Goal: Task Accomplishment & Management: Manage account settings

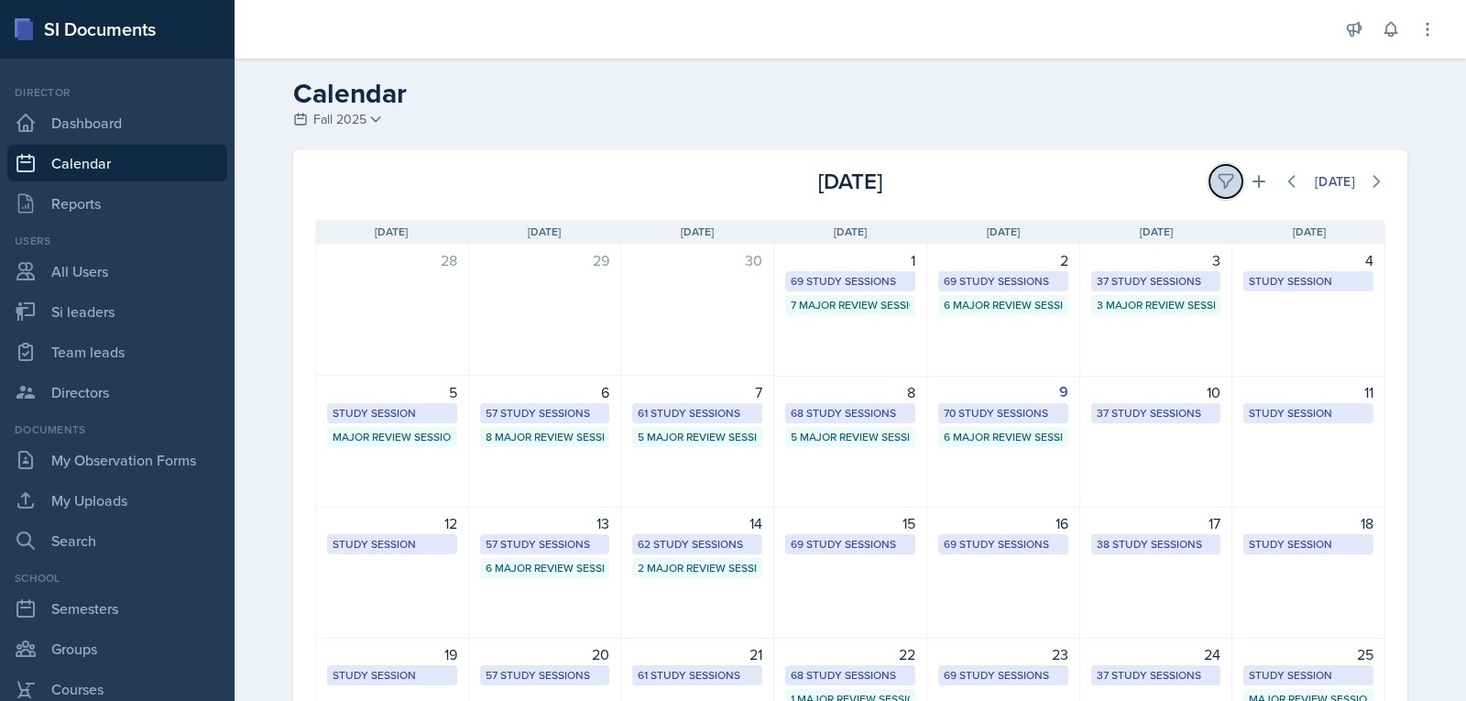
click at [1224, 182] on icon at bounding box center [1226, 181] width 18 height 18
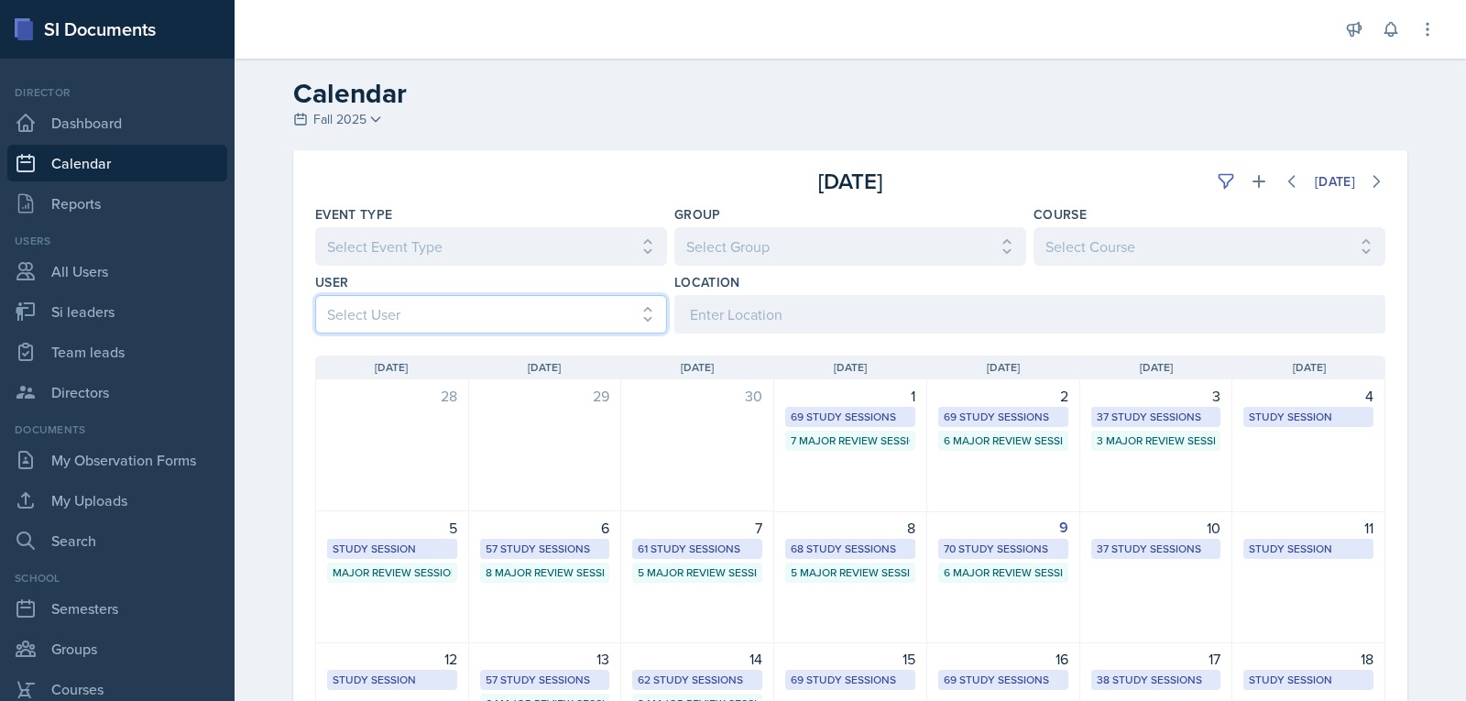
click at [604, 310] on select "Select User All [PERSON_NAME] [PERSON_NAME] [PERSON_NAME] [PERSON_NAME] [PERSON…" at bounding box center [491, 314] width 352 height 38
select select "b85a0491-5583-4480-9a9c-fa5e16e7806a"
click at [315, 295] on select "Select User All [PERSON_NAME] [PERSON_NAME] [PERSON_NAME] [PERSON_NAME] [PERSON…" at bounding box center [491, 314] width 352 height 38
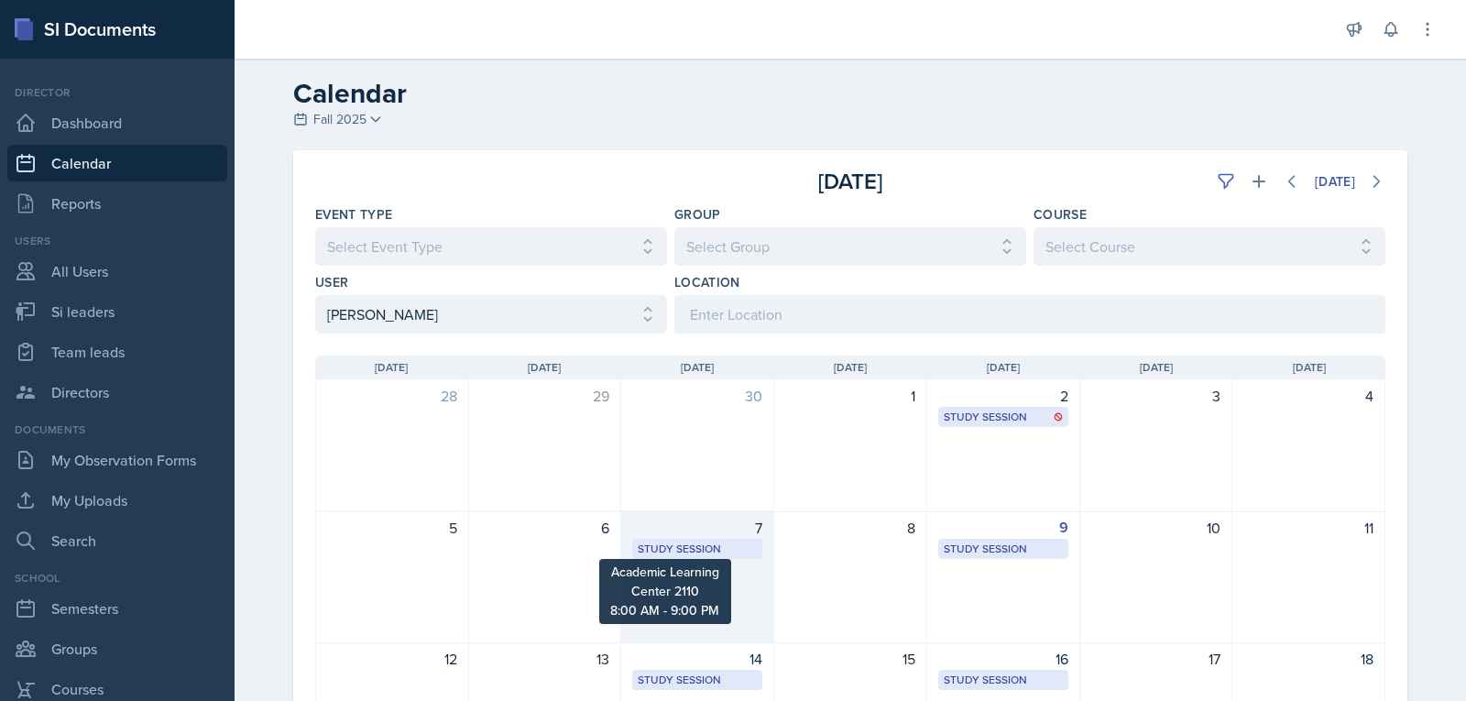
click at [706, 546] on div "Study Session" at bounding box center [697, 549] width 119 height 16
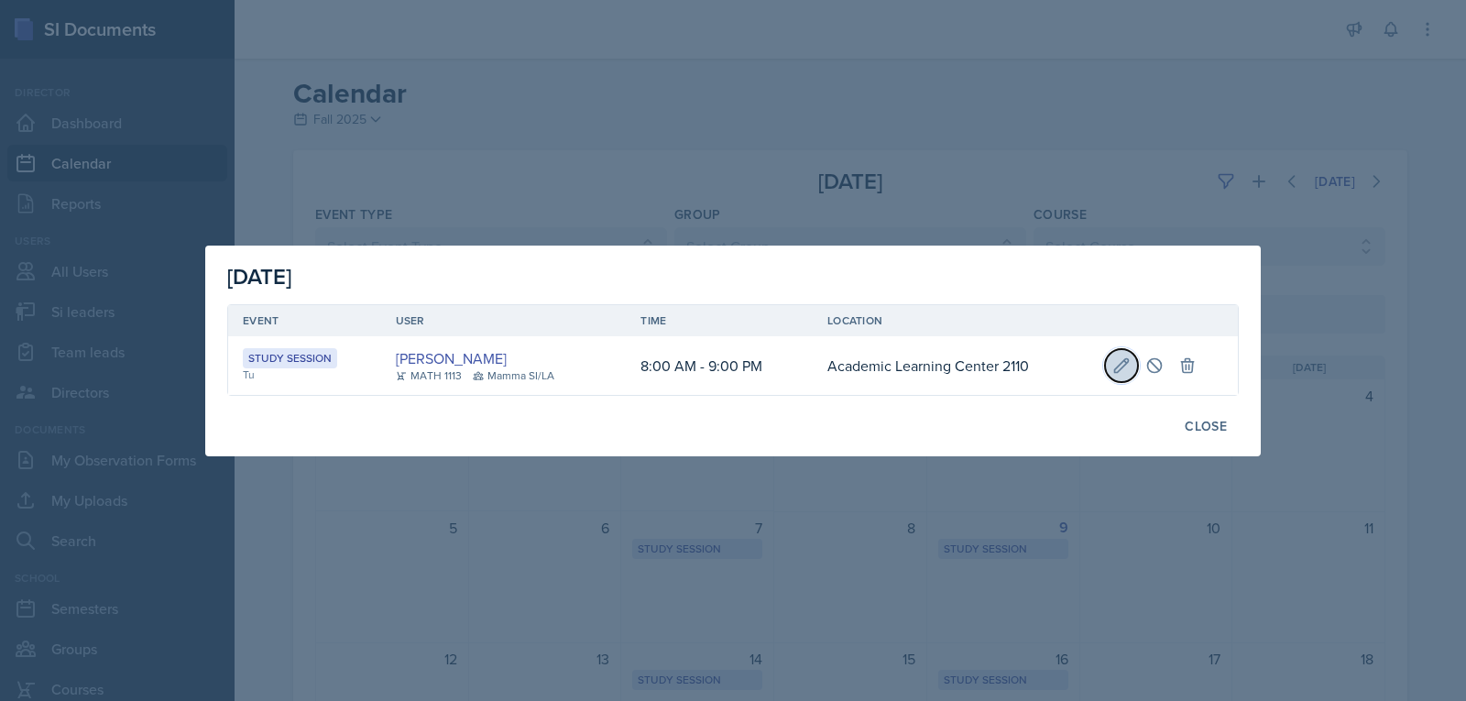
click at [1121, 365] on icon at bounding box center [1121, 365] width 18 height 18
select select "8"
select select "0"
select select "AM"
select select "9"
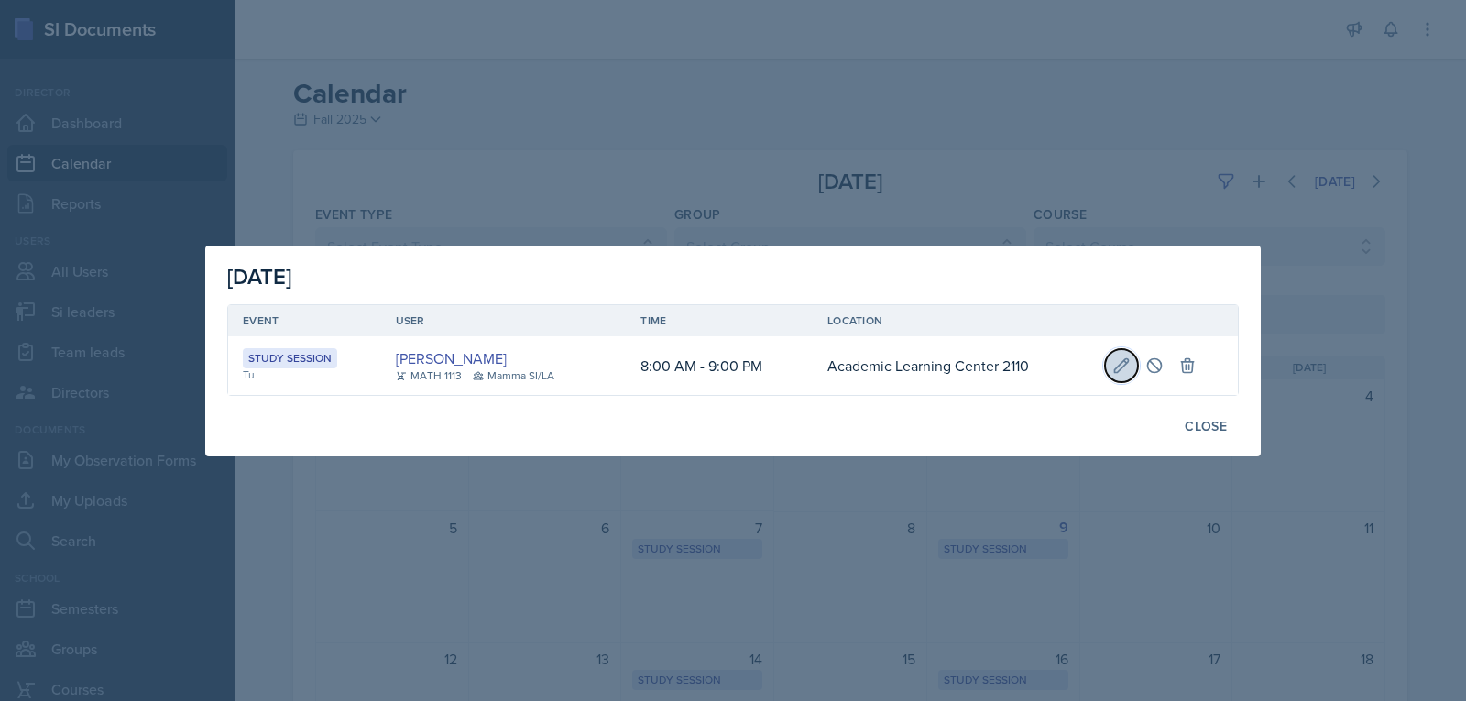
select select "0"
select select "PM"
type input "Academic Learning Center 2110"
select select "d66089cd-5ee7-4f89-a345-f1bdd1643066"
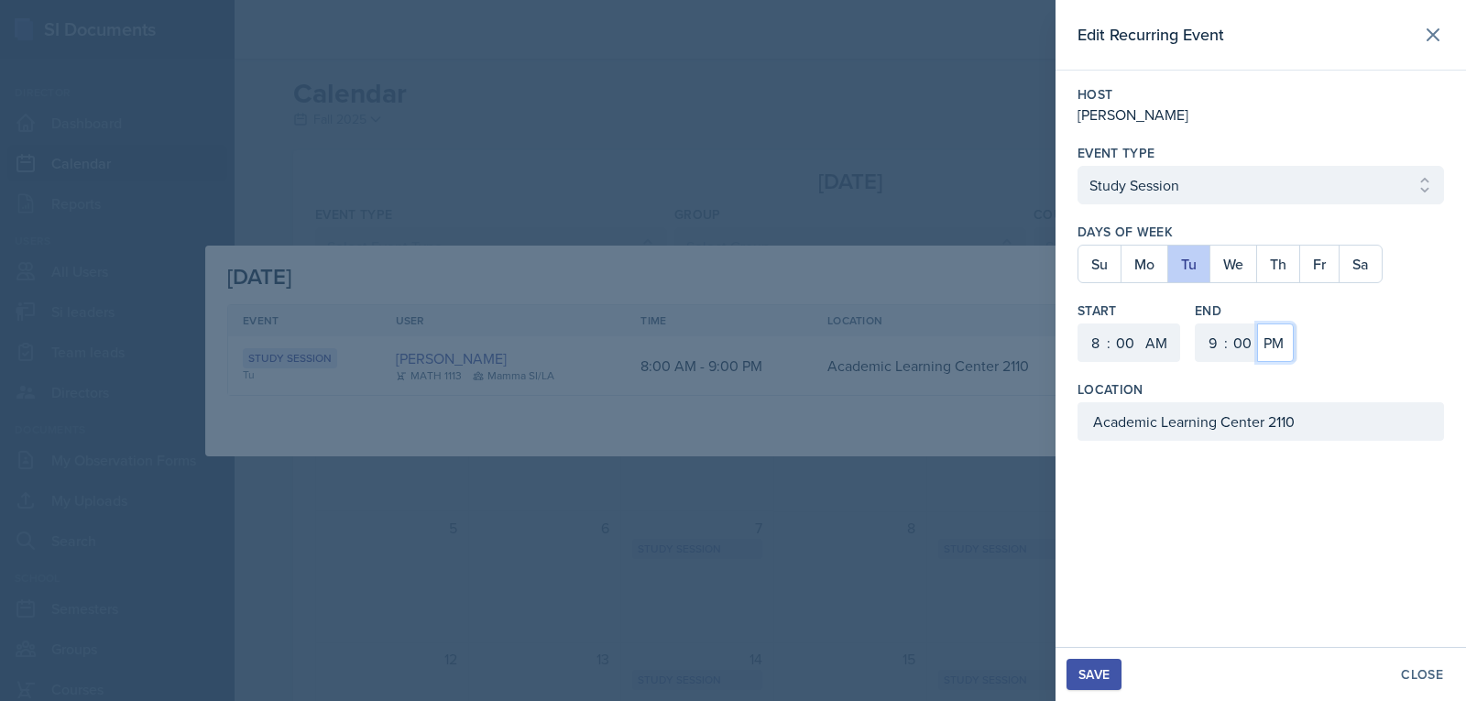
click at [1285, 348] on select "AM PM" at bounding box center [1275, 342] width 37 height 38
click at [1257, 323] on select "AM PM" at bounding box center [1275, 342] width 37 height 38
click at [1072, 679] on button "Save" at bounding box center [1093, 674] width 55 height 31
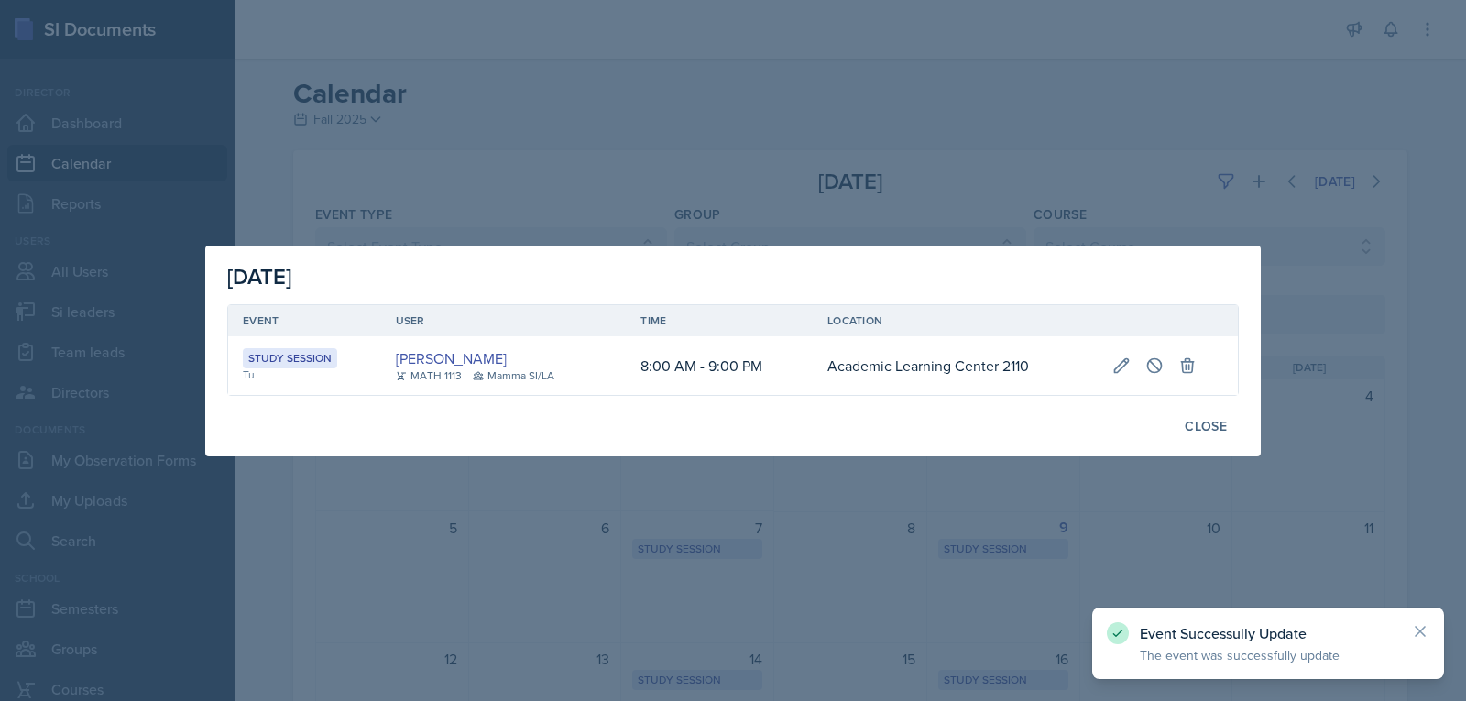
click at [1062, 467] on div at bounding box center [733, 350] width 1466 height 701
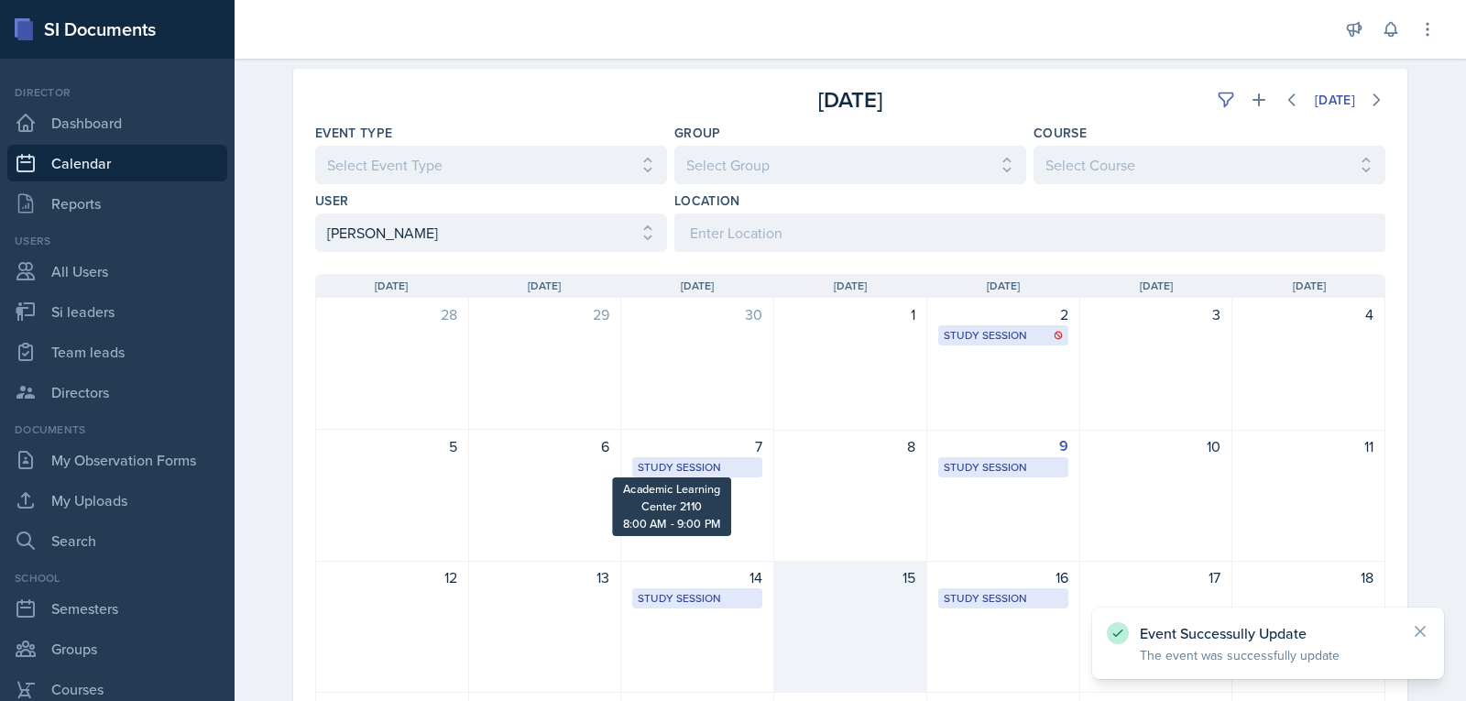
scroll to position [275, 0]
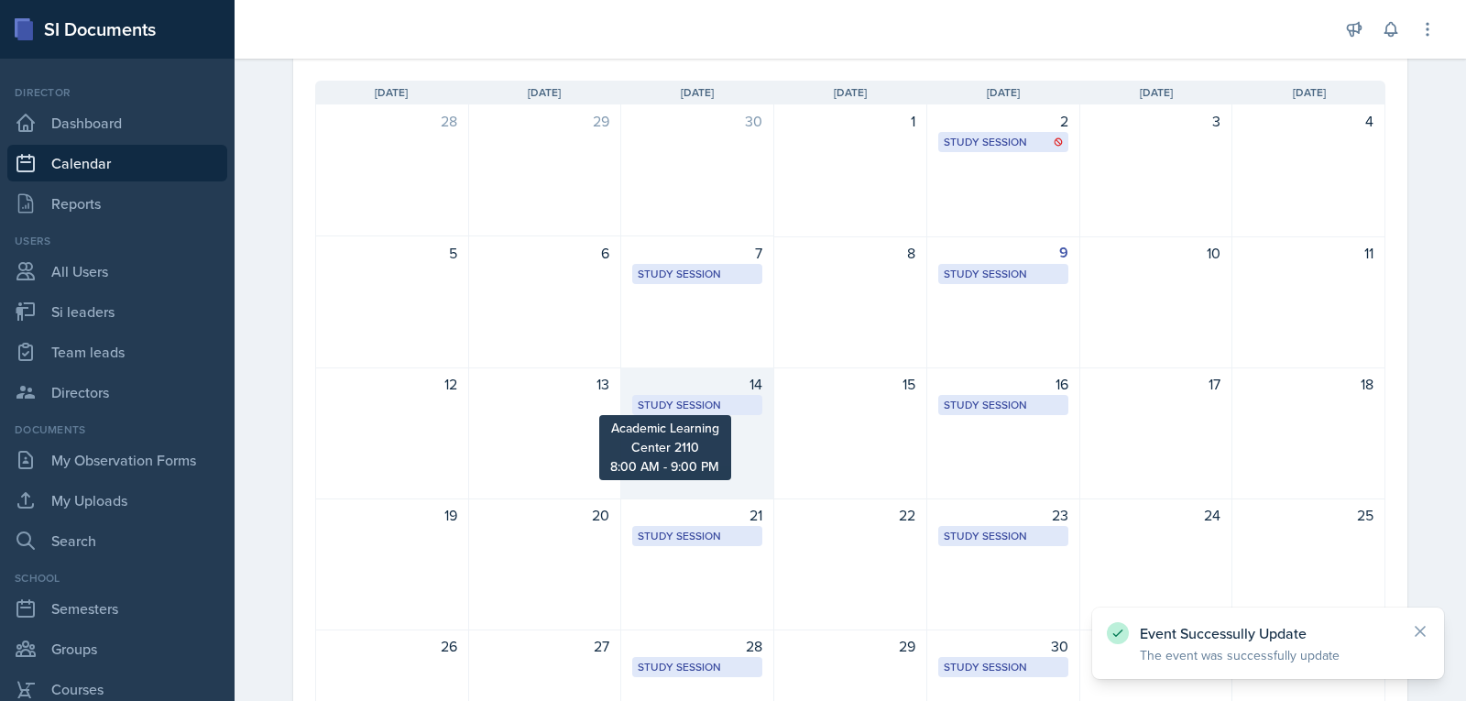
click at [717, 403] on div "Study Session" at bounding box center [697, 405] width 119 height 16
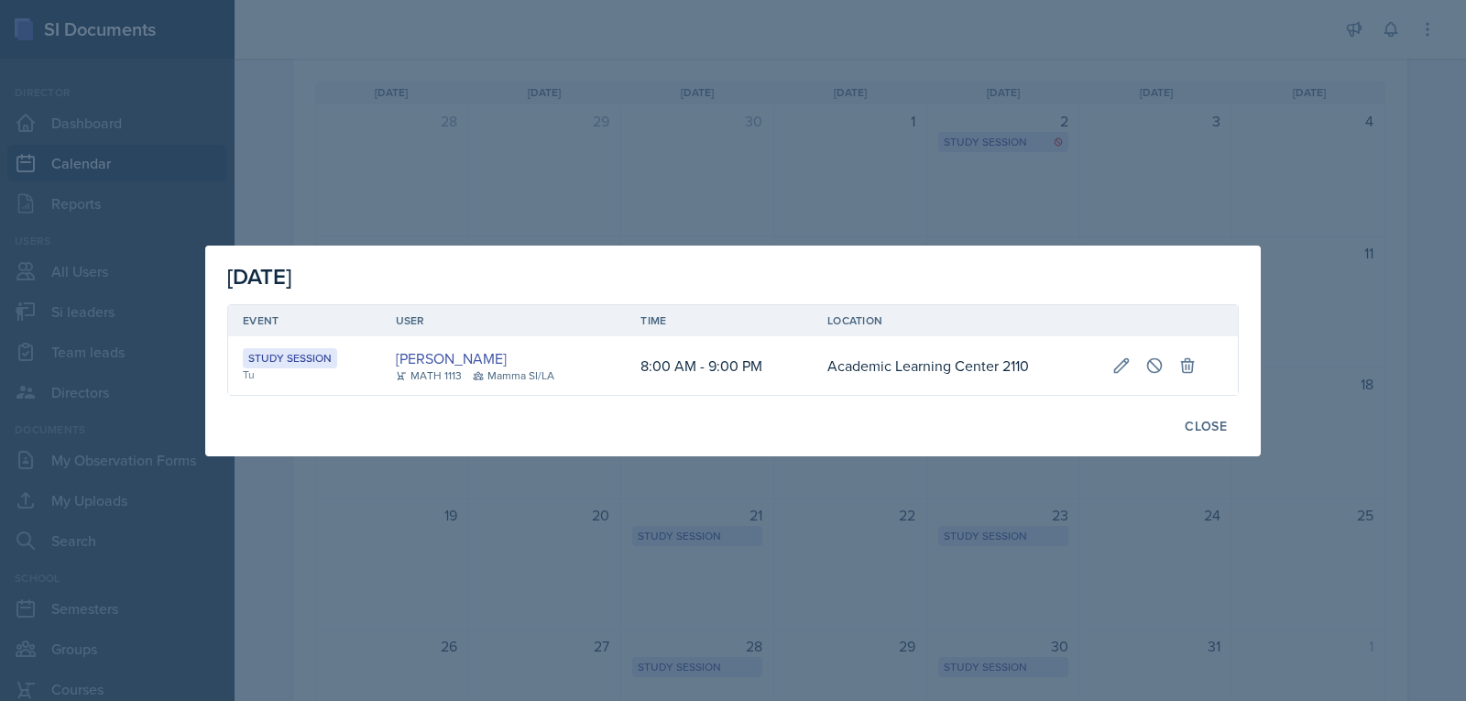
drag, startPoint x: 739, startPoint y: 471, endPoint x: 761, endPoint y: 368, distance: 104.9
click at [740, 471] on div at bounding box center [733, 350] width 1466 height 701
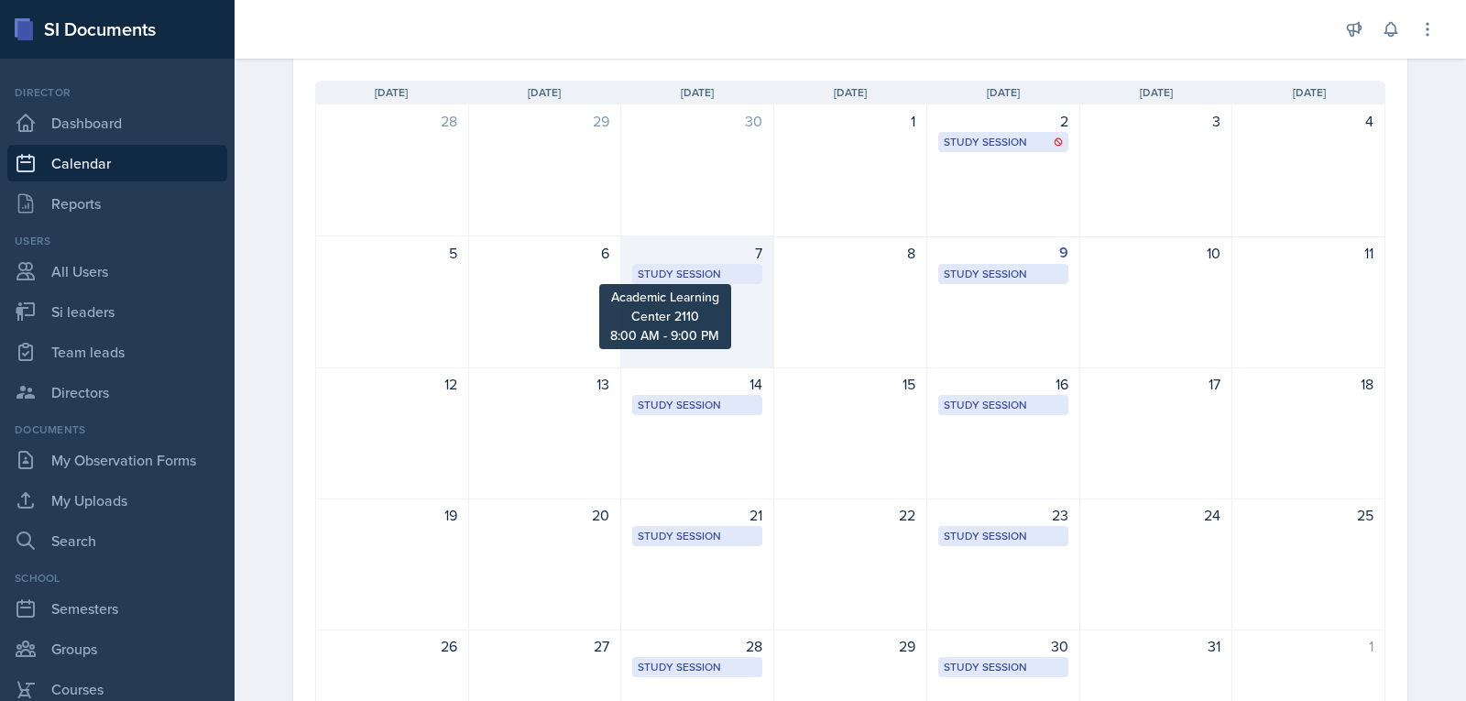
click at [718, 271] on div "Study Session" at bounding box center [697, 274] width 119 height 16
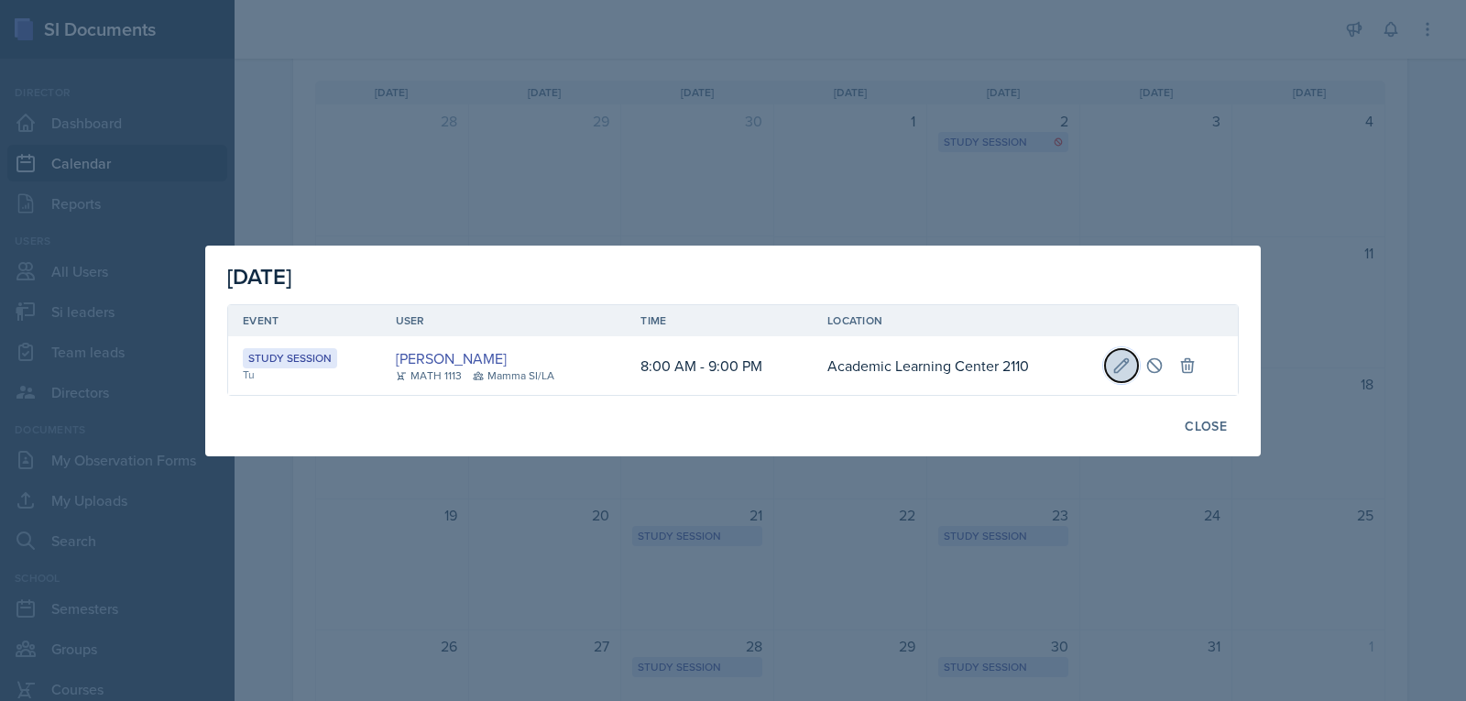
click at [1116, 358] on icon at bounding box center [1121, 365] width 18 height 18
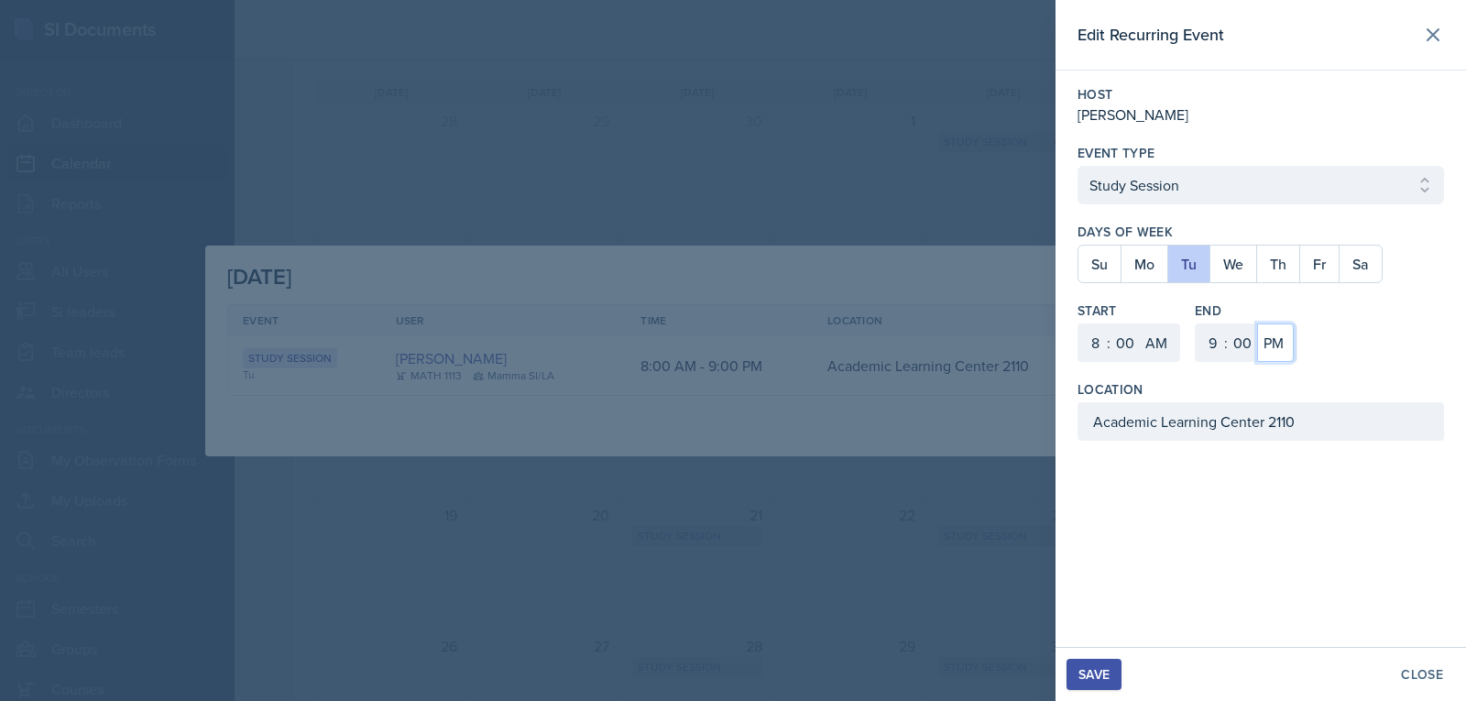
click at [1267, 335] on select "AM PM" at bounding box center [1275, 342] width 37 height 38
select select "AM"
click at [1257, 323] on select "AM PM" at bounding box center [1275, 342] width 37 height 38
click at [1114, 672] on button "Save" at bounding box center [1093, 674] width 55 height 31
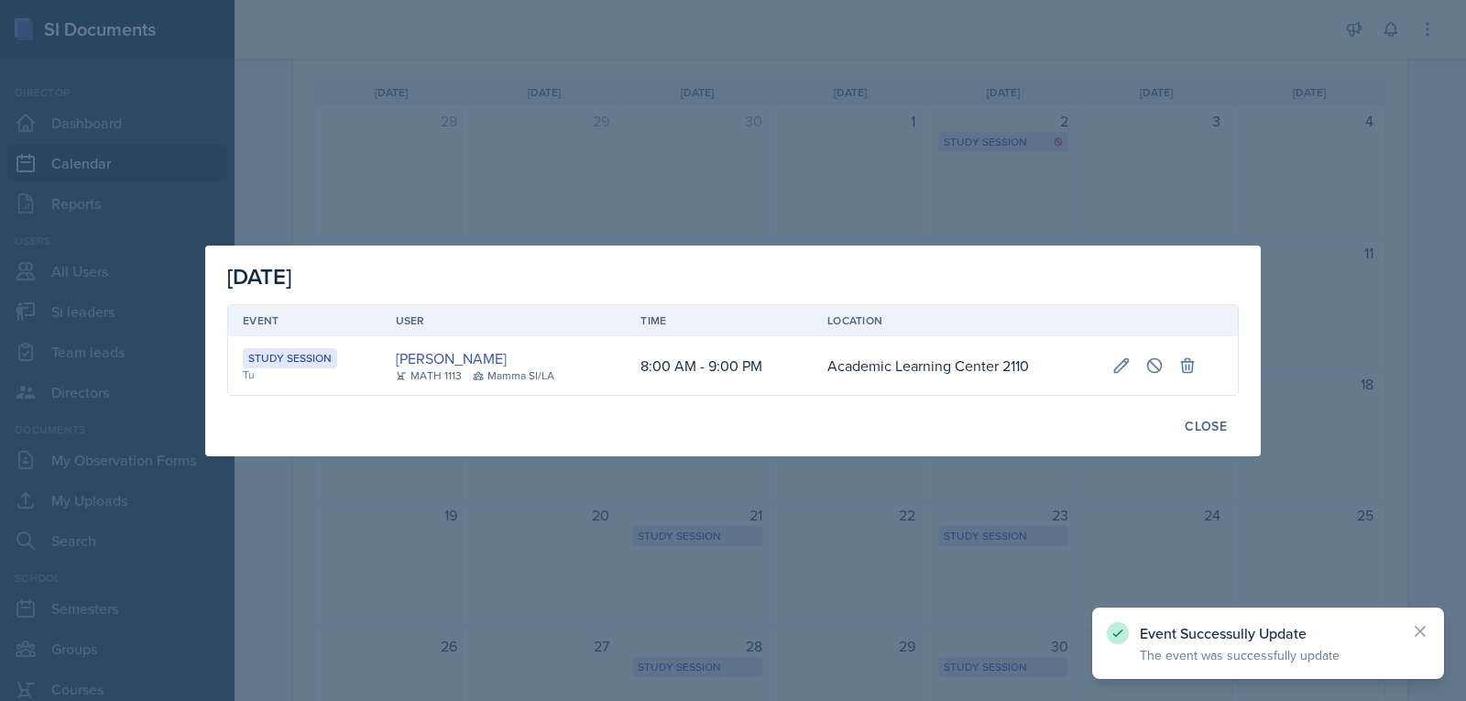
click at [1144, 518] on div at bounding box center [733, 350] width 1466 height 701
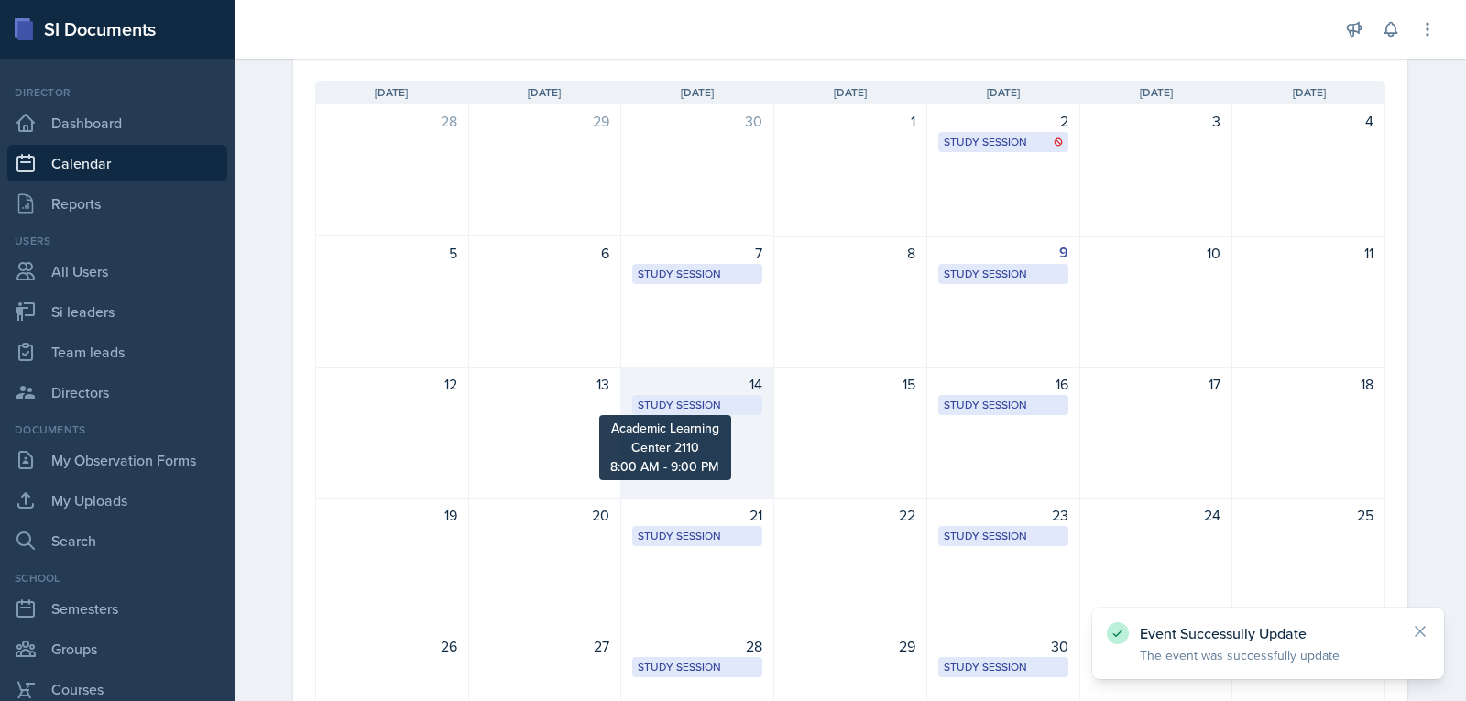
click at [706, 400] on div "Study Session" at bounding box center [697, 405] width 119 height 16
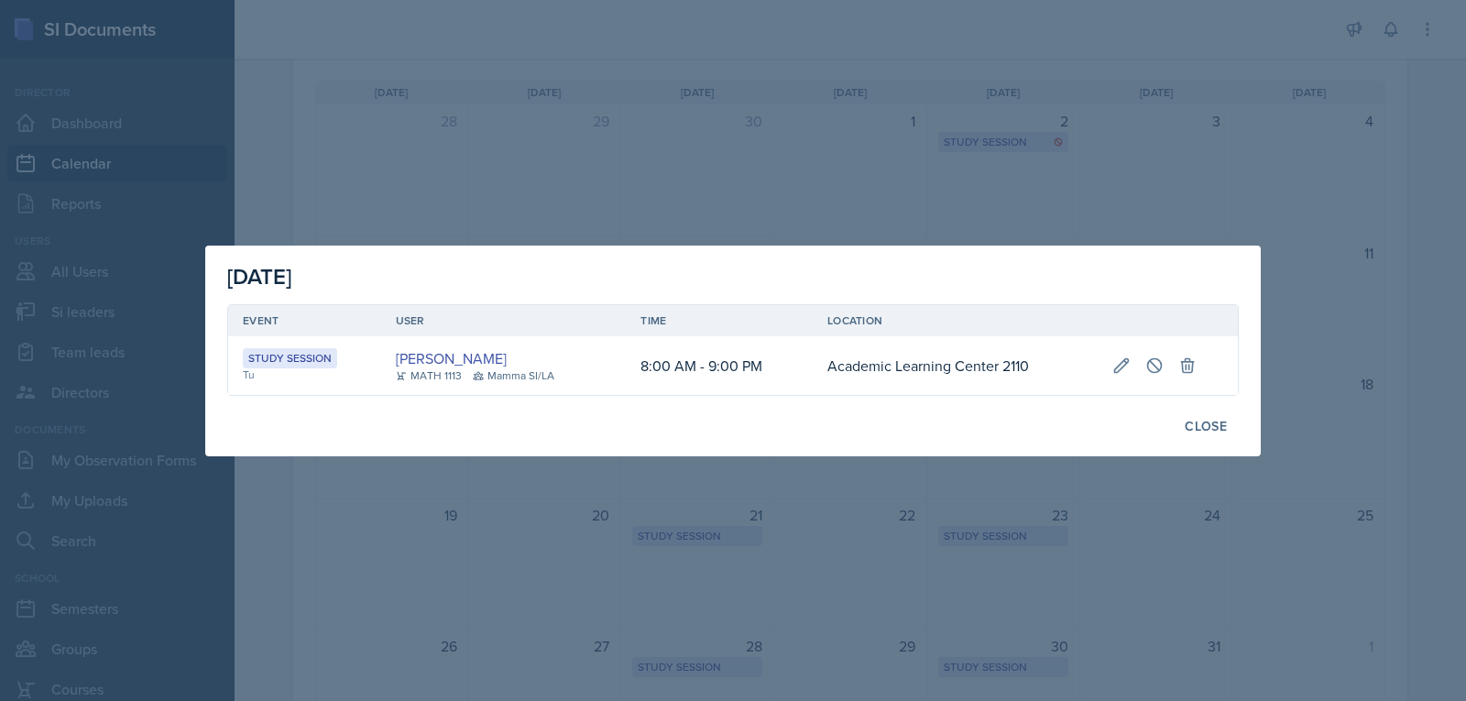
click at [748, 473] on div at bounding box center [733, 350] width 1466 height 701
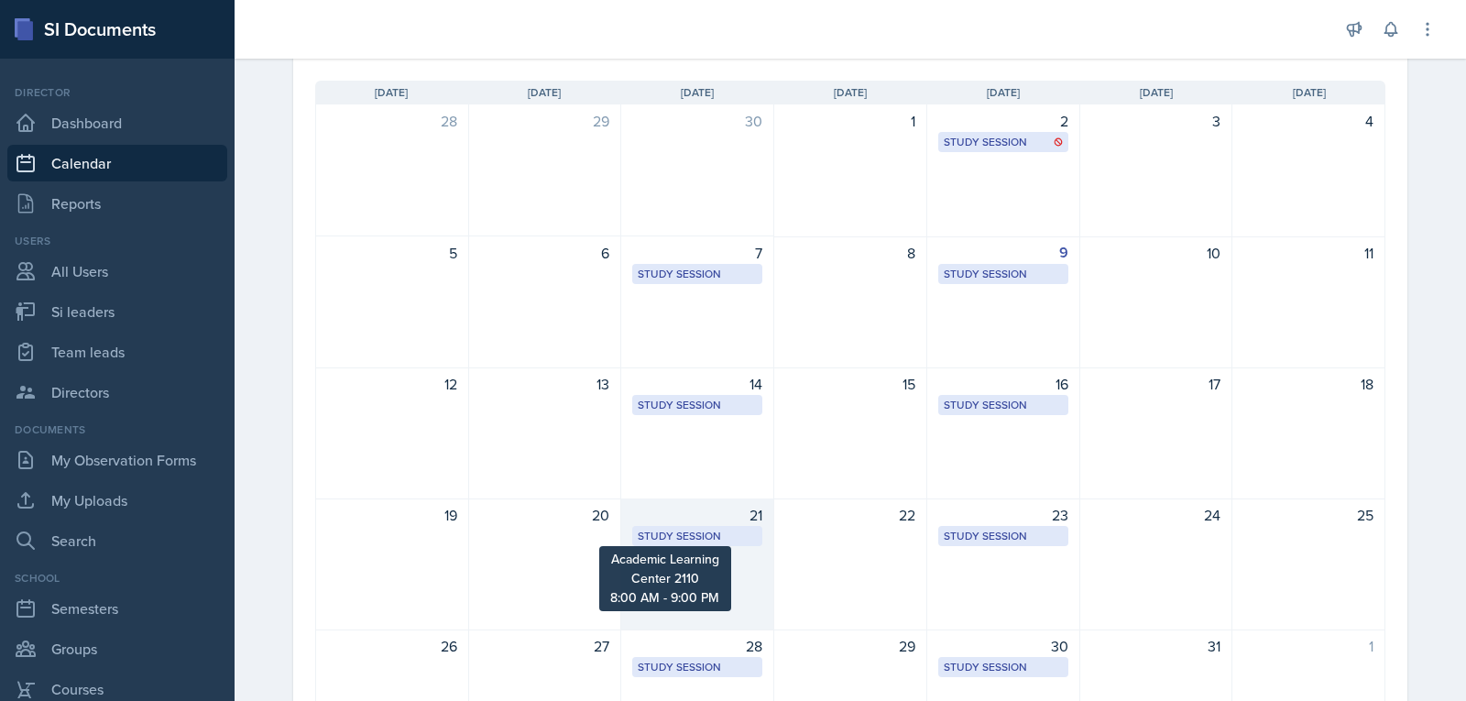
click at [712, 538] on div "Study Session" at bounding box center [697, 536] width 119 height 16
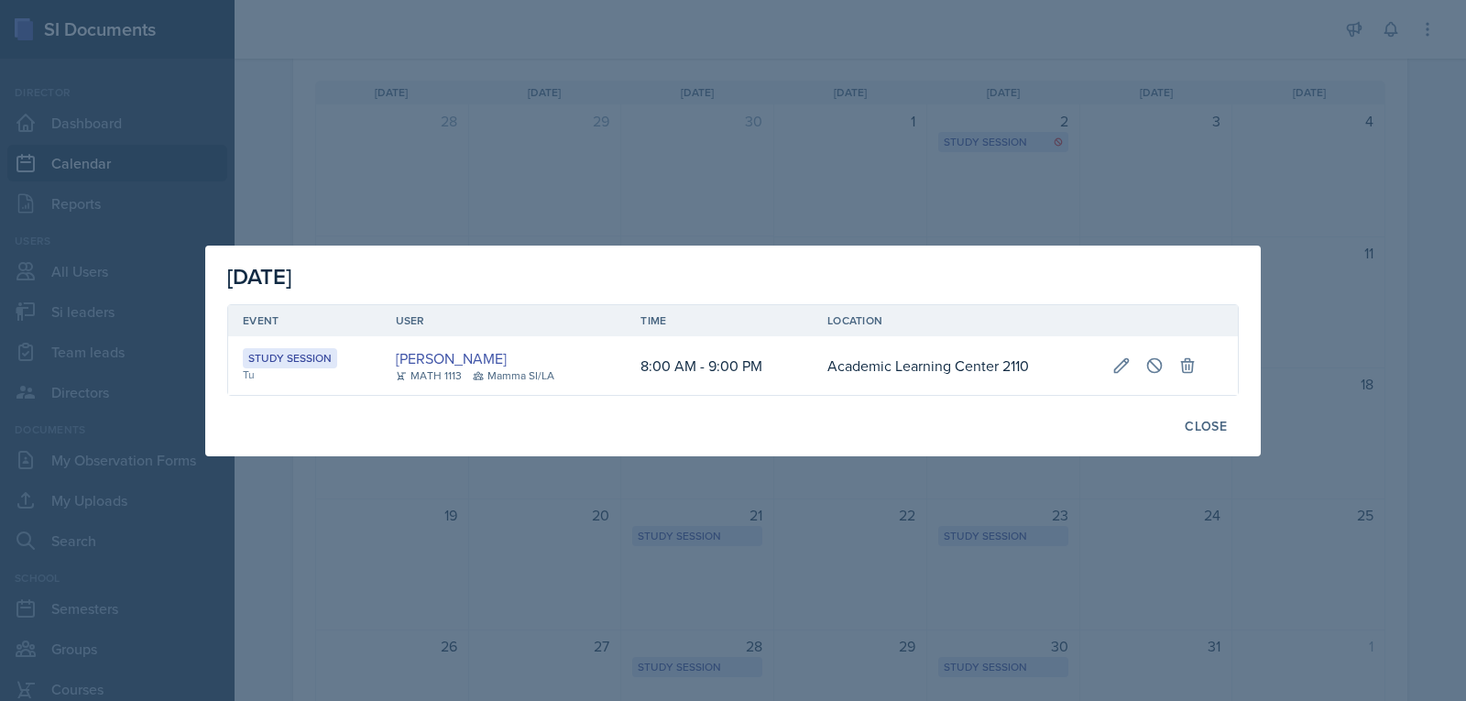
click at [914, 531] on div at bounding box center [733, 350] width 1466 height 701
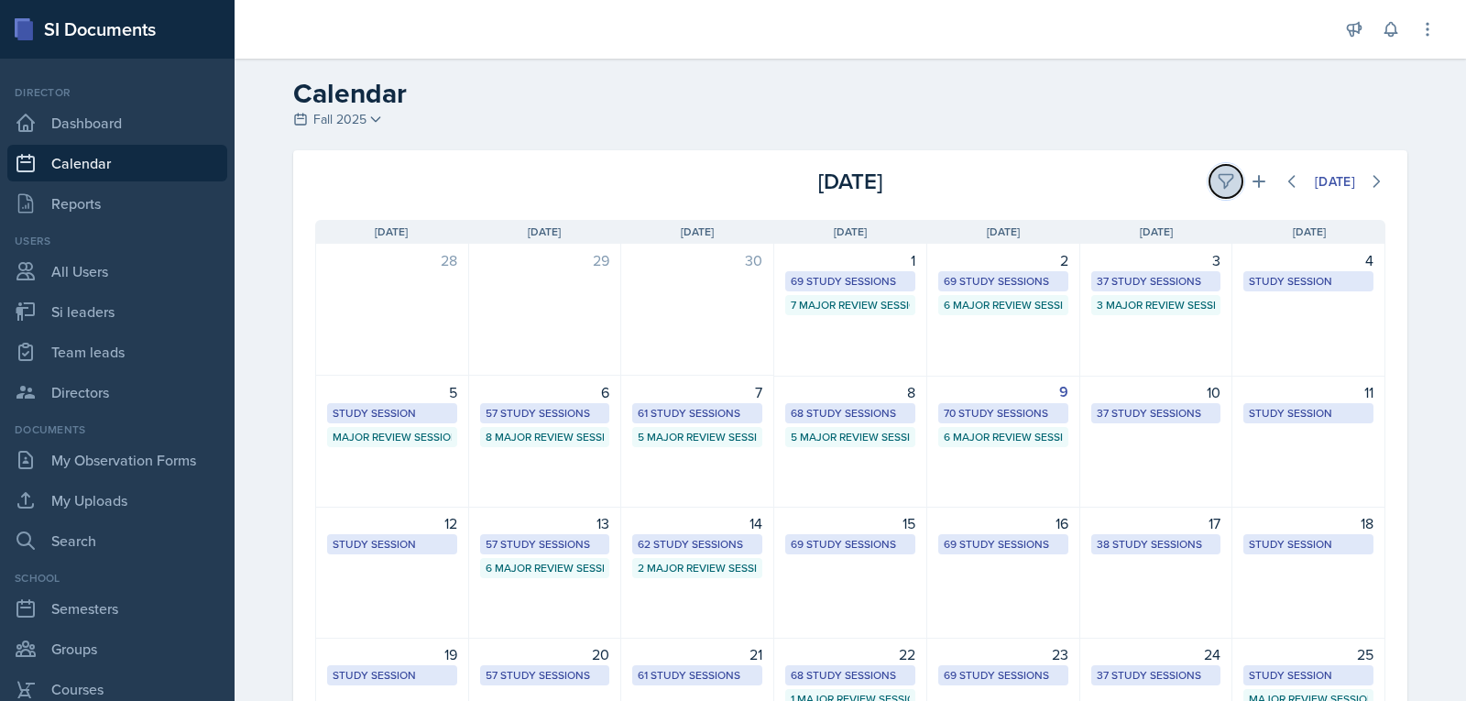
click at [1209, 176] on button at bounding box center [1225, 181] width 33 height 33
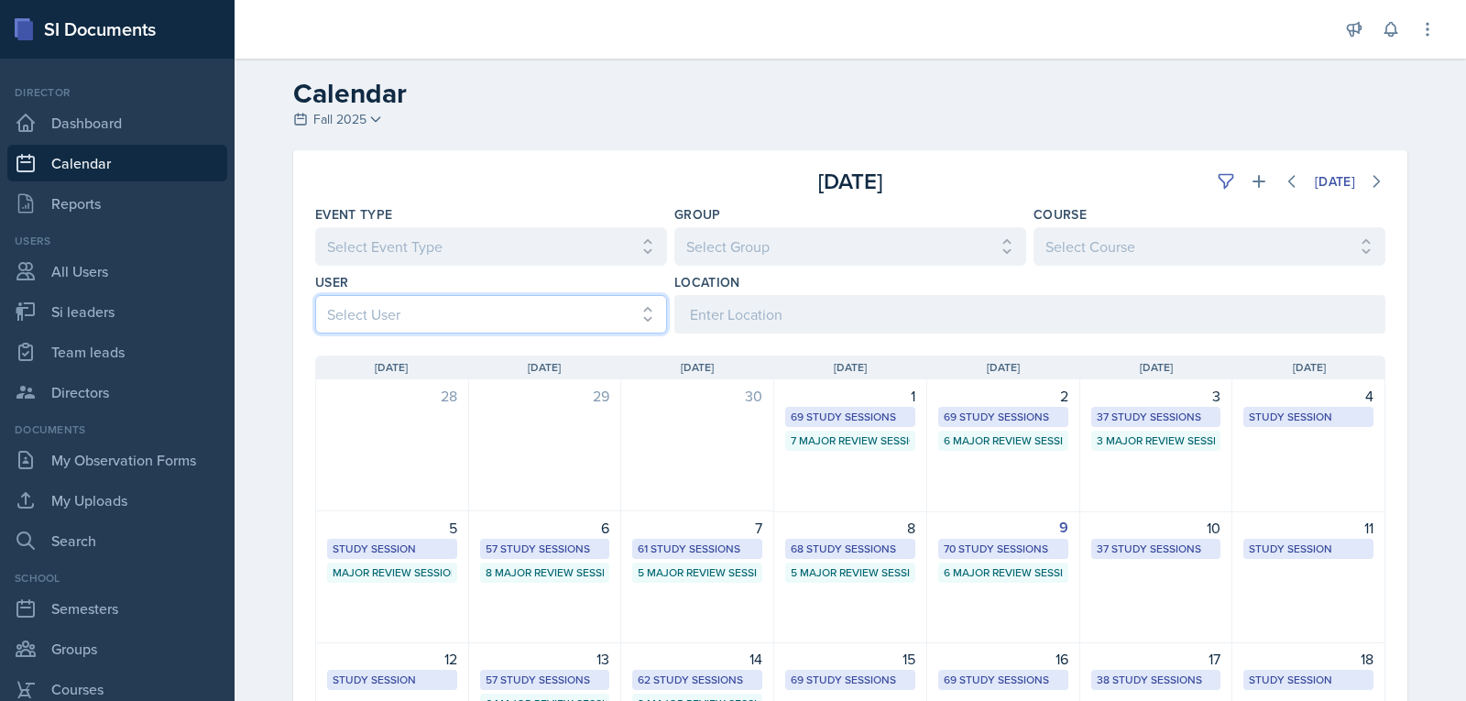
click at [552, 319] on select "Select User All [PERSON_NAME] [PERSON_NAME] [PERSON_NAME] [PERSON_NAME] [PERSON…" at bounding box center [491, 314] width 352 height 38
select select "b85a0491-5583-4480-9a9c-fa5e16e7806a"
click at [315, 295] on select "Select User All [PERSON_NAME] [PERSON_NAME] [PERSON_NAME] [PERSON_NAME] [PERSON…" at bounding box center [491, 314] width 352 height 38
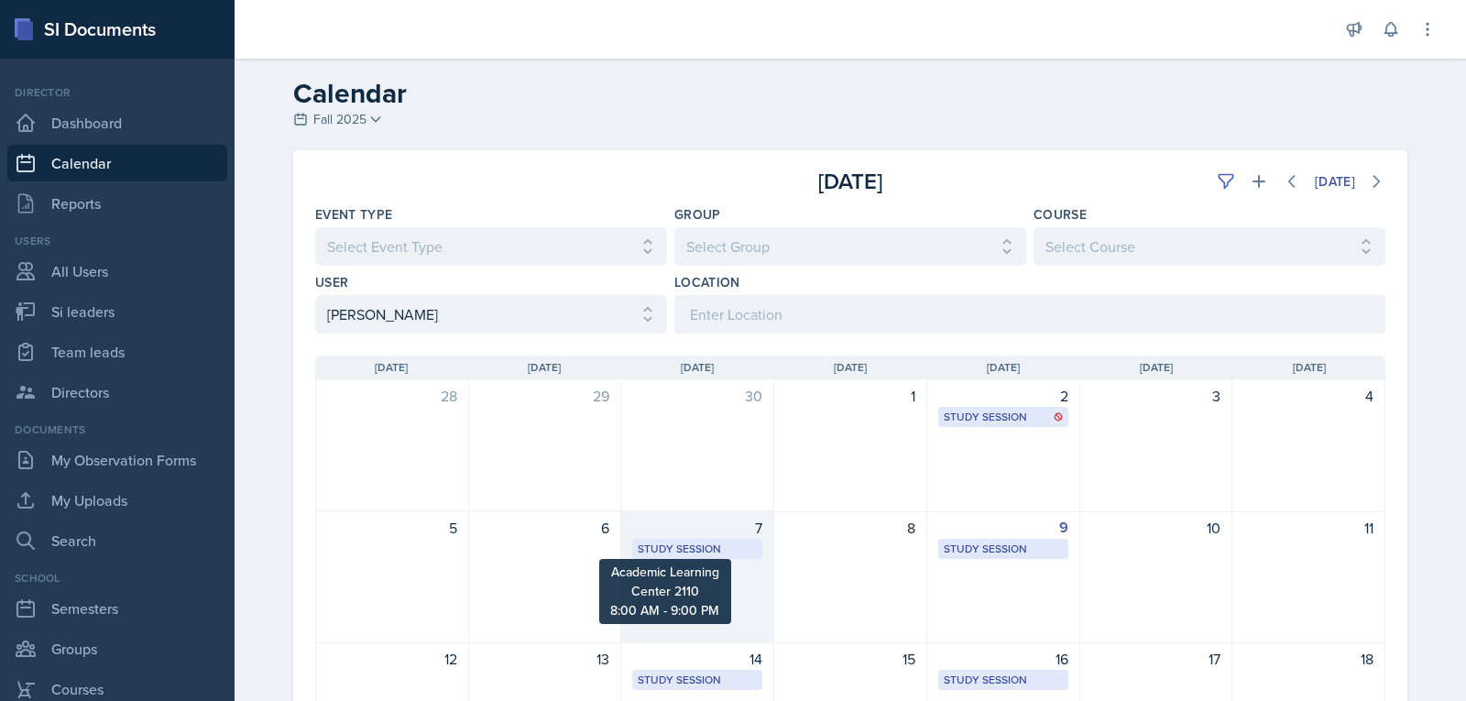
click at [698, 541] on div "Study Session" at bounding box center [697, 549] width 119 height 16
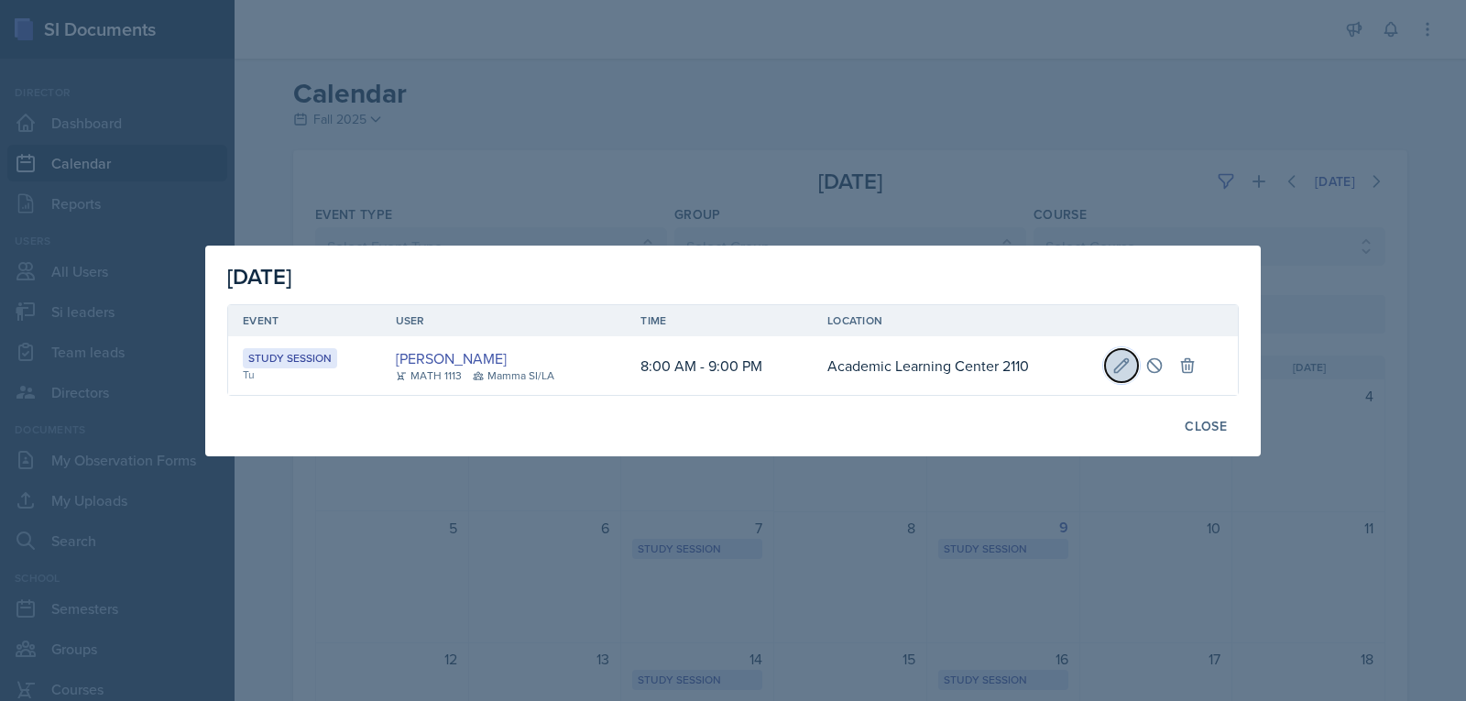
click at [1115, 359] on icon at bounding box center [1121, 365] width 18 height 18
select select "8"
select select "0"
select select "AM"
select select "9"
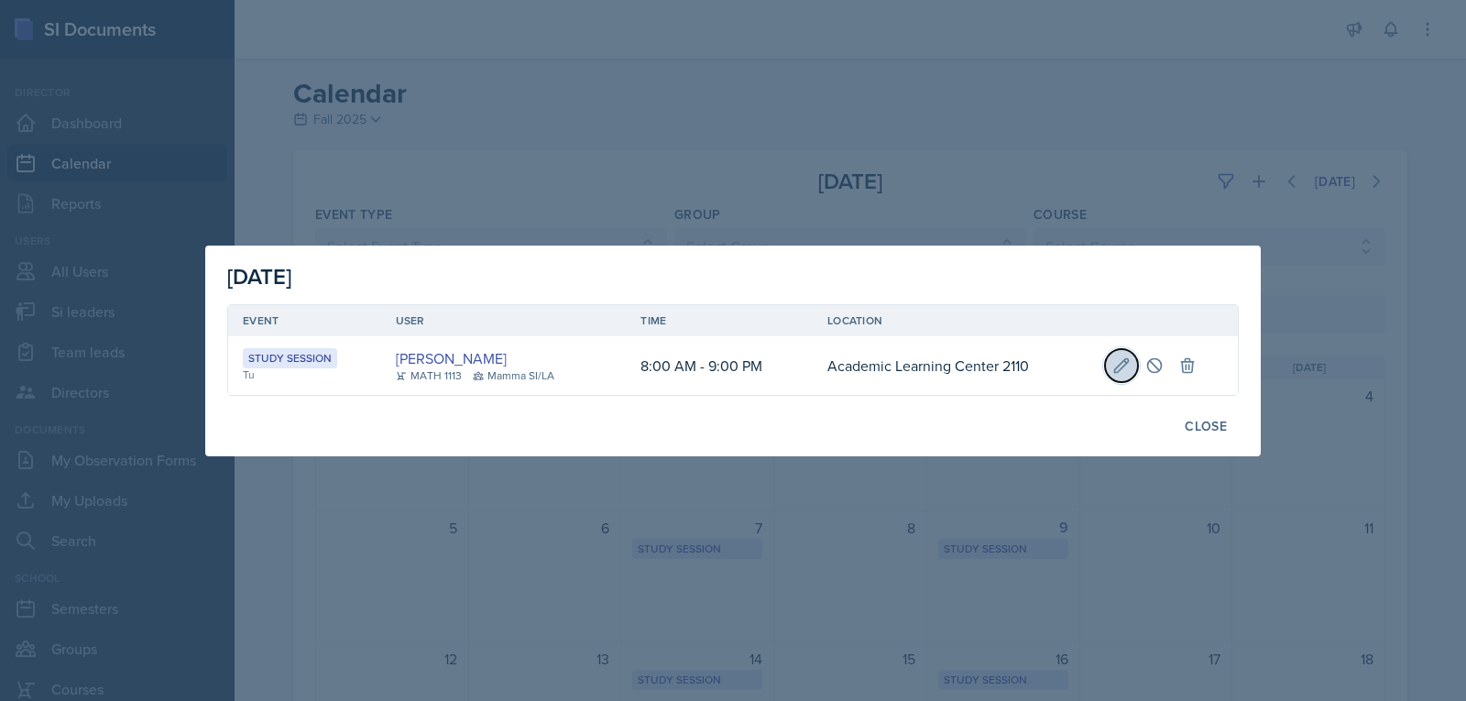
select select "0"
select select "PM"
type input "Academic Learning Center 2110"
select select "d66089cd-5ee7-4f89-a345-f1bdd1643066"
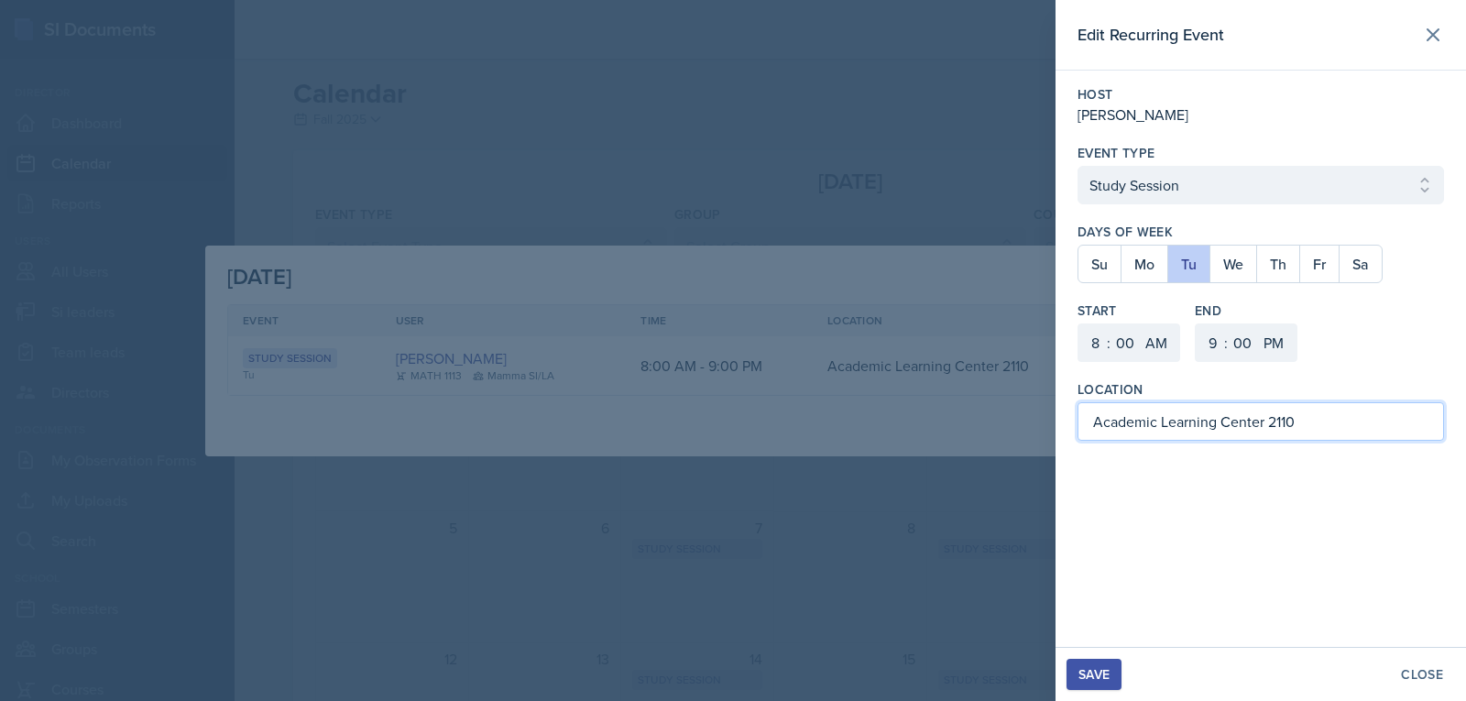
drag, startPoint x: 1333, startPoint y: 432, endPoint x: 986, endPoint y: 422, distance: 347.4
click at [986, 422] on div "Edit Recurring Event Host [PERSON_NAME] Event Type Select Event Type Study Sess…" at bounding box center [733, 350] width 1466 height 701
click at [1440, 29] on icon at bounding box center [1433, 35] width 22 height 22
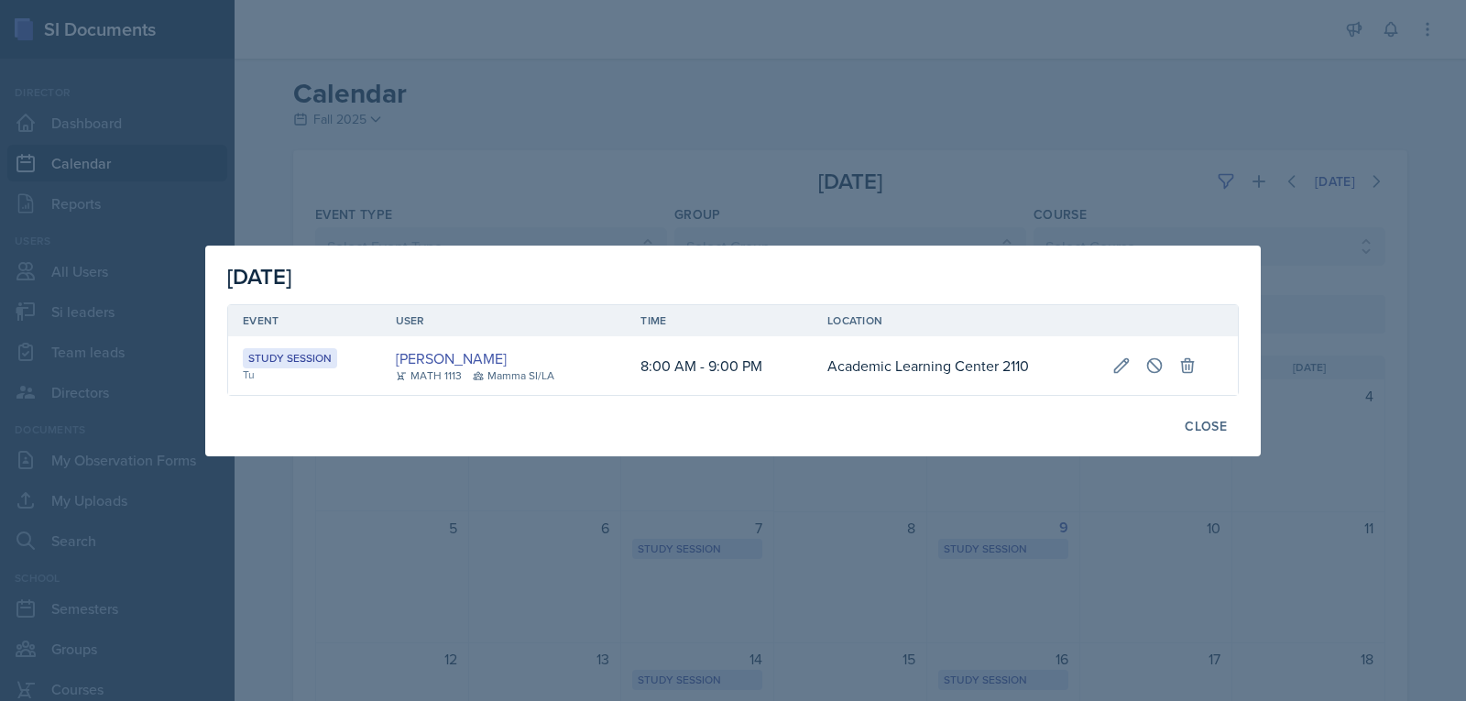
click at [1175, 550] on div at bounding box center [733, 350] width 1466 height 701
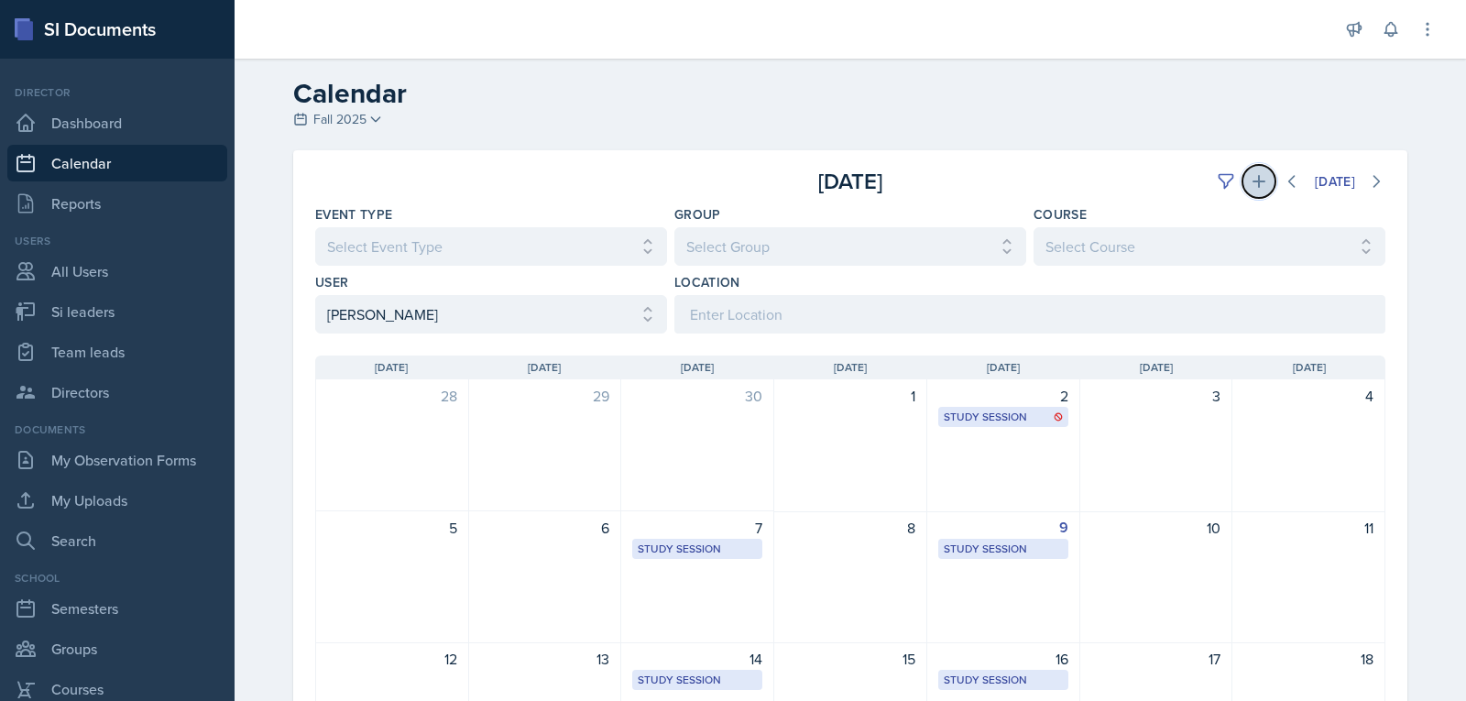
click at [1254, 192] on button at bounding box center [1258, 181] width 33 height 33
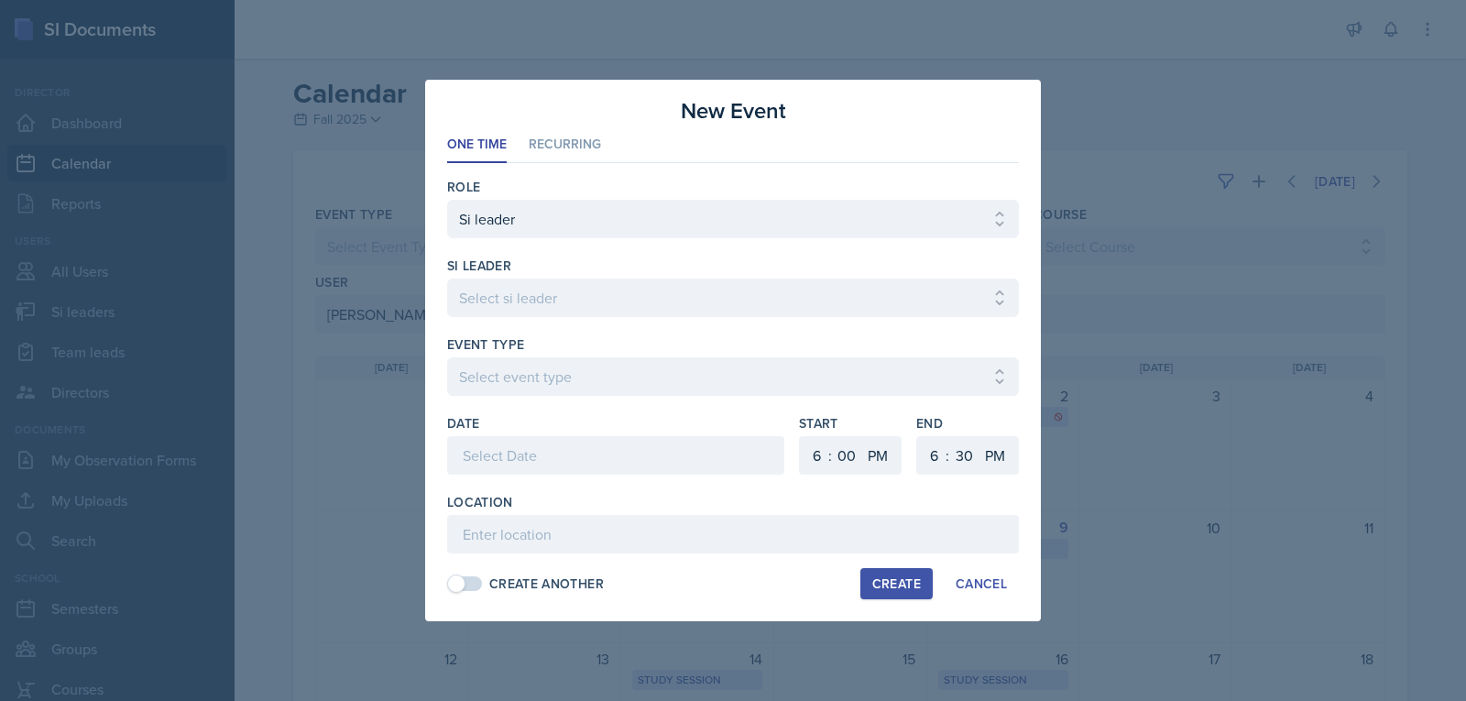
click at [596, 443] on div at bounding box center [615, 455] width 337 height 38
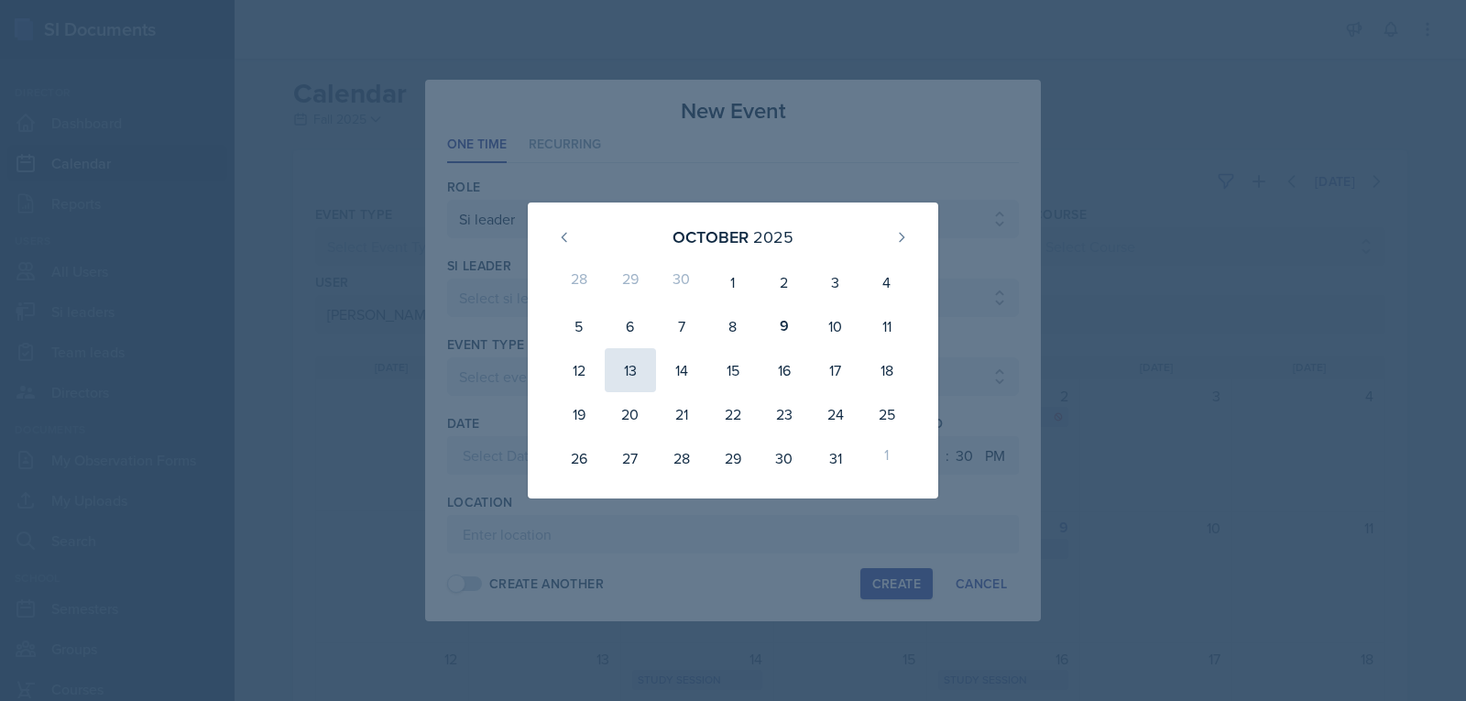
click at [633, 369] on div "13" at bounding box center [630, 370] width 51 height 44
type input "[DATE]"
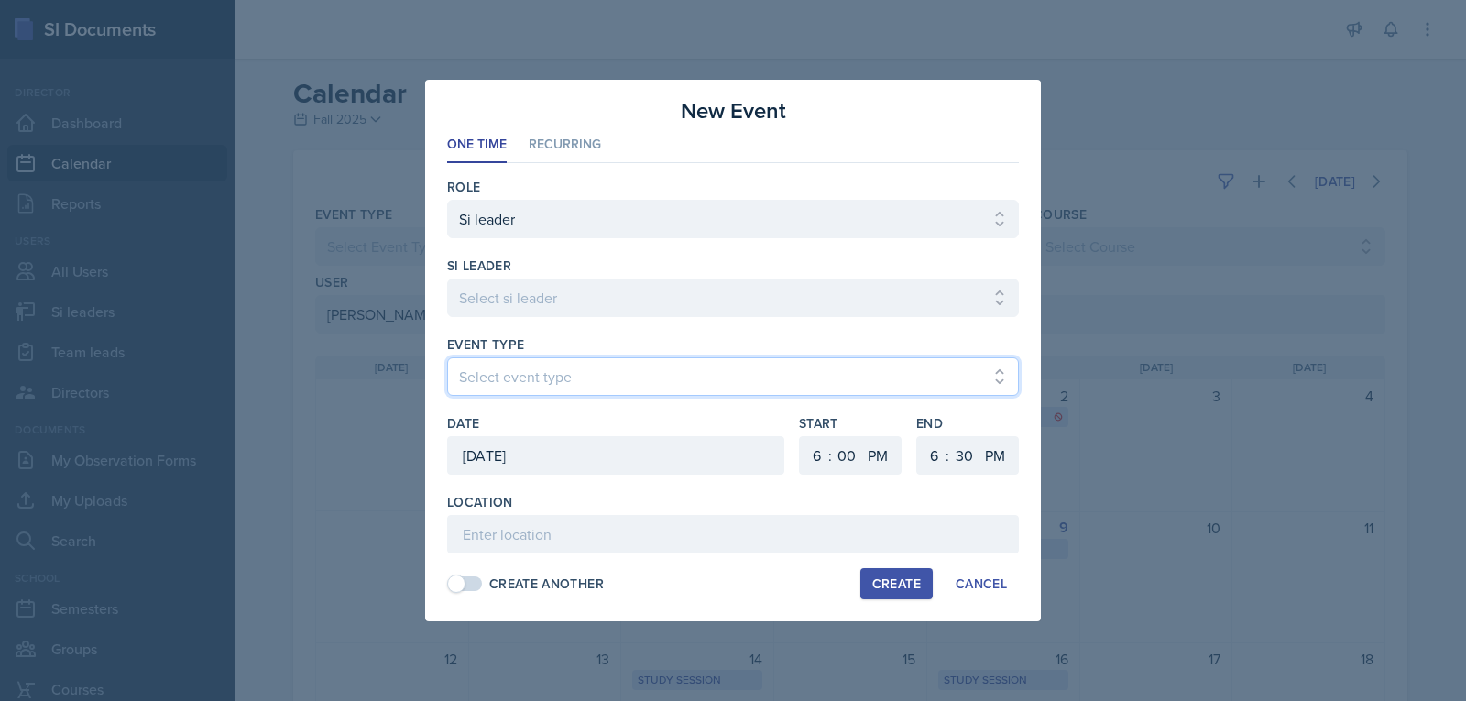
click at [662, 380] on select "Select event type Major Review Session Study Session" at bounding box center [733, 376] width 572 height 38
select select "d66089cd-5ee7-4f89-a345-f1bdd1643066"
click at [447, 357] on select "Select event type Major Review Session Study Session" at bounding box center [733, 376] width 572 height 38
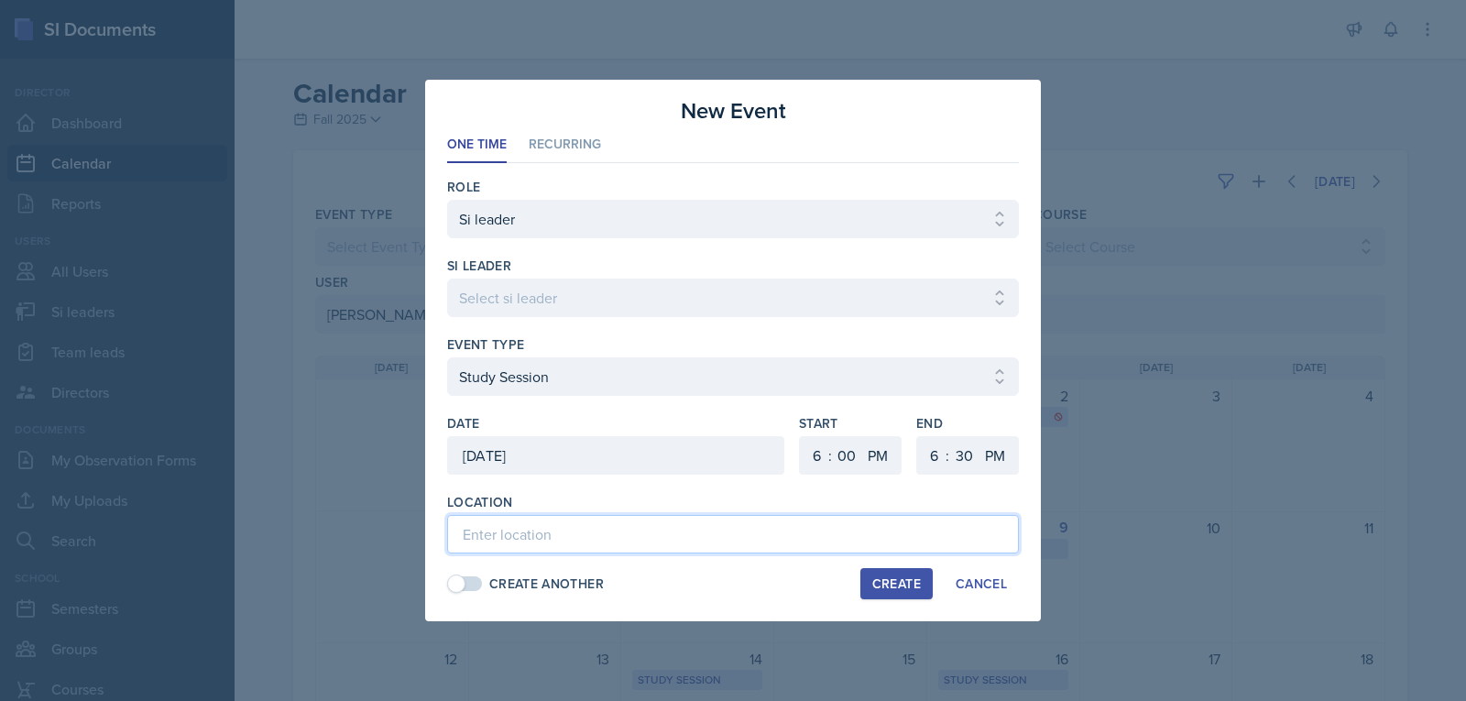
click at [573, 537] on input at bounding box center [733, 534] width 572 height 38
paste input "Academic Learning Center 2110"
type input "Academic Learning Center 2110"
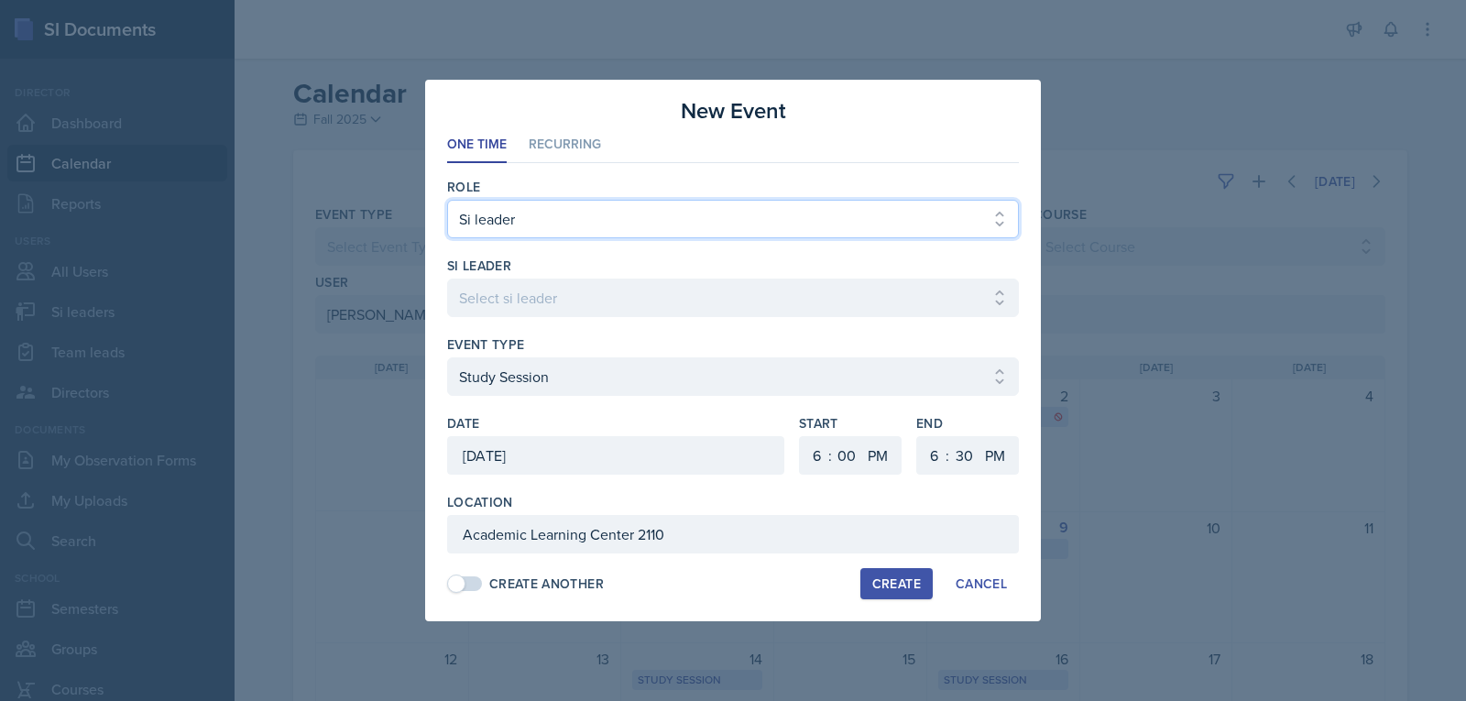
click at [564, 223] on select "Select Role Si leader Team lead Director" at bounding box center [733, 219] width 572 height 38
click at [559, 111] on div "New Event" at bounding box center [733, 110] width 572 height 33
click at [558, 146] on li "Recurring" at bounding box center [565, 145] width 72 height 36
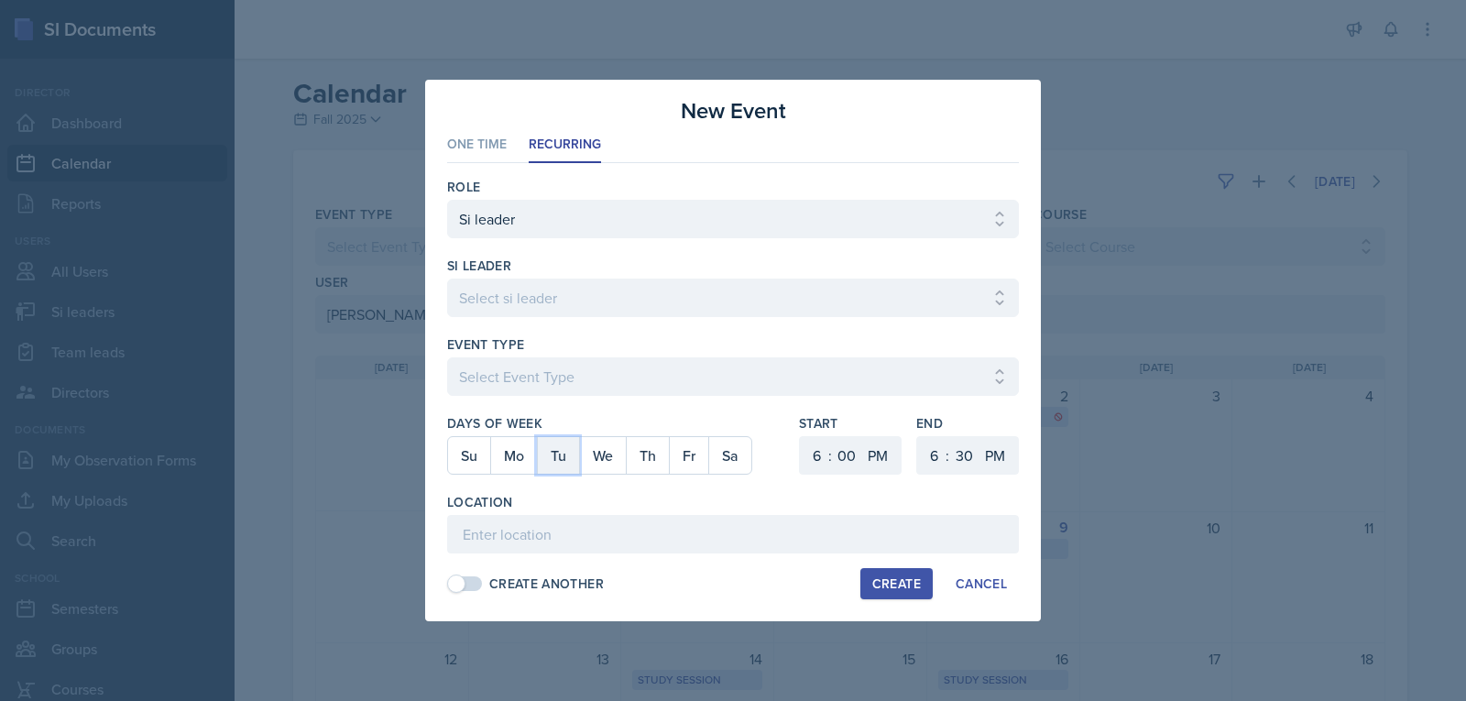
click at [574, 469] on button "Tu" at bounding box center [558, 455] width 42 height 37
click at [820, 462] on select "1 2 3 4 5 6 7 8 9 10 11 12" at bounding box center [814, 455] width 29 height 38
select select "8"
click at [800, 436] on select "1 2 3 4 5 6 7 8 9 10 11 12" at bounding box center [814, 455] width 29 height 38
drag, startPoint x: 857, startPoint y: 457, endPoint x: 877, endPoint y: 454, distance: 20.3
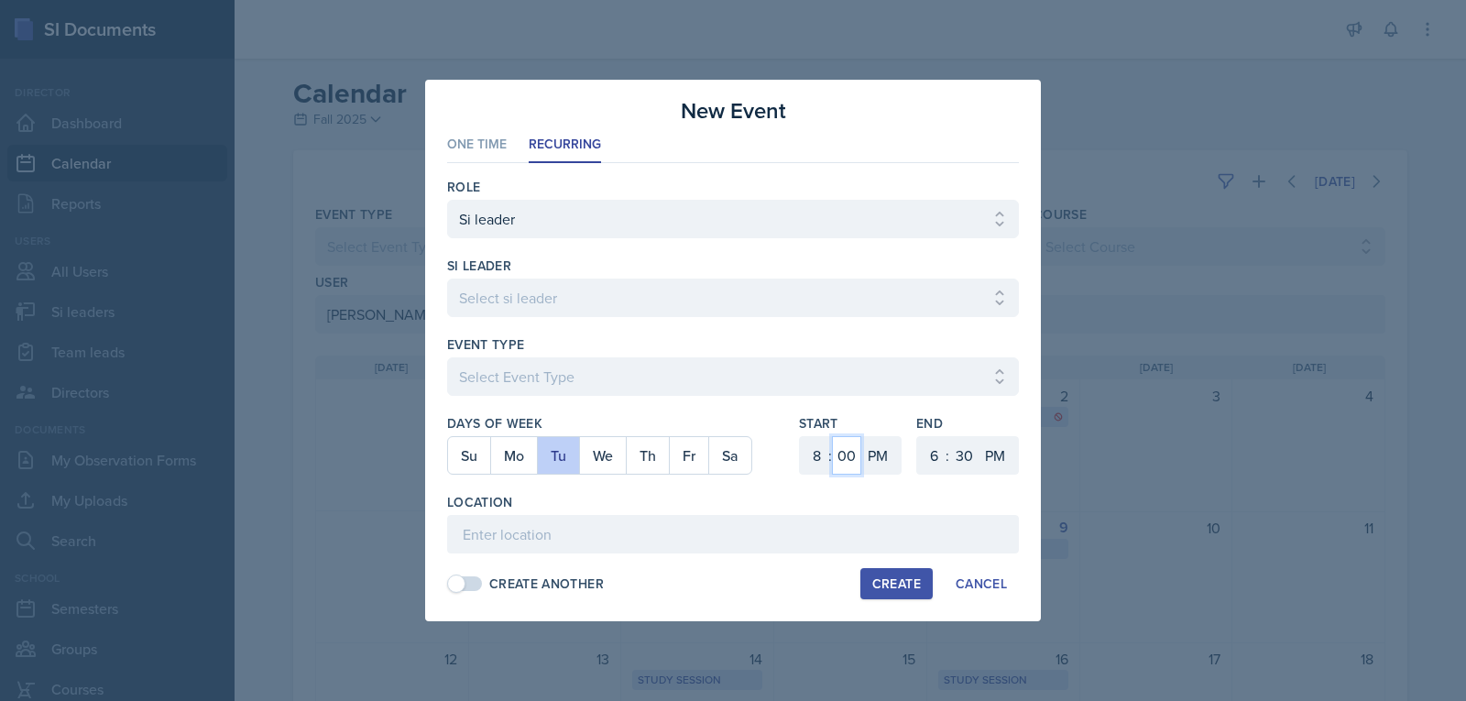
click at [865, 457] on div "1 2 3 4 5 6 7 8 9 10 11 12 : 00 05 10 15 20 25 30 35 40 45 50 55 AM PM" at bounding box center [850, 455] width 103 height 38
click at [877, 454] on select "AM PM" at bounding box center [879, 455] width 37 height 38
select select "AM"
click at [861, 436] on select "AM PM" at bounding box center [879, 455] width 37 height 38
click at [929, 454] on select "1 2 3 4 5 6 7 8 9 10 11 12" at bounding box center [931, 455] width 29 height 38
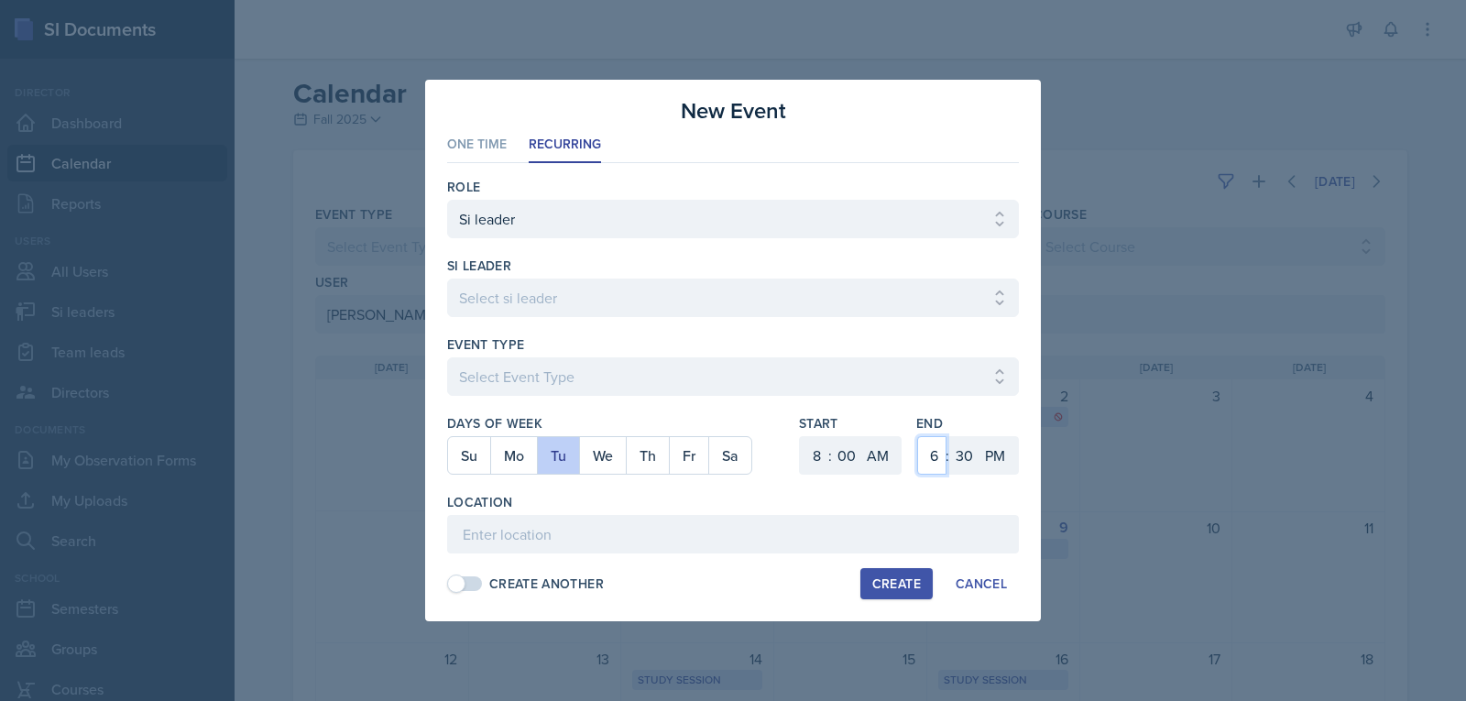
select select "9"
click at [917, 436] on select "1 2 3 4 5 6 7 8 9 10 11 12" at bounding box center [931, 455] width 29 height 38
click at [967, 443] on select "00 05 10 15 20 25 30 35 40 45 50 55" at bounding box center [963, 455] width 29 height 38
select select "0"
click at [949, 436] on select "00 05 10 15 20 25 30 35 40 45 50 55" at bounding box center [963, 455] width 29 height 38
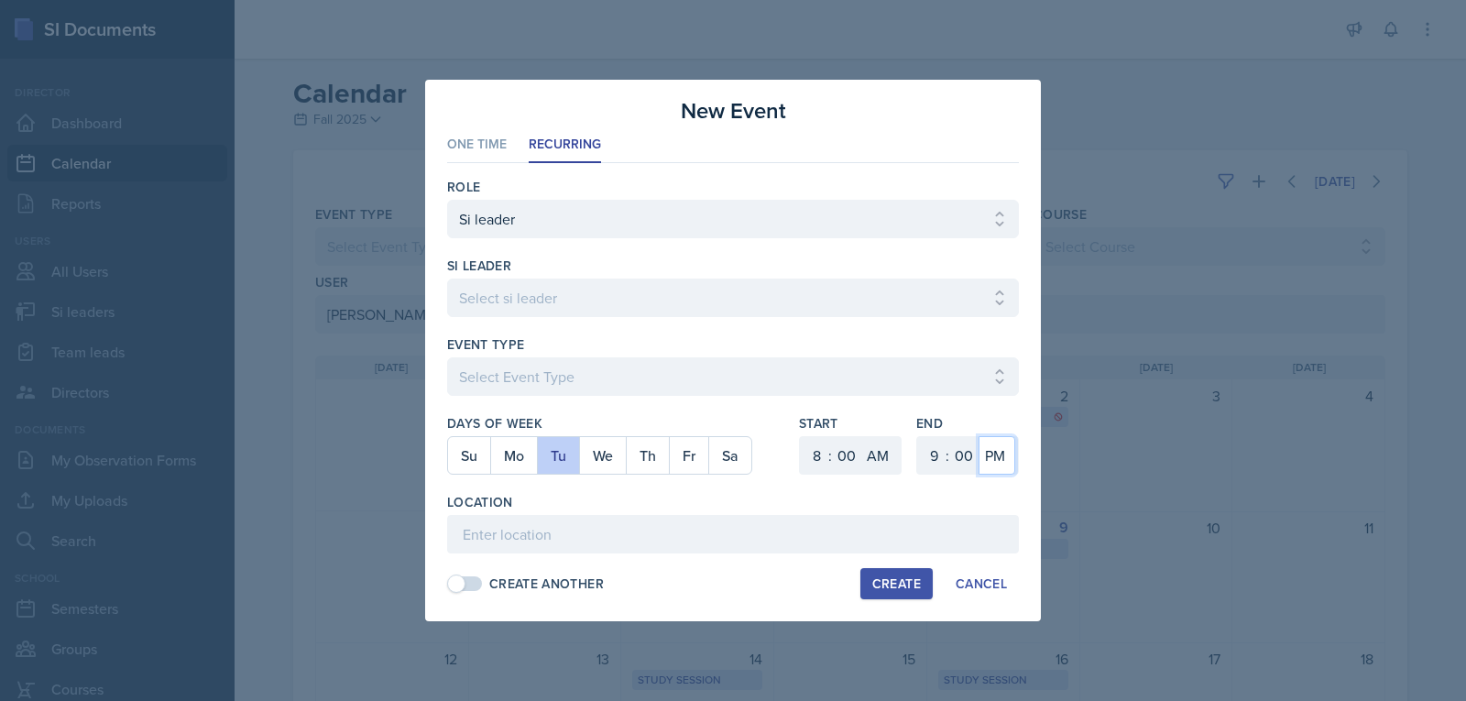
click at [998, 456] on select "AM PM" at bounding box center [997, 455] width 37 height 38
select select "AM"
click at [979, 436] on select "AM PM" at bounding box center [997, 455] width 37 height 38
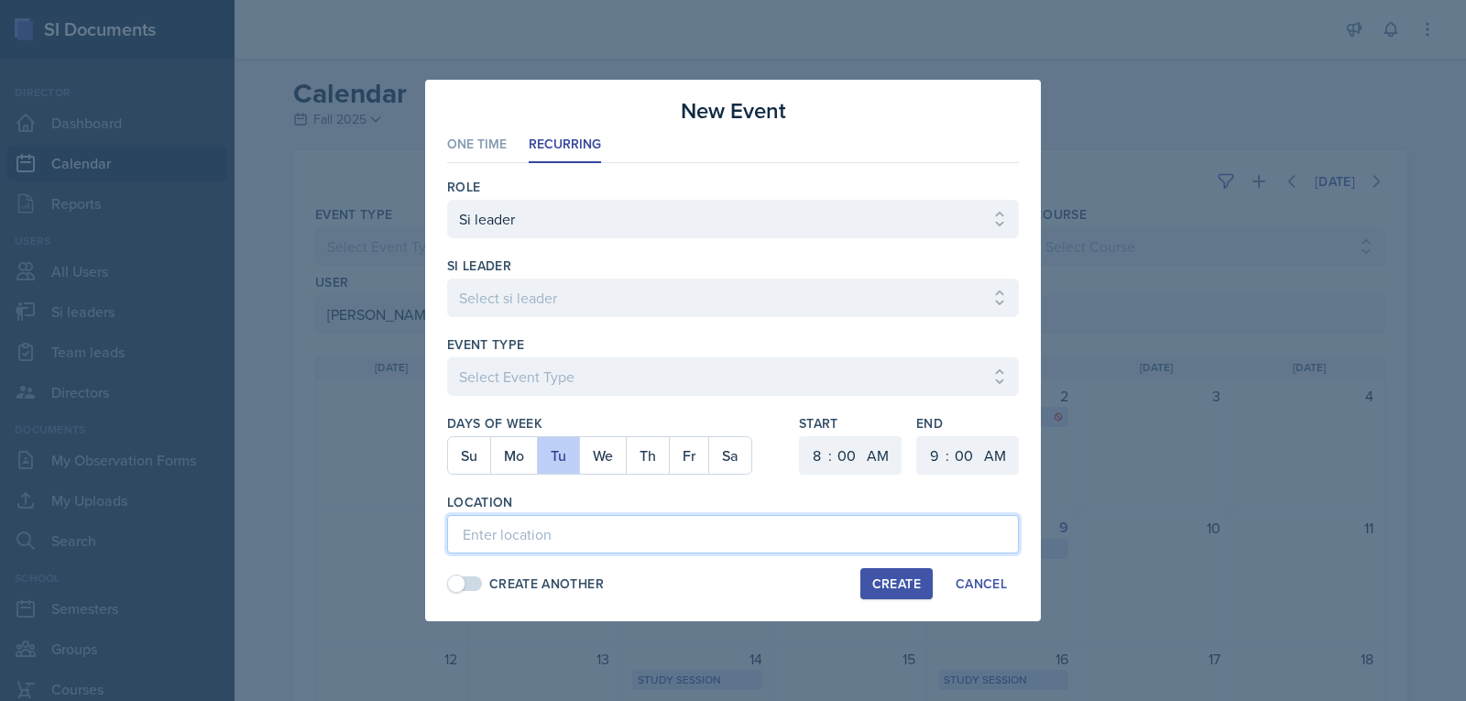
click at [629, 523] on input at bounding box center [733, 534] width 572 height 38
paste input "Academic Learning Center 2110"
type input "Academic Learning Center 2110"
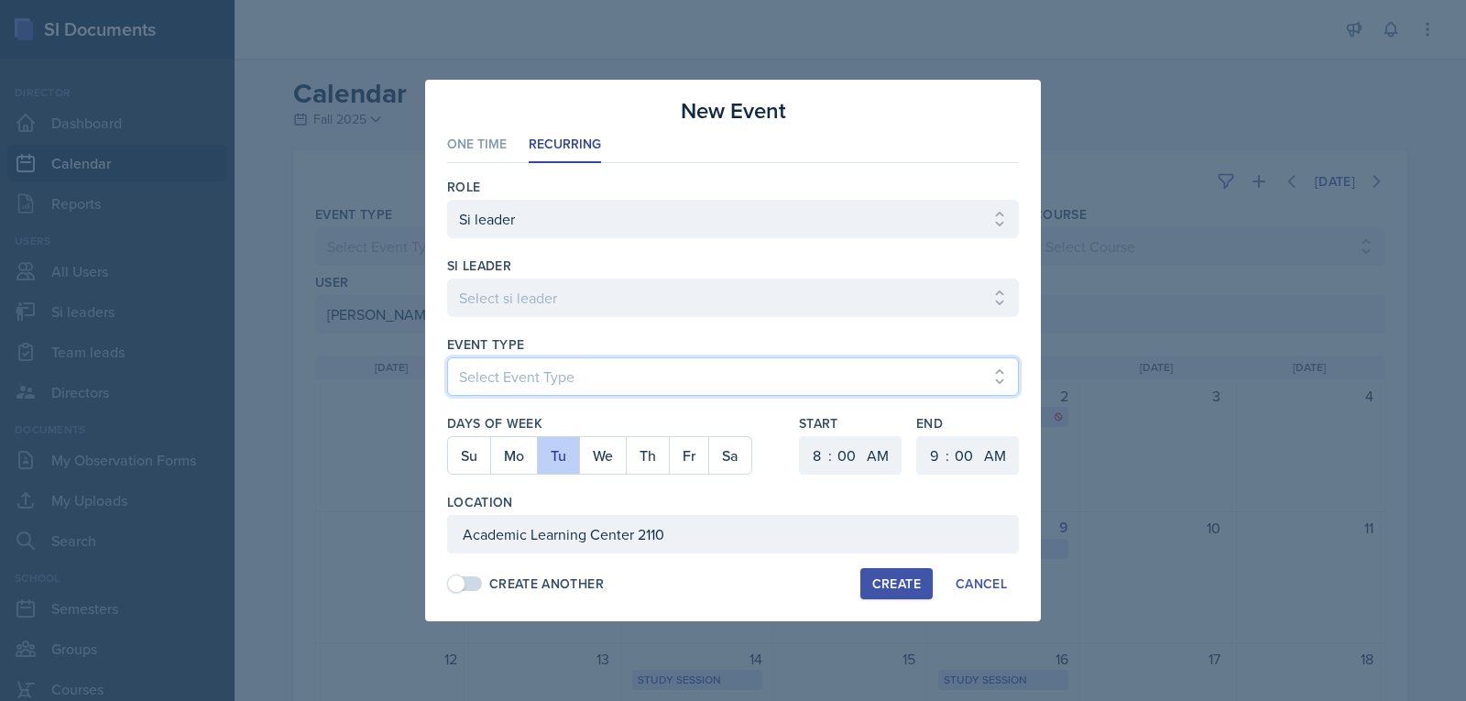
click at [659, 383] on select "Select Event Type Major Review Session Study Session" at bounding box center [733, 376] width 572 height 38
select select "d66089cd-5ee7-4f89-a345-f1bdd1643066"
click at [447, 357] on select "Select Event Type Major Review Session Study Session" at bounding box center [733, 376] width 572 height 38
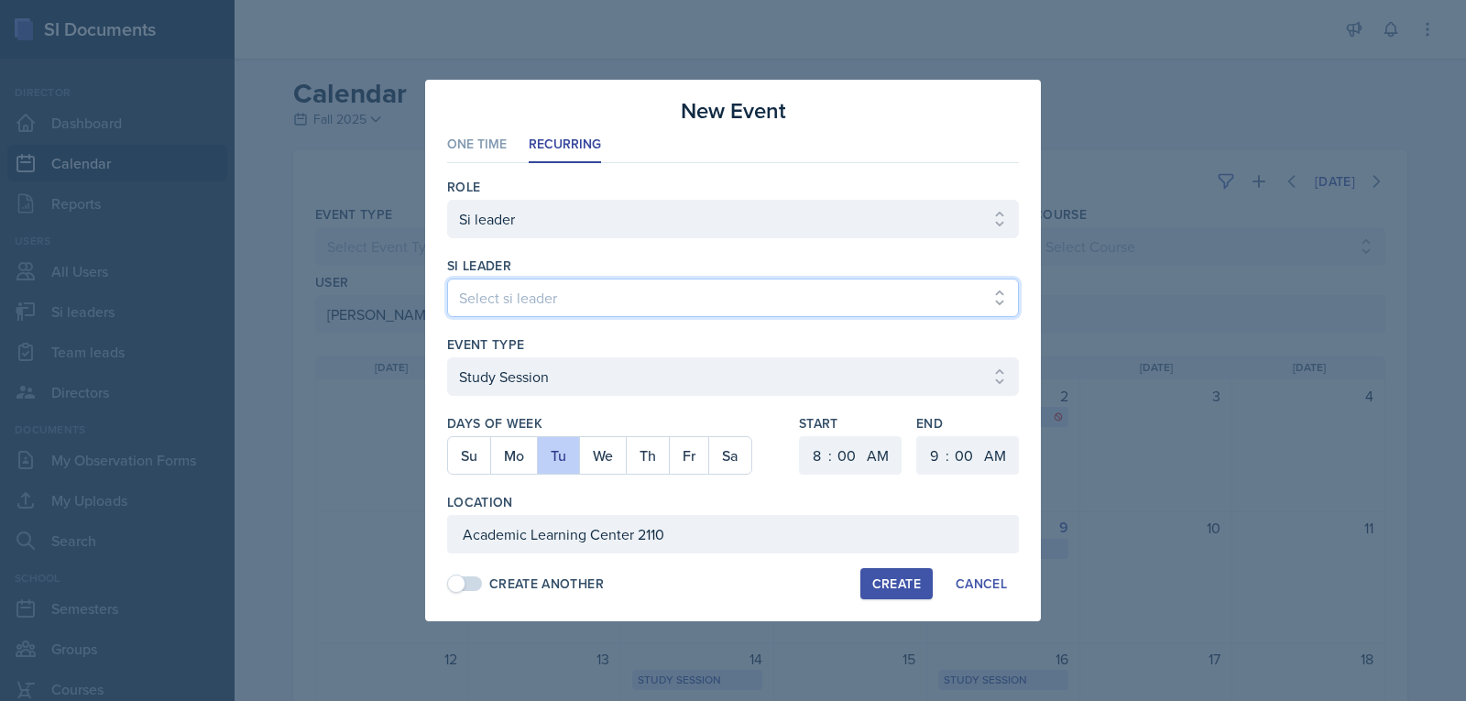
click at [604, 298] on select "Select si leader [PERSON_NAME] [PERSON_NAME] [PERSON_NAME] [PERSON_NAME] [PERSO…" at bounding box center [733, 298] width 572 height 38
select select "ec2082cb-36fd-4c5b-9807-2f6ec643ce4d"
click at [447, 279] on select "Select si leader [PERSON_NAME] [PERSON_NAME] [PERSON_NAME] [PERSON_NAME] [PERSO…" at bounding box center [733, 298] width 572 height 38
click at [906, 576] on div "Create" at bounding box center [896, 583] width 49 height 15
select select
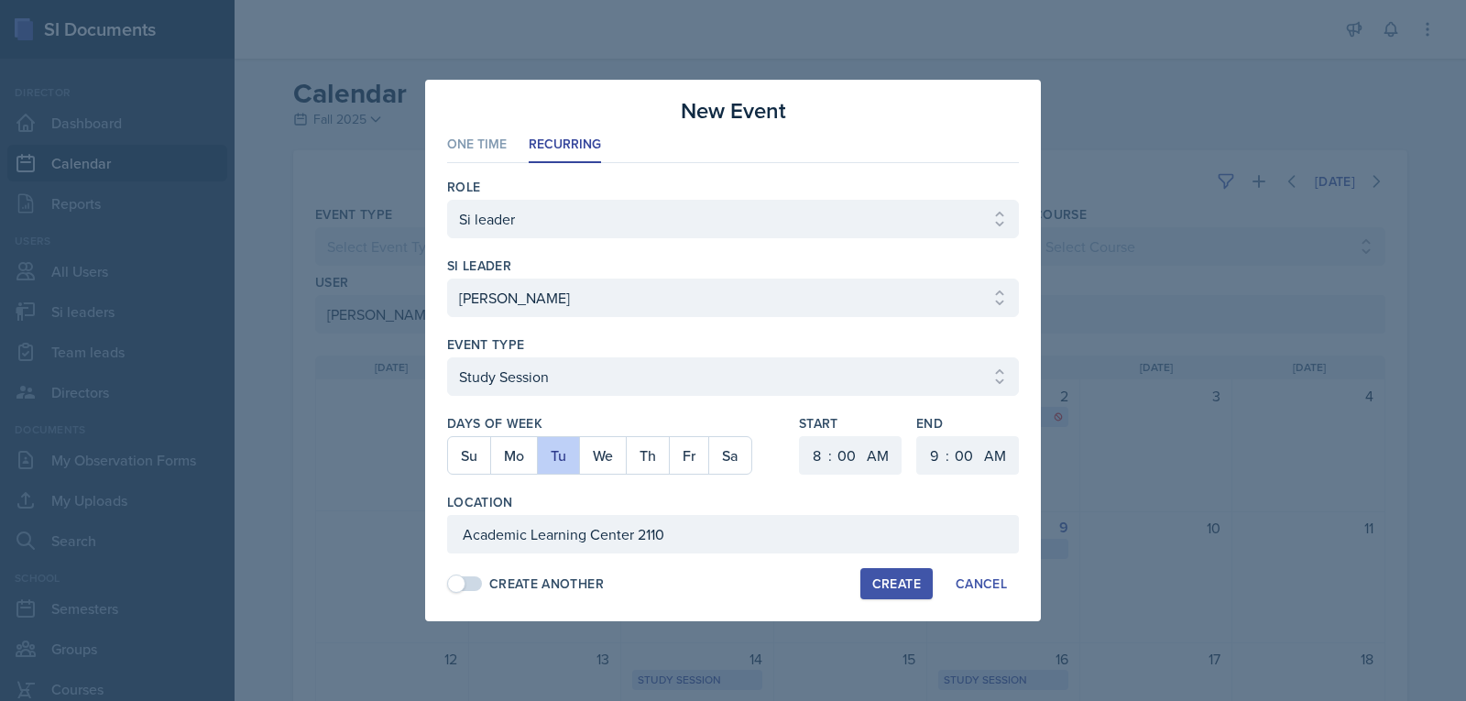
select select
select select "6"
select select "PM"
select select "6"
select select "30"
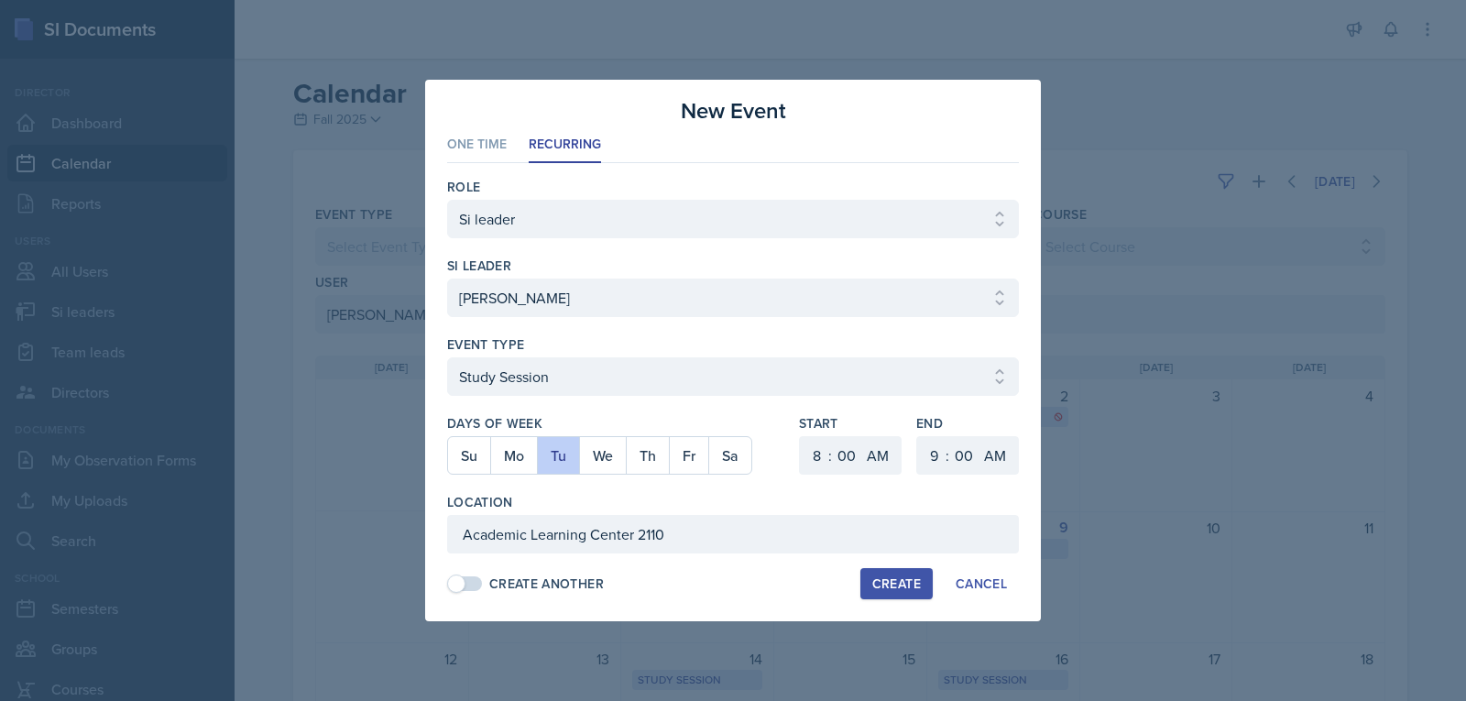
select select "PM"
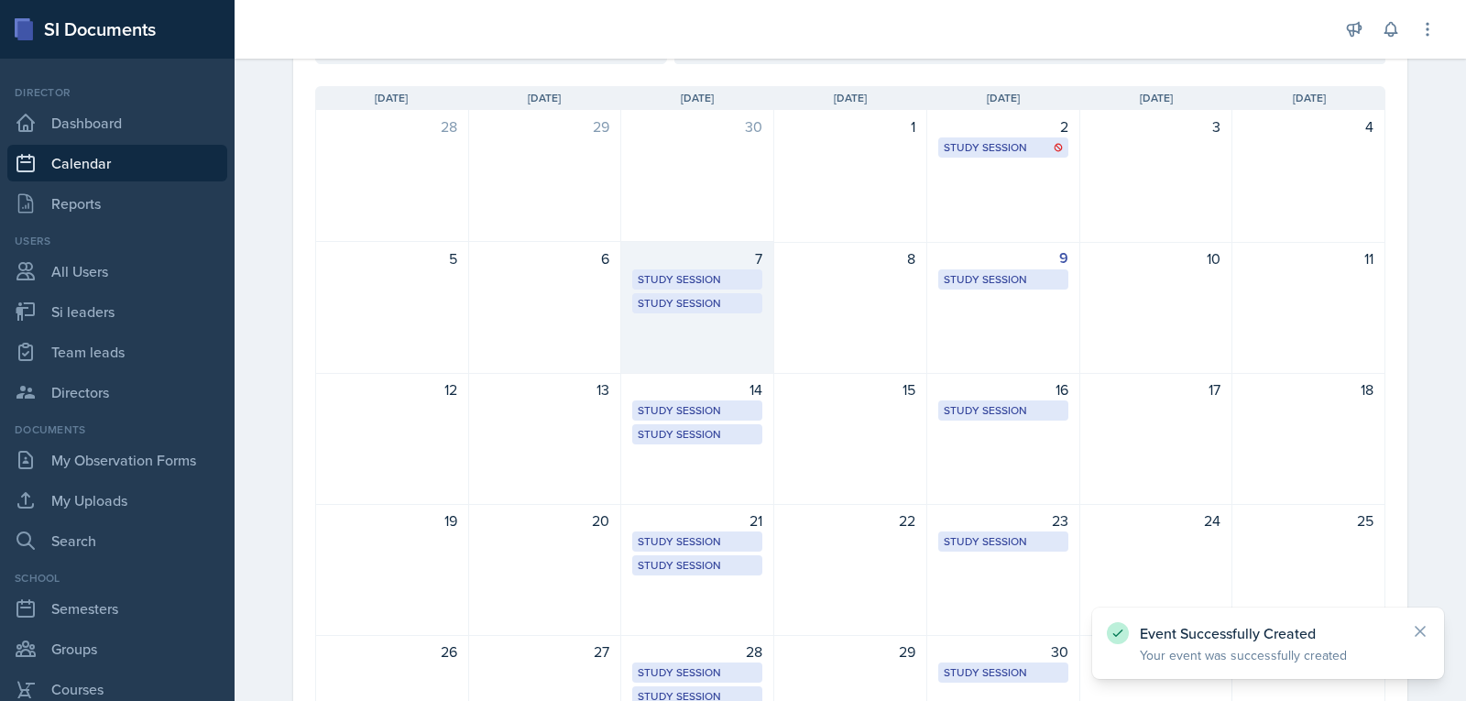
scroll to position [275, 0]
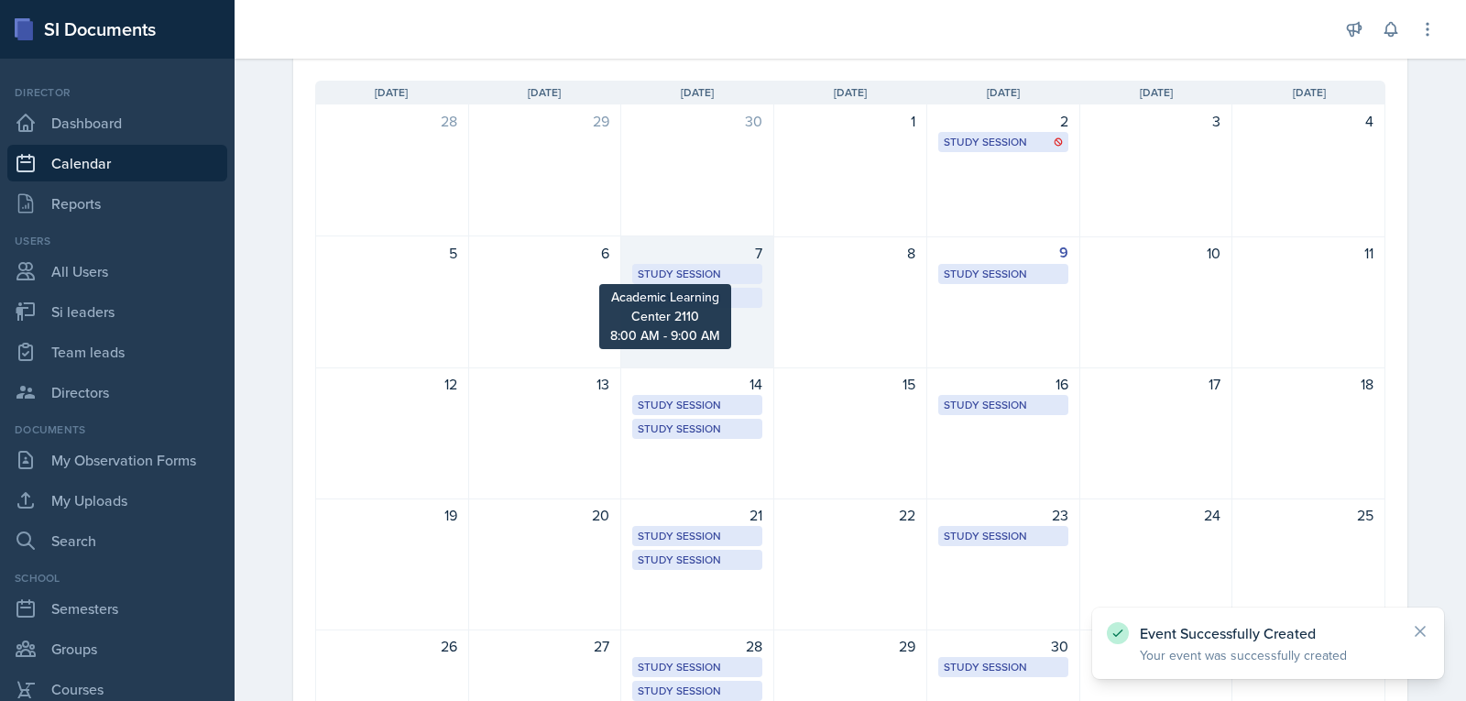
click at [723, 267] on div "Study Session" at bounding box center [697, 274] width 119 height 16
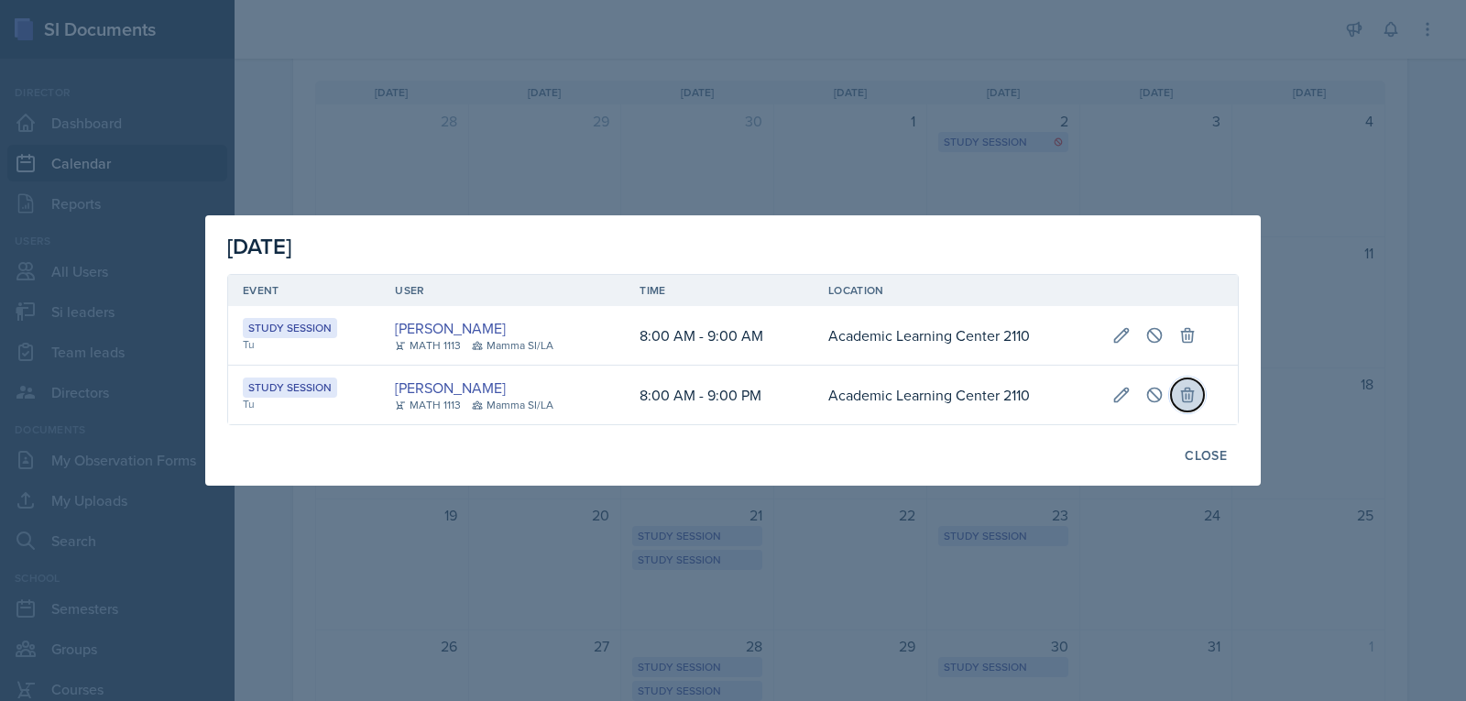
click at [1185, 399] on icon at bounding box center [1187, 395] width 18 height 18
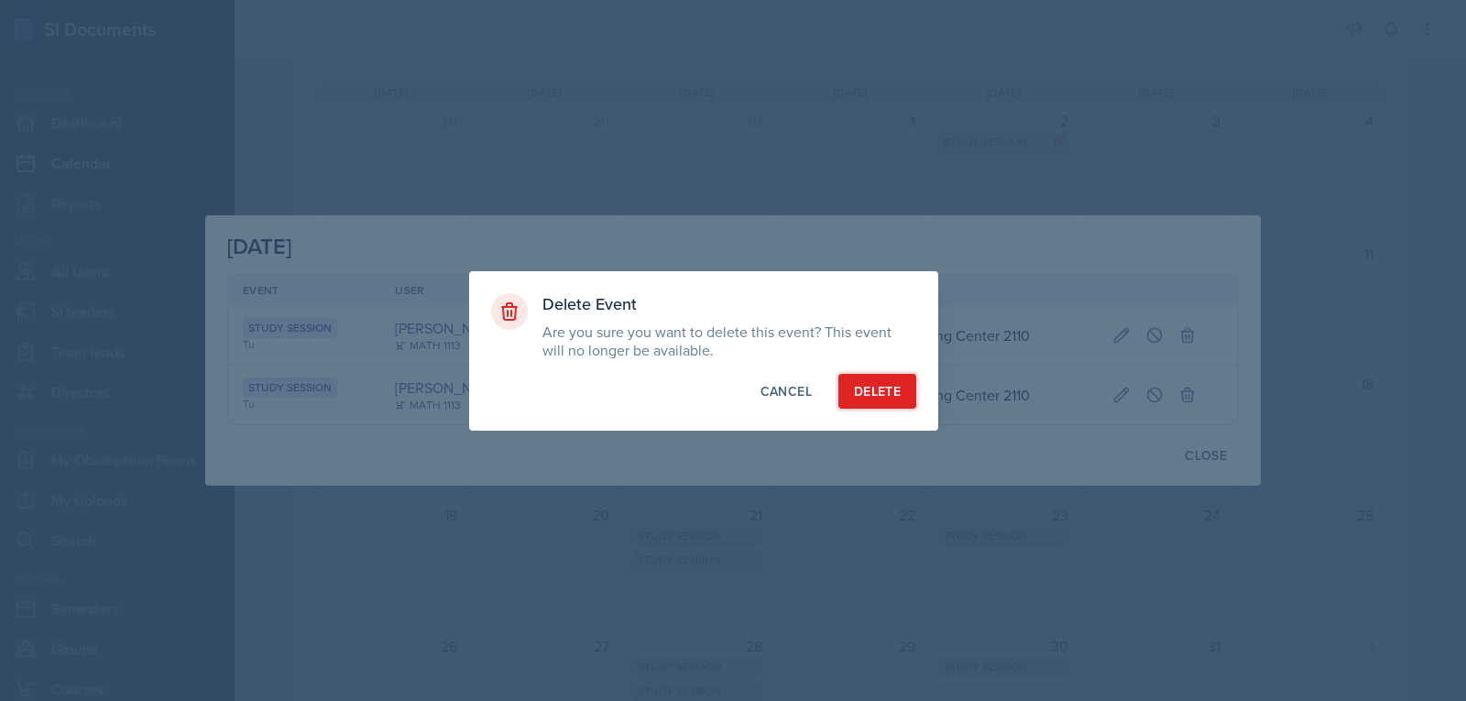
click at [861, 391] on div "Delete" at bounding box center [877, 391] width 47 height 18
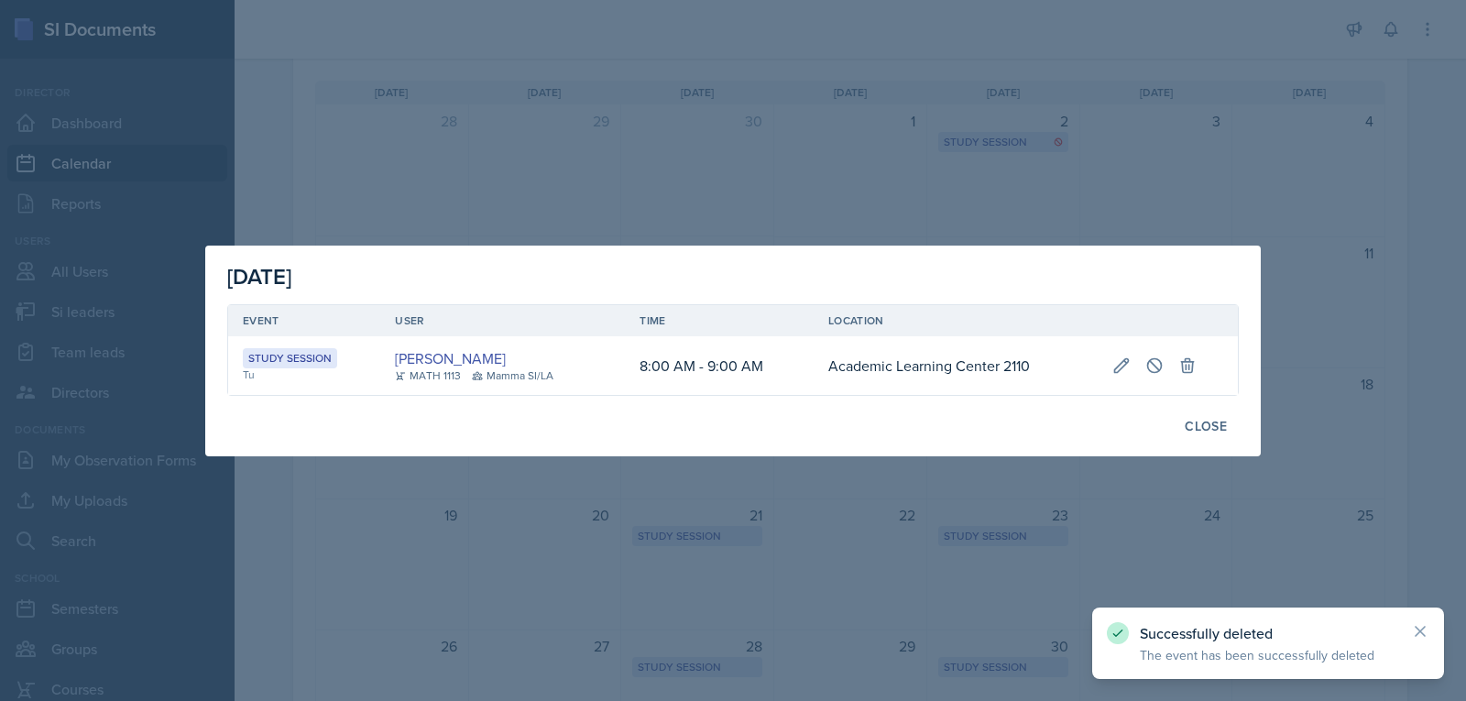
click at [763, 513] on div at bounding box center [733, 350] width 1466 height 701
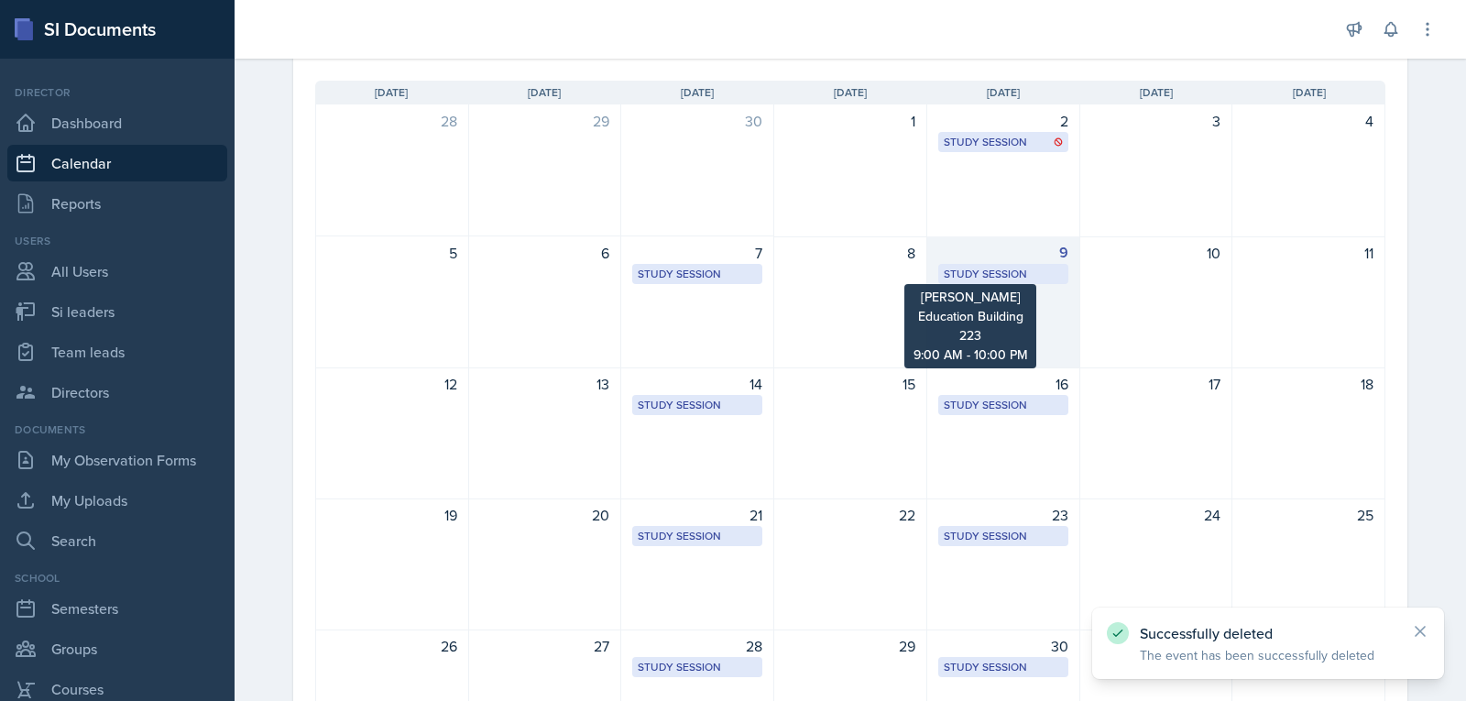
click at [1006, 278] on div "Study Session" at bounding box center [1003, 274] width 119 height 16
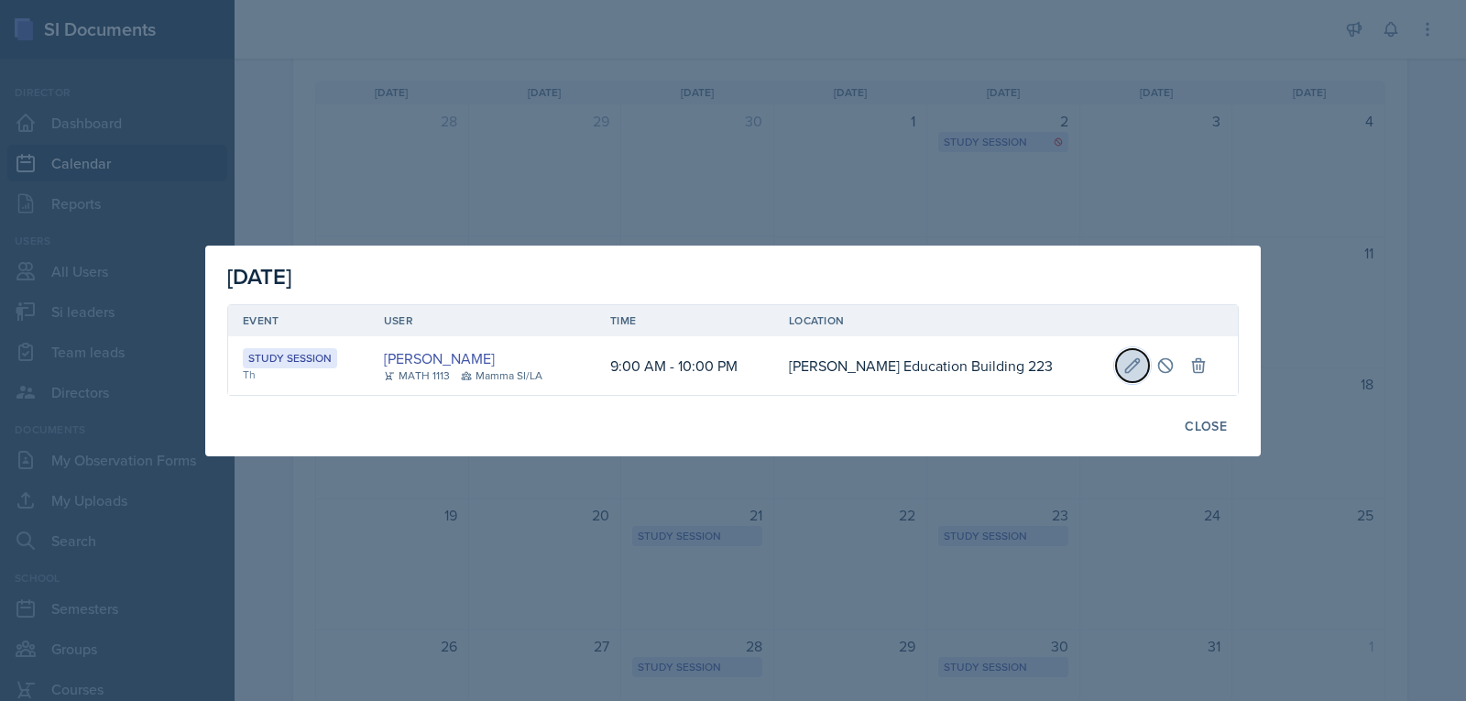
click at [1137, 370] on button at bounding box center [1132, 365] width 33 height 33
select select "9"
select select "10"
type input "[PERSON_NAME] Education Building 223"
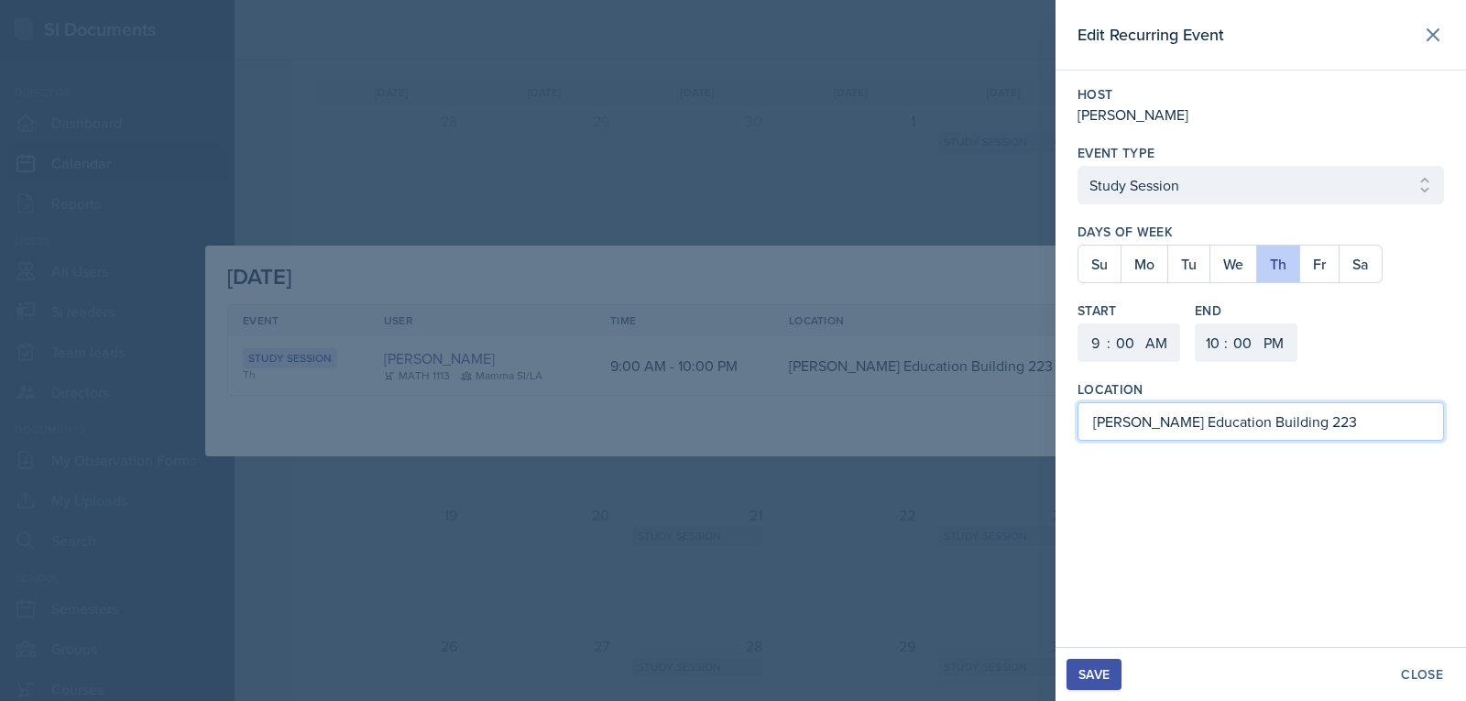
drag, startPoint x: 1345, startPoint y: 421, endPoint x: 995, endPoint y: 437, distance: 350.3
click at [995, 437] on div "Edit Recurring Event Host [PERSON_NAME] Event Type Select Event Type Study Sess…" at bounding box center [733, 350] width 1466 height 701
click at [1099, 664] on button "Save" at bounding box center [1093, 674] width 55 height 31
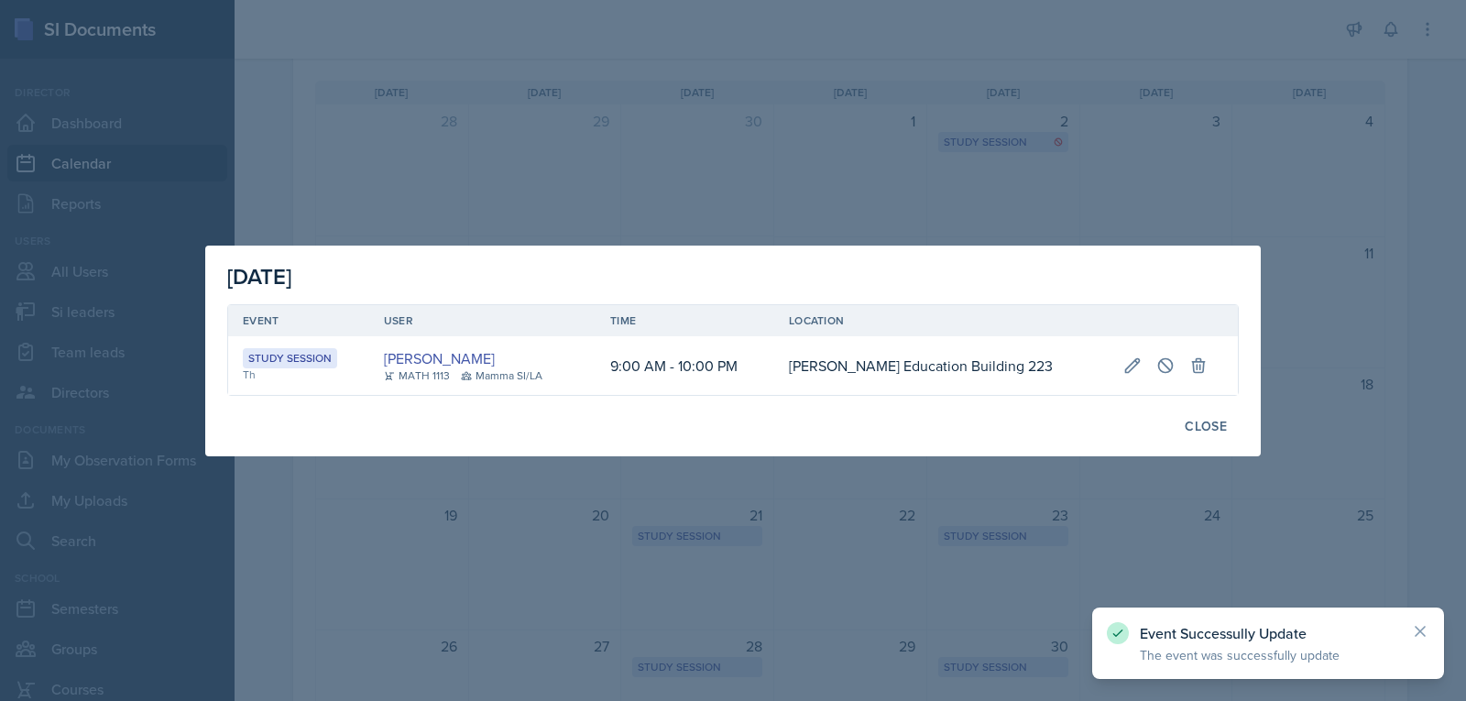
click at [1228, 204] on div at bounding box center [733, 350] width 1466 height 701
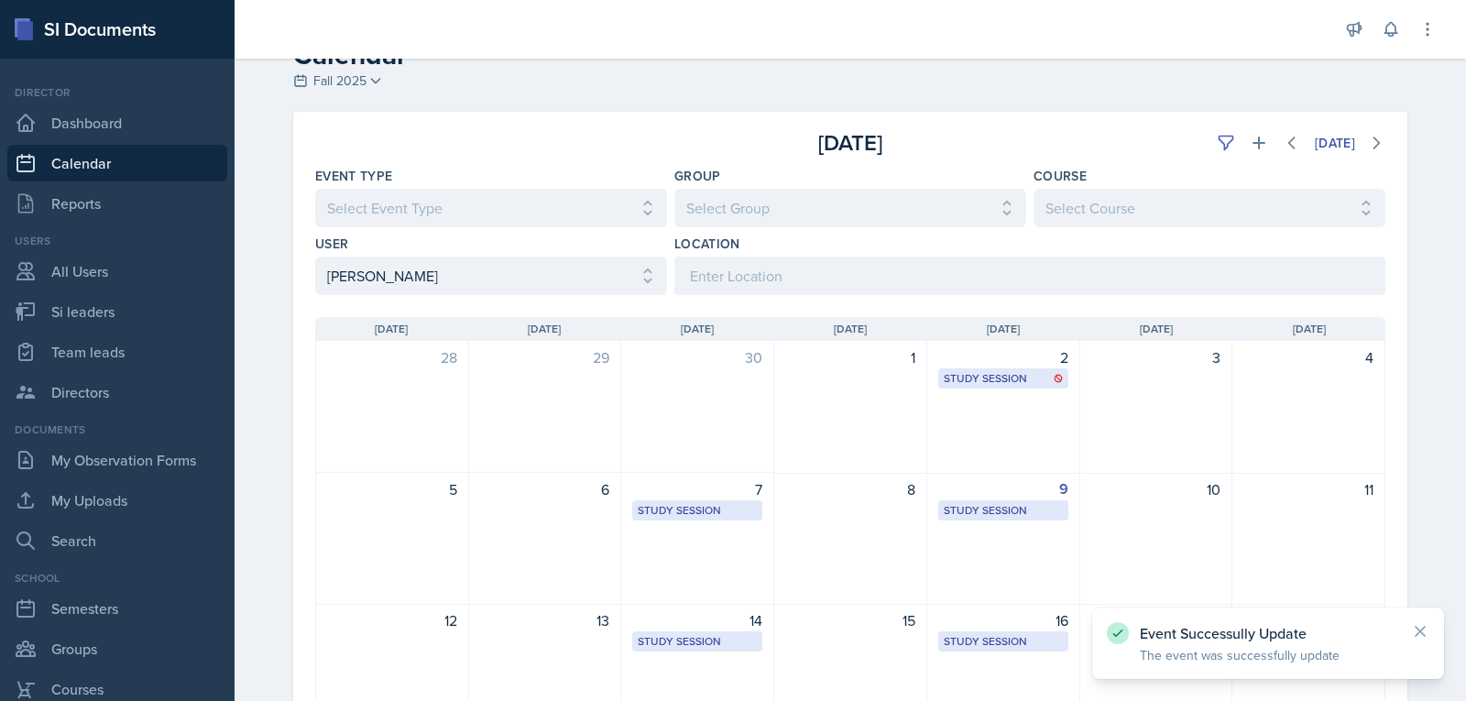
scroll to position [0, 0]
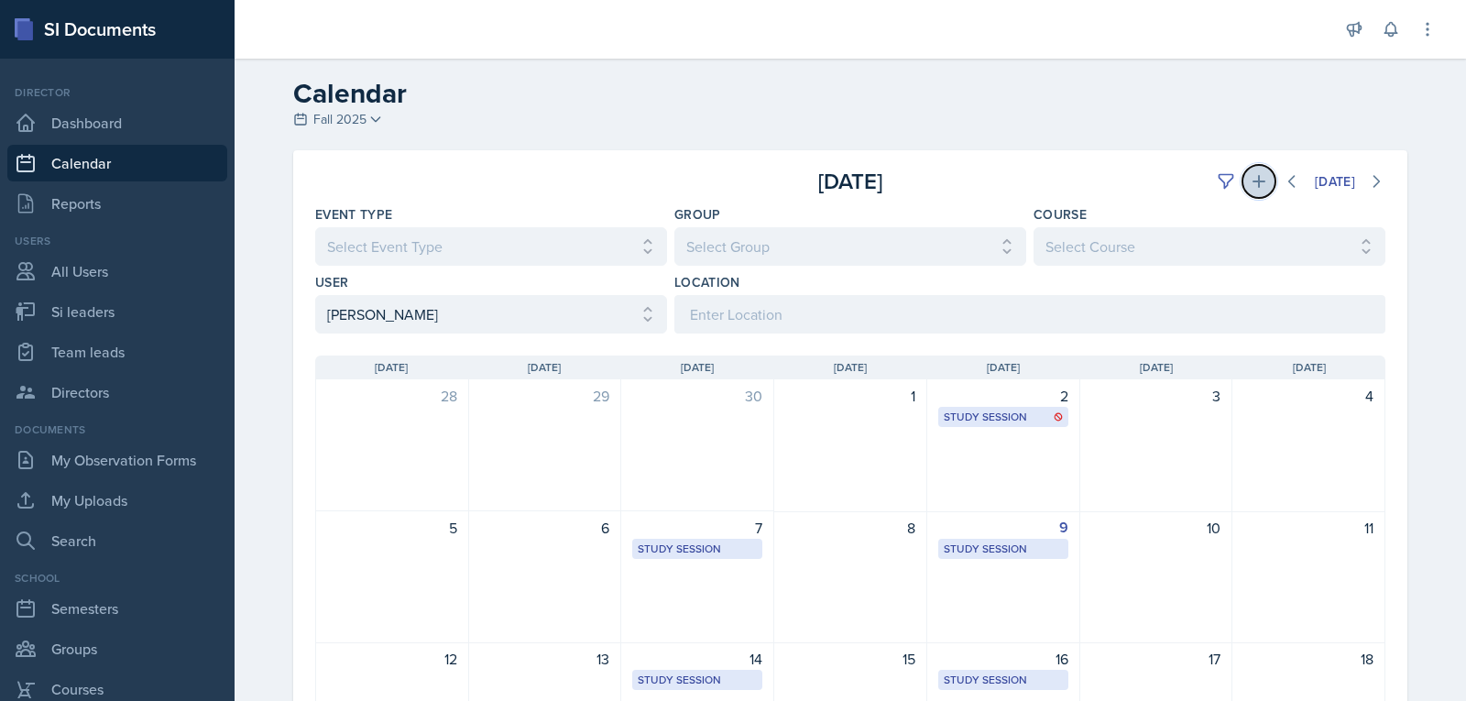
click at [1250, 184] on icon at bounding box center [1259, 181] width 18 height 18
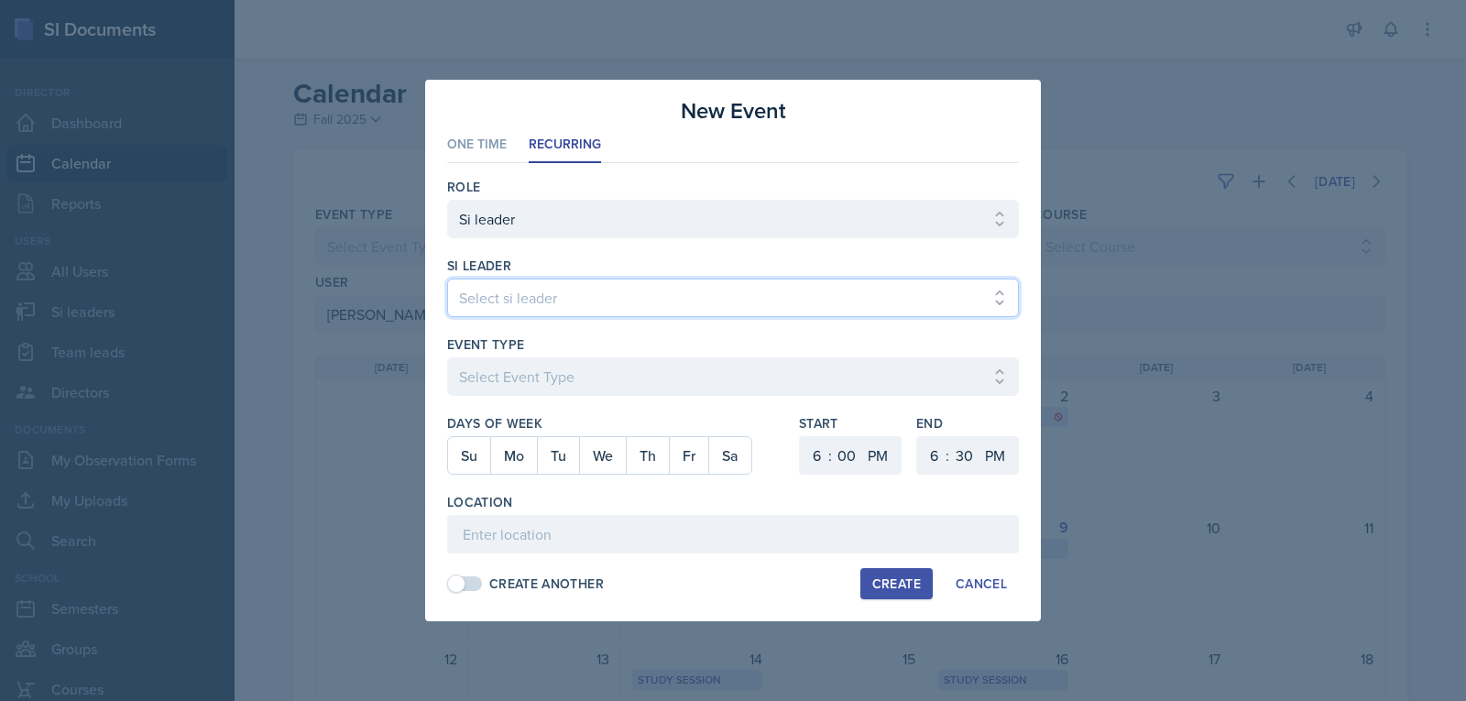
click at [644, 312] on select "Select si leader [PERSON_NAME] [PERSON_NAME] [PERSON_NAME] [PERSON_NAME] [PERSO…" at bounding box center [733, 298] width 572 height 38
select select "ec2082cb-36fd-4c5b-9807-2f6ec643ce4d"
click at [447, 279] on select "Select si leader [PERSON_NAME] [PERSON_NAME] [PERSON_NAME] [PERSON_NAME] [PERSO…" at bounding box center [733, 298] width 572 height 38
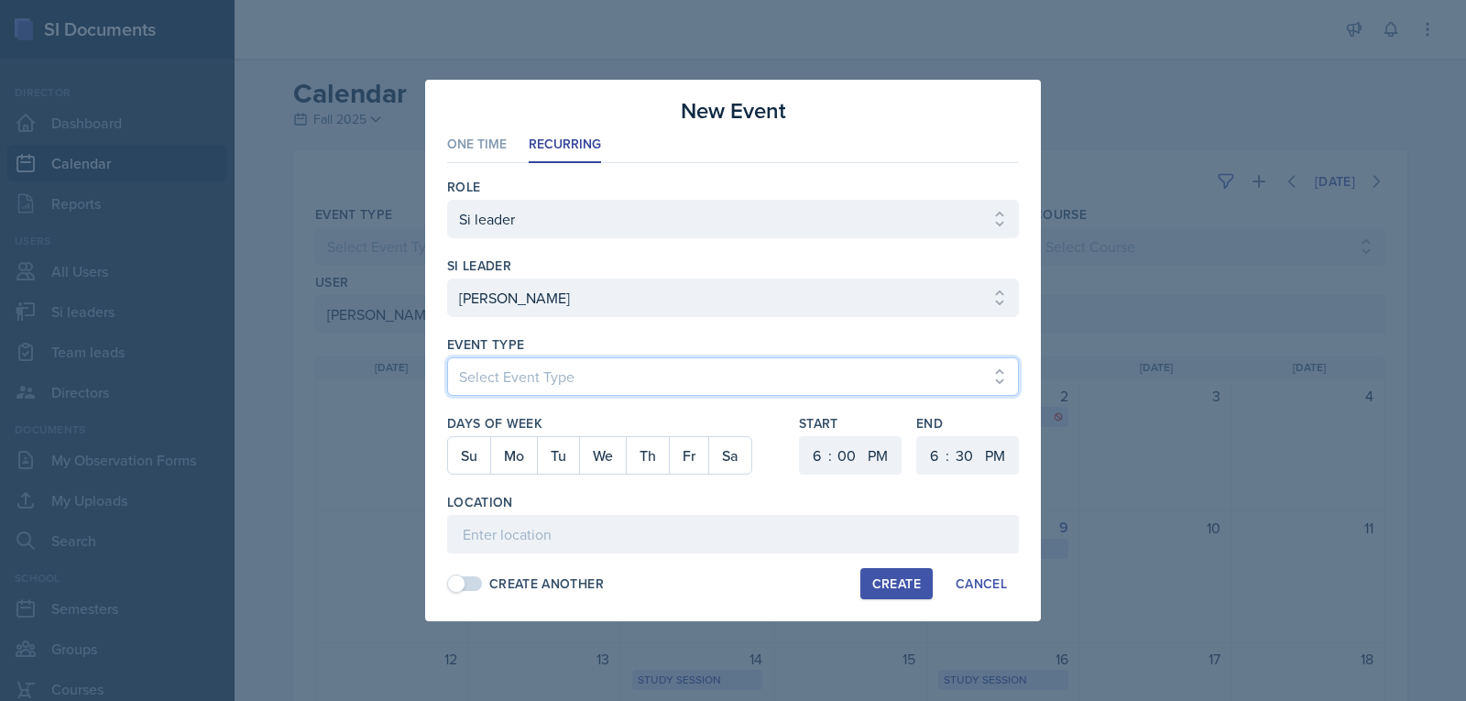
click at [602, 386] on select "Select Event Type Major Review Session Study Session" at bounding box center [733, 376] width 572 height 38
select select "d66089cd-5ee7-4f89-a345-f1bdd1643066"
click at [447, 357] on select "Select Event Type Major Review Session Study Session" at bounding box center [733, 376] width 572 height 38
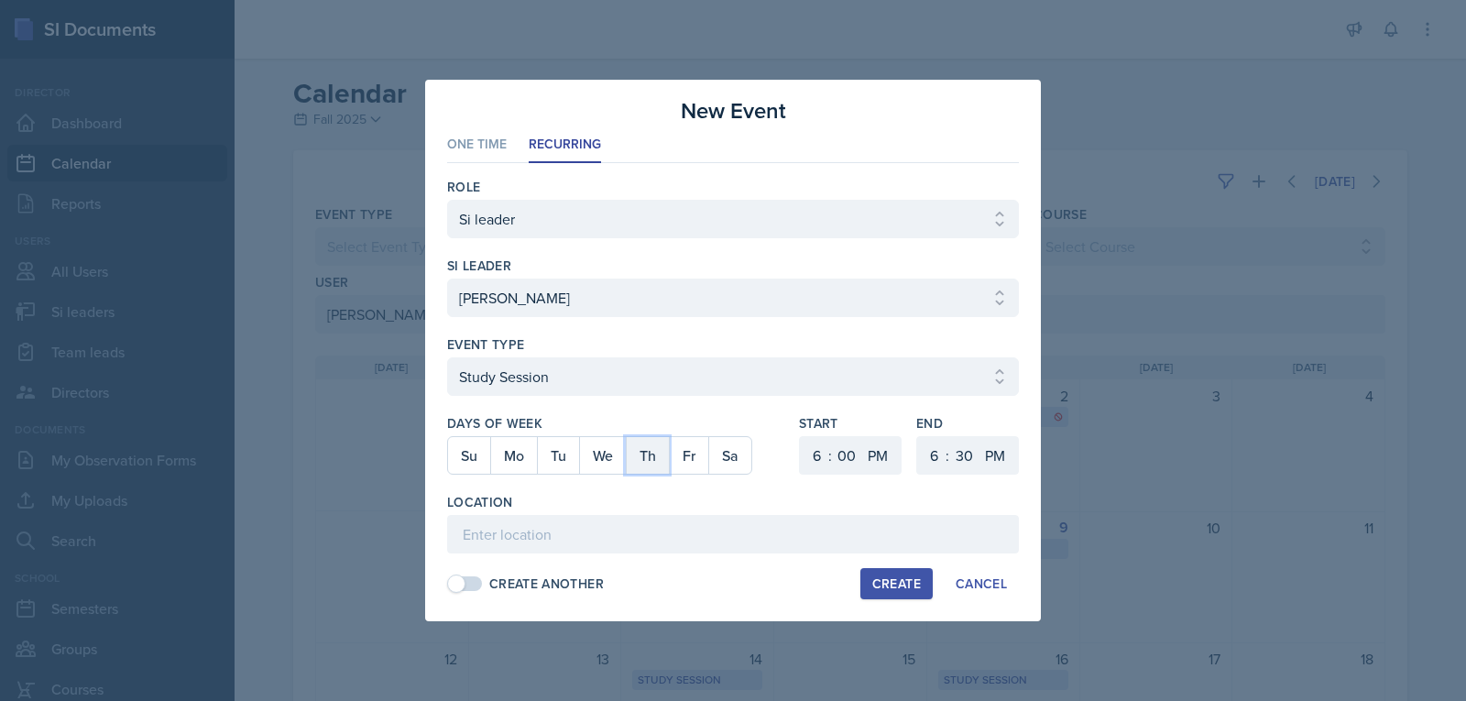
click at [636, 461] on button "Th" at bounding box center [647, 455] width 43 height 37
click at [808, 441] on select "1 2 3 4 5 6 7 8 9 10 11 12" at bounding box center [814, 455] width 29 height 38
select select "9"
click at [800, 436] on select "1 2 3 4 5 6 7 8 9 10 11 12" at bounding box center [814, 455] width 29 height 38
click at [869, 453] on select "AM PM" at bounding box center [879, 455] width 37 height 38
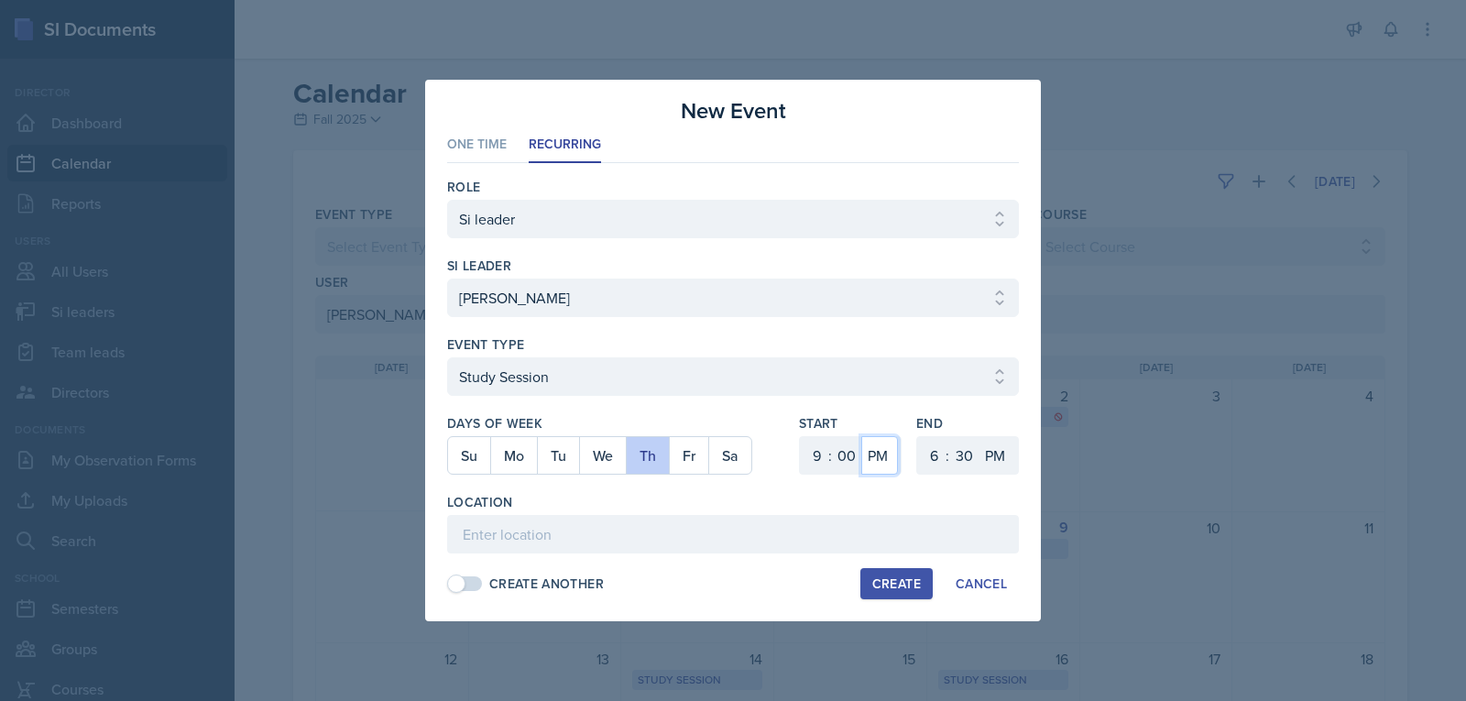
select select "AM"
click at [861, 436] on select "AM PM" at bounding box center [879, 455] width 37 height 38
click at [918, 451] on select "1 2 3 4 5 6 7 8 9 10 11 12" at bounding box center [931, 455] width 29 height 38
select select "10"
click at [917, 436] on select "1 2 3 4 5 6 7 8 9 10 11 12" at bounding box center [931, 455] width 29 height 38
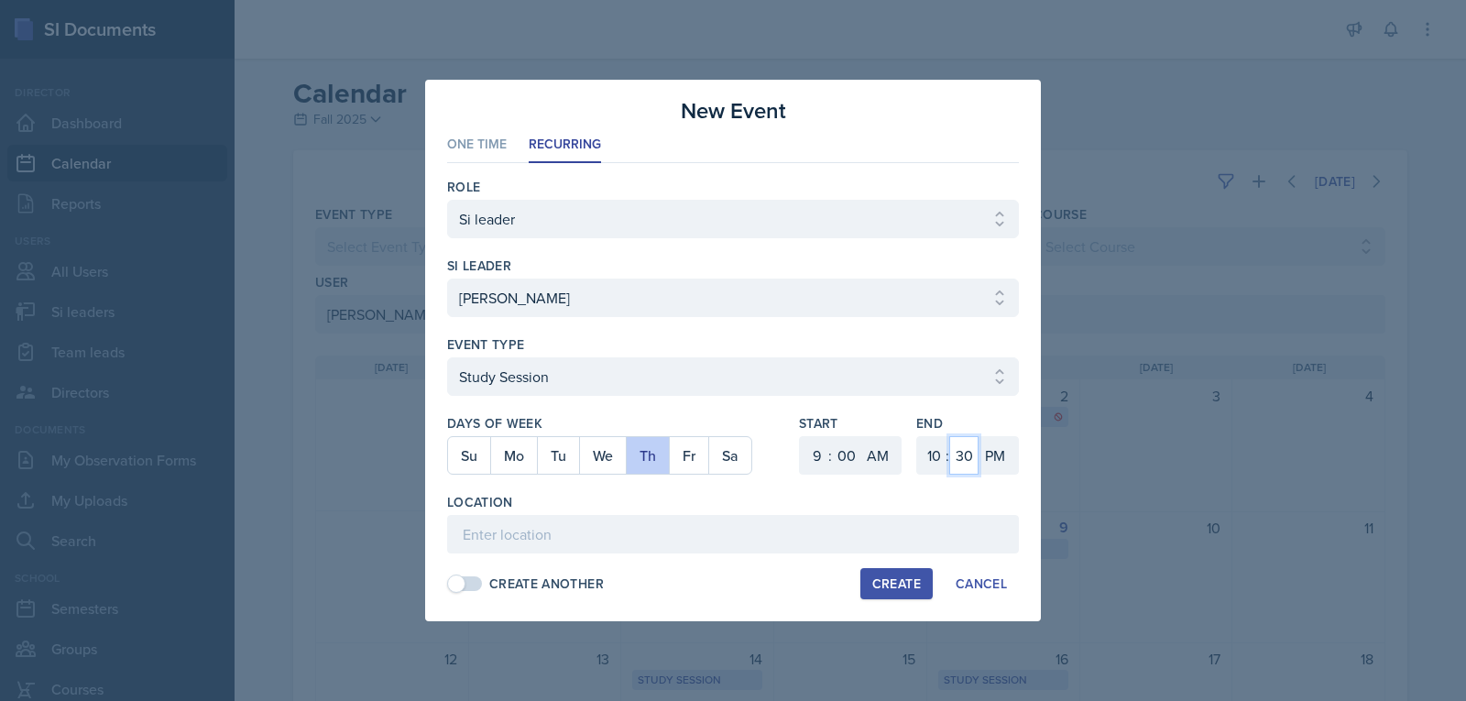
click at [954, 439] on select "00 05 10 15 20 25 30 35 40 45 50 55" at bounding box center [963, 455] width 29 height 38
select select "0"
click at [949, 436] on select "00 05 10 15 20 25 30 35 40 45 50 55" at bounding box center [963, 455] width 29 height 38
click at [995, 456] on select "AM PM" at bounding box center [997, 455] width 37 height 38
select select "AM"
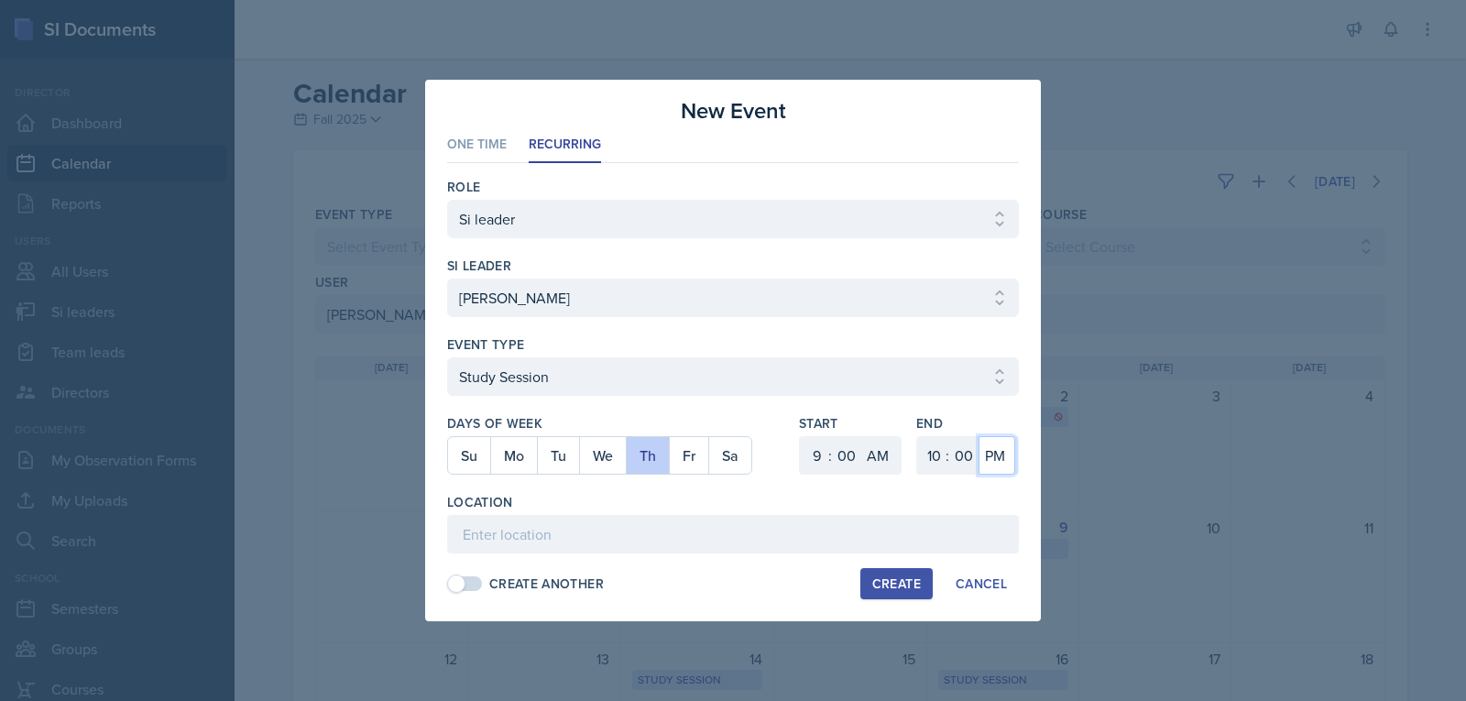
click at [979, 436] on select "AM PM" at bounding box center [997, 455] width 37 height 38
click at [864, 559] on div "Role Select Role Si leader Team lead Director si leader Select si leader [PERSO…" at bounding box center [733, 384] width 572 height 443
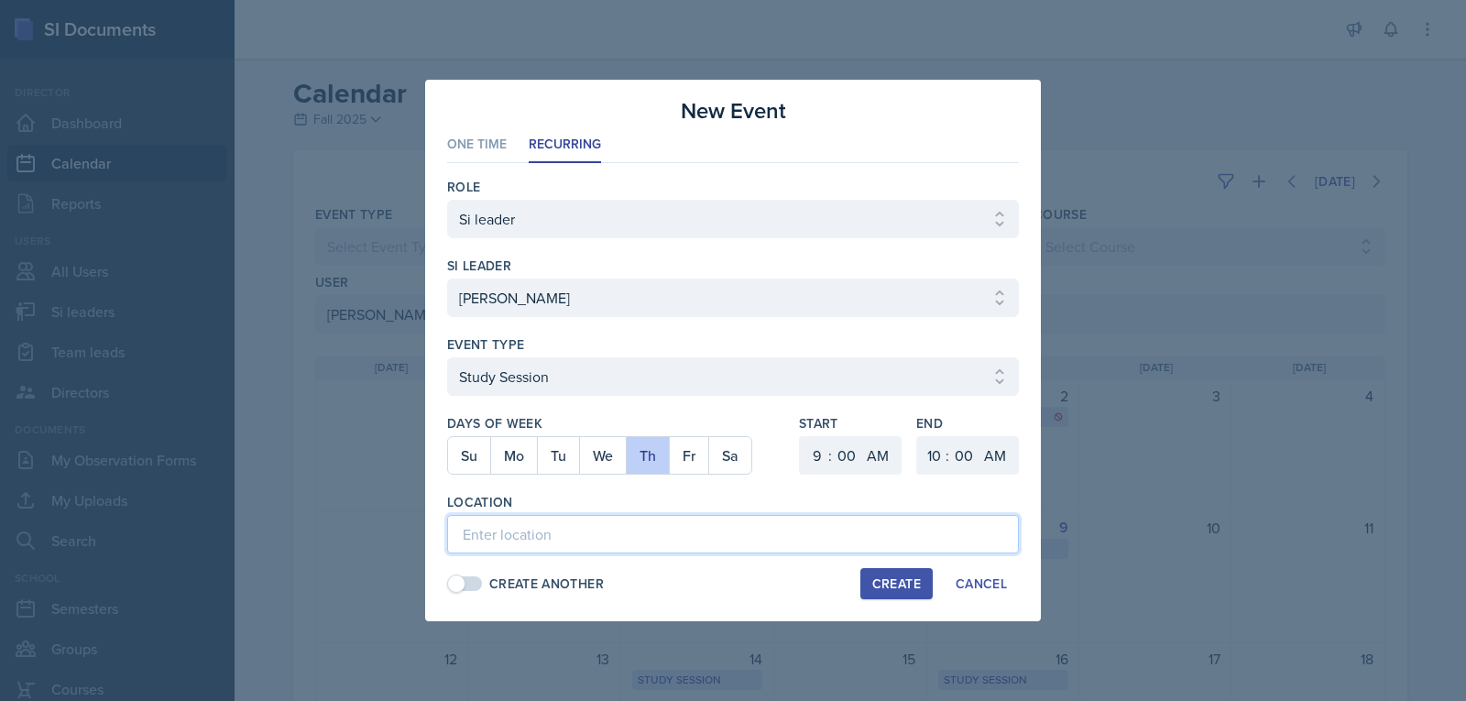
click at [866, 541] on input at bounding box center [733, 534] width 572 height 38
paste input "[PERSON_NAME] Education Building 223"
type input "[PERSON_NAME] Education Building 223"
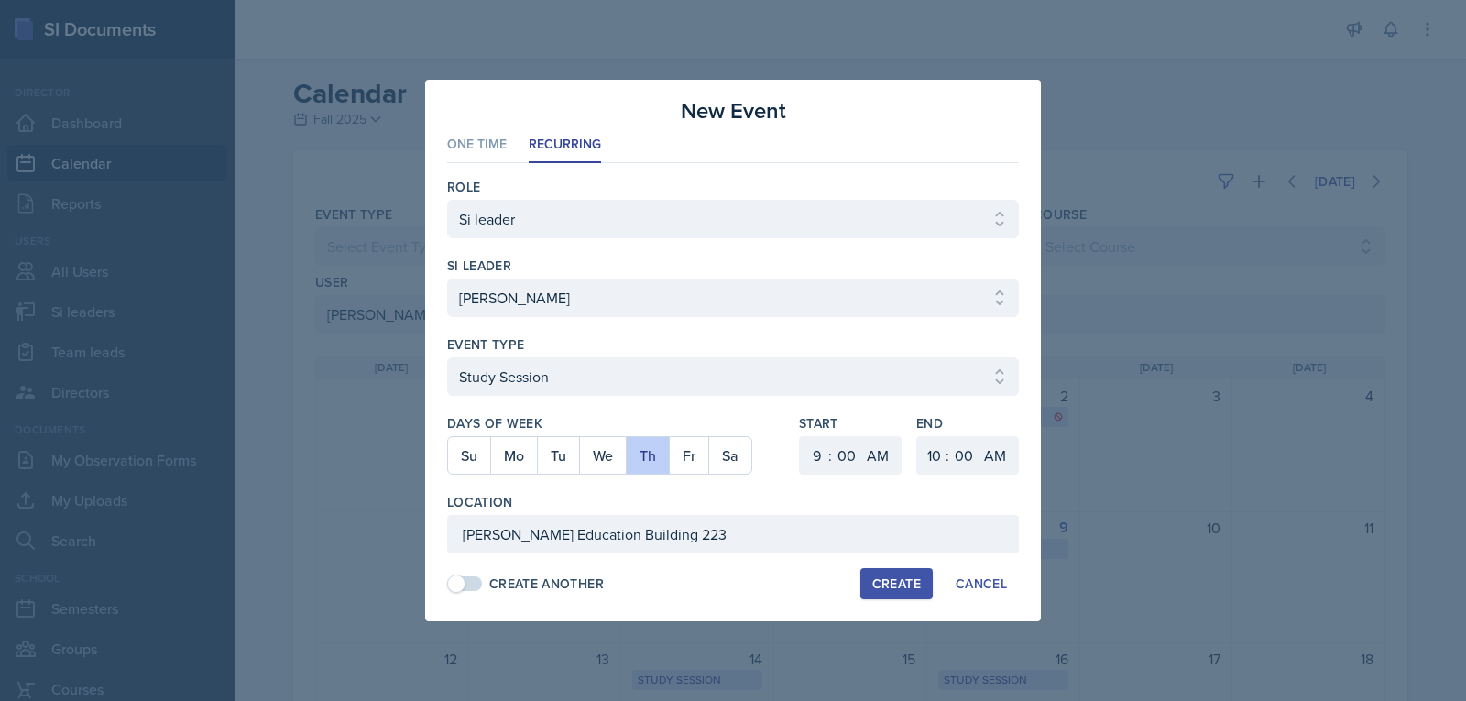
click at [889, 580] on div "Create" at bounding box center [896, 583] width 49 height 15
select select
select select "6"
select select "PM"
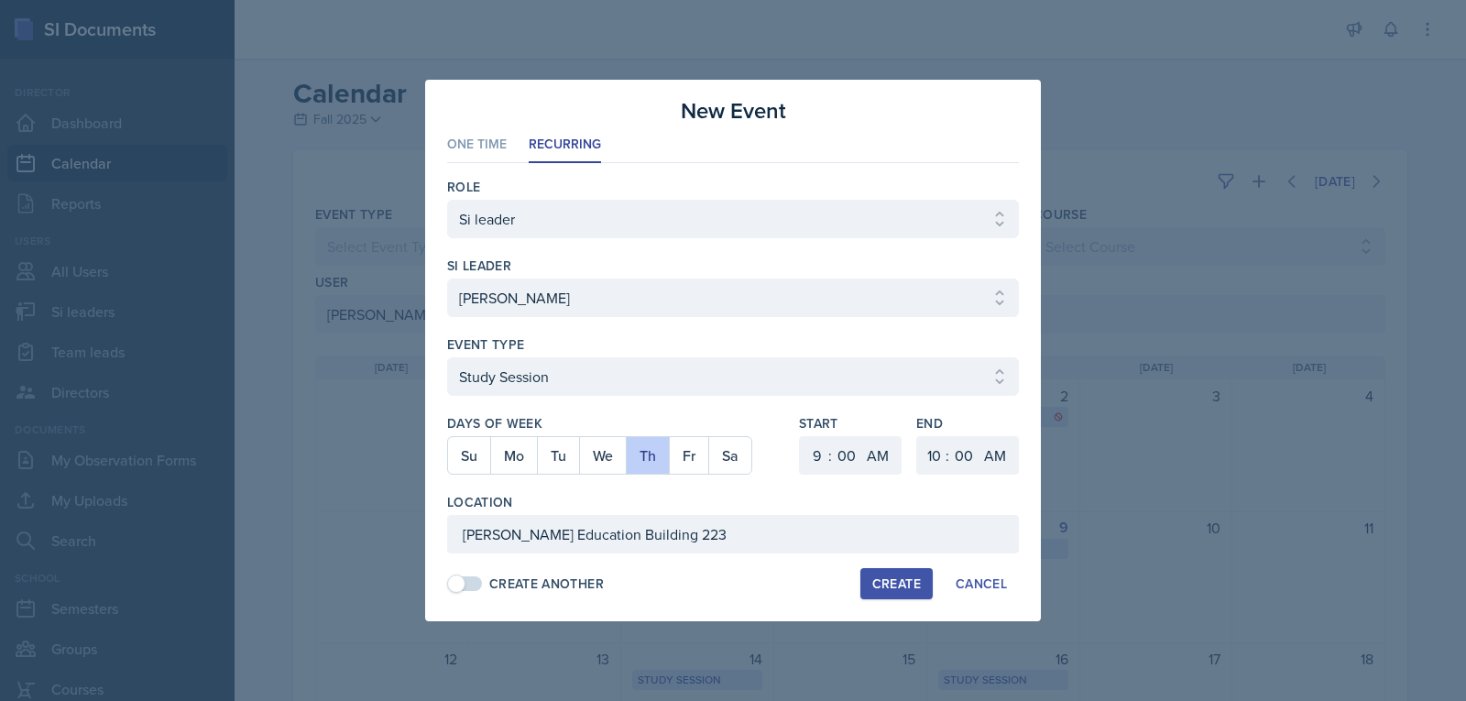
select select "6"
select select "30"
select select "PM"
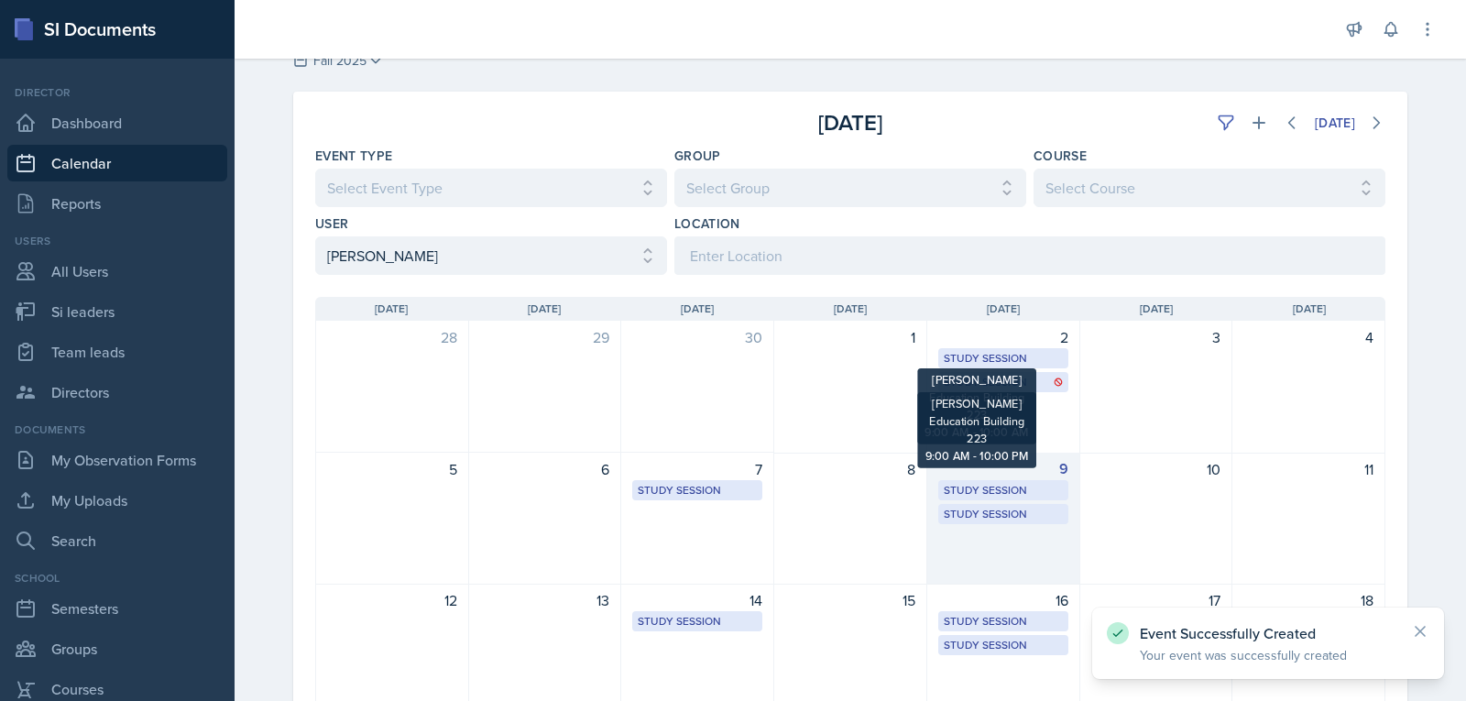
scroll to position [92, 0]
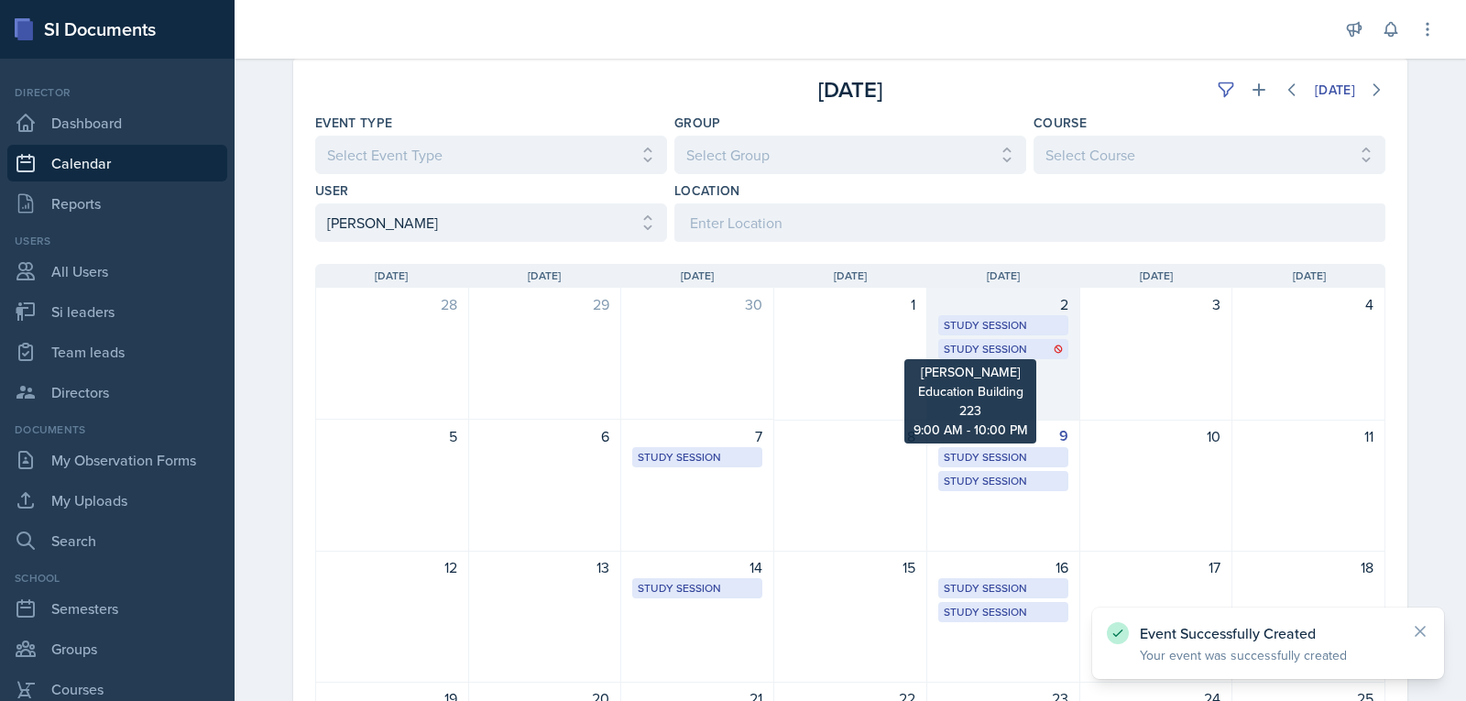
click at [1024, 346] on div "Study Session" at bounding box center [1003, 349] width 119 height 16
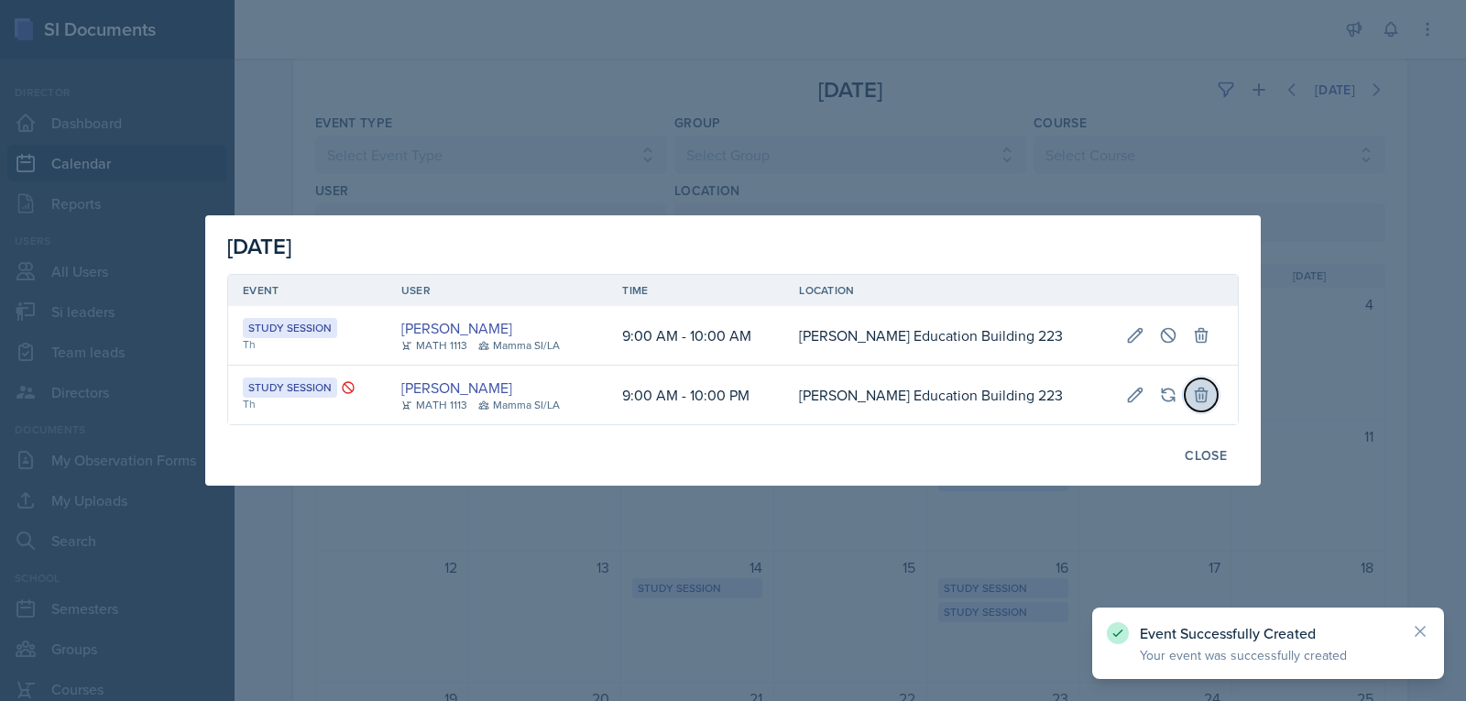
click at [1185, 397] on button at bounding box center [1201, 394] width 33 height 33
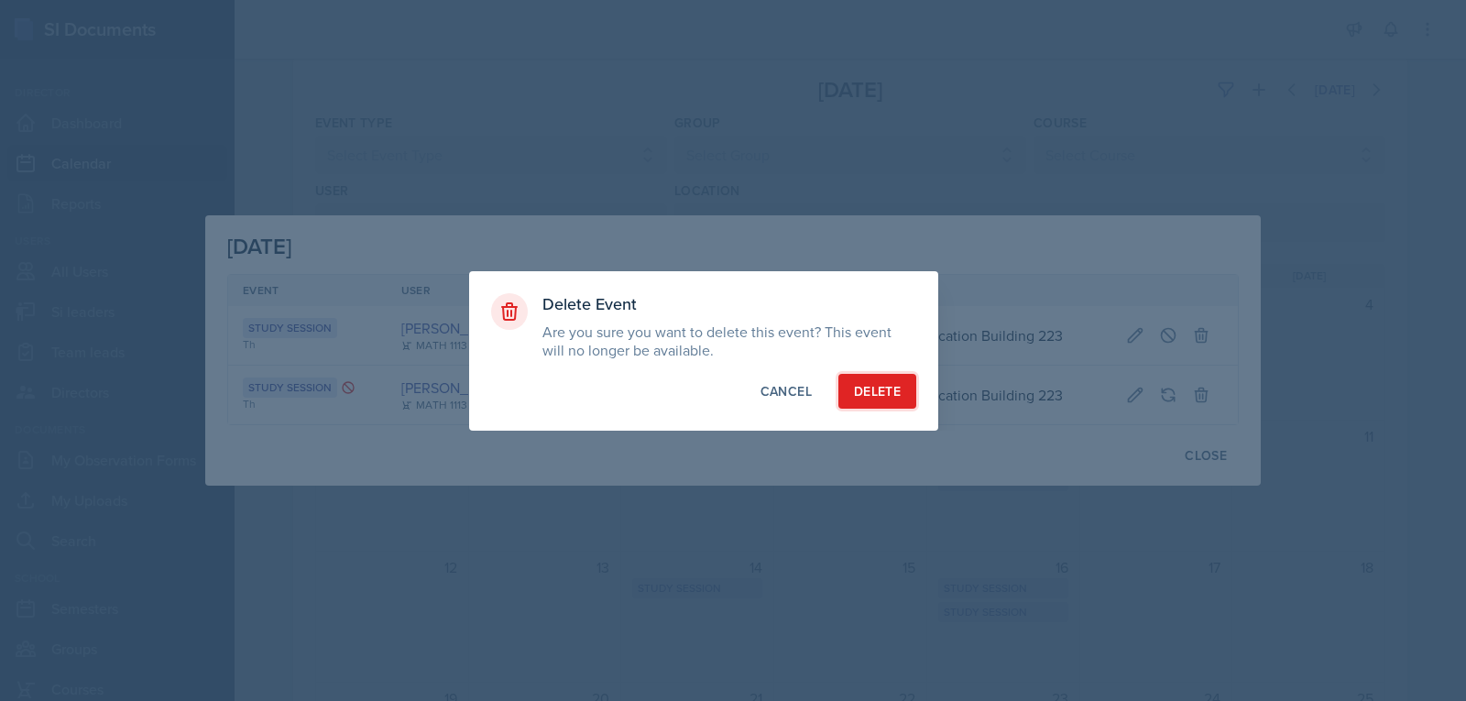
click at [889, 391] on div "Delete" at bounding box center [877, 391] width 47 height 18
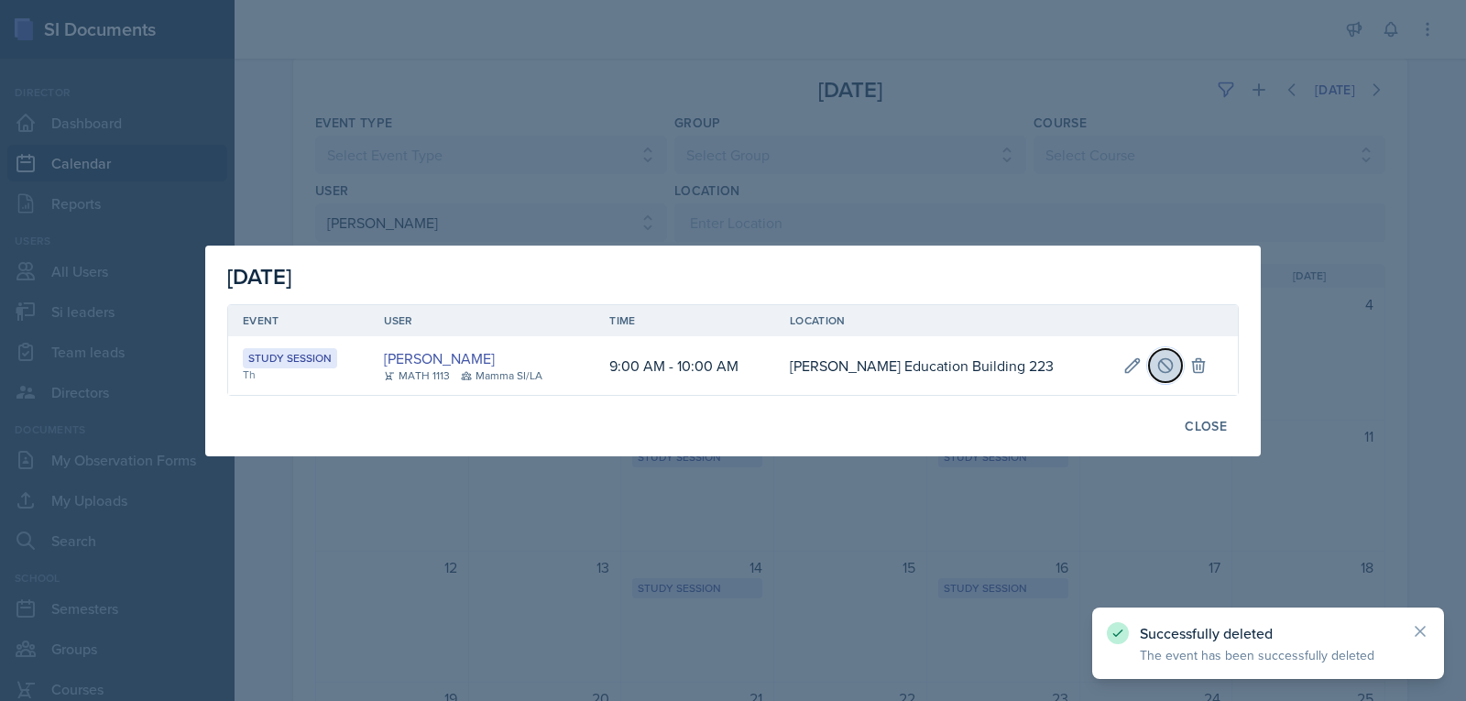
click at [1158, 364] on icon at bounding box center [1165, 365] width 14 height 14
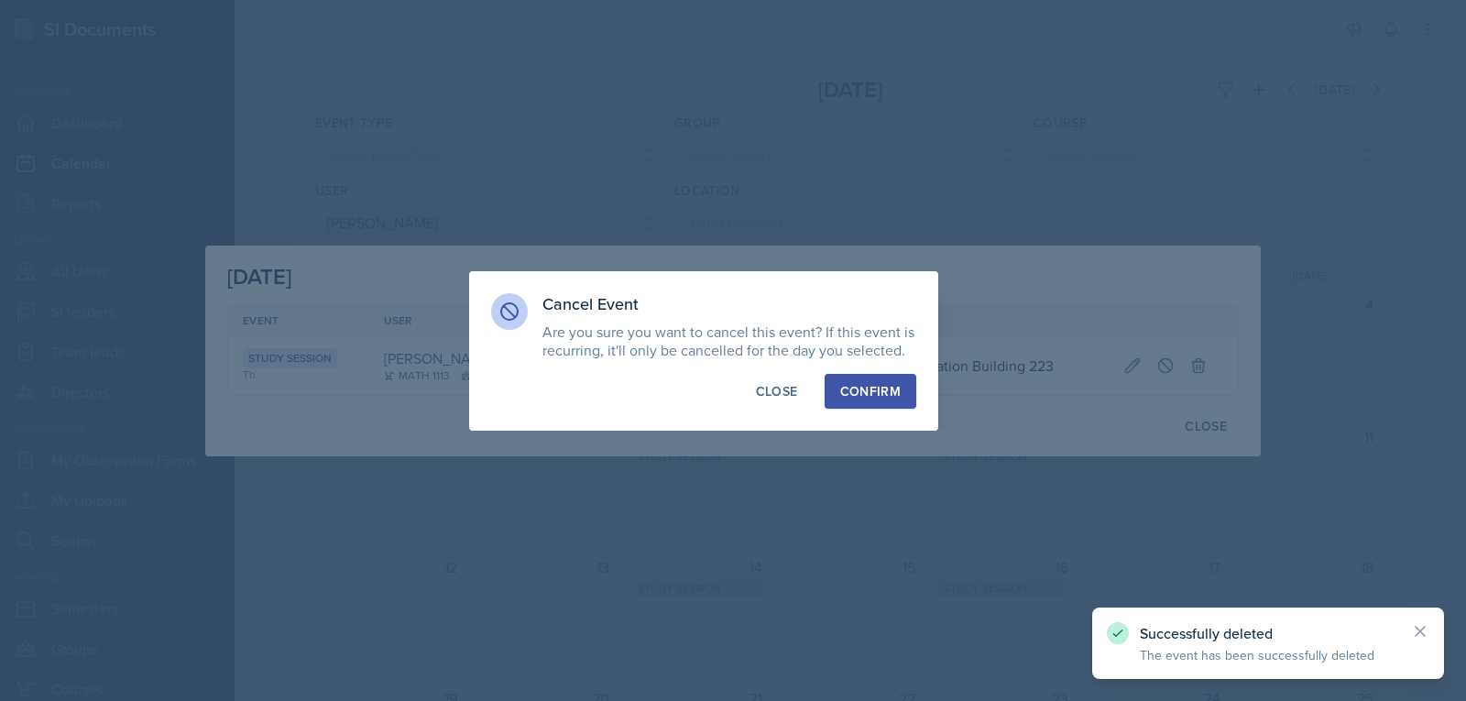
click at [905, 381] on button "Confirm" at bounding box center [871, 391] width 92 height 35
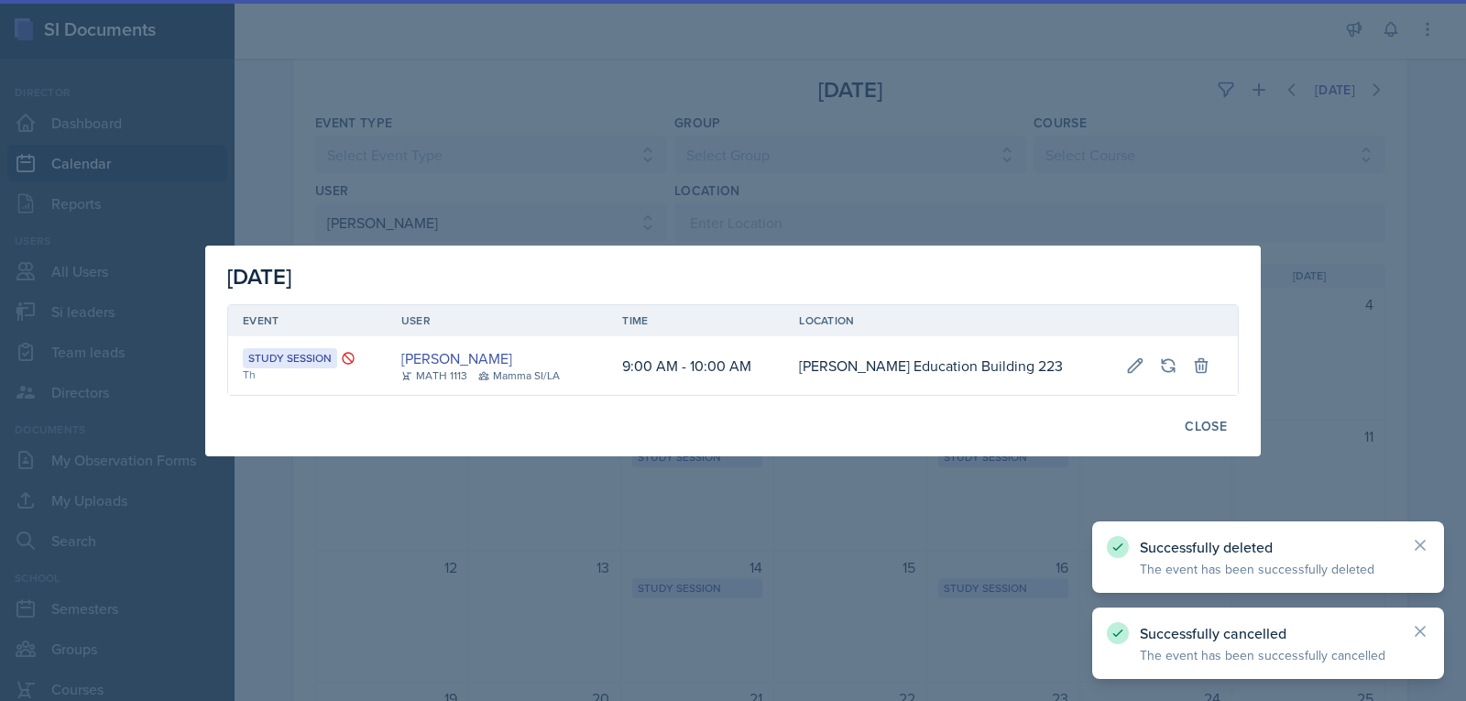
click at [1340, 337] on div at bounding box center [733, 350] width 1466 height 701
